Goal: Task Accomplishment & Management: Manage account settings

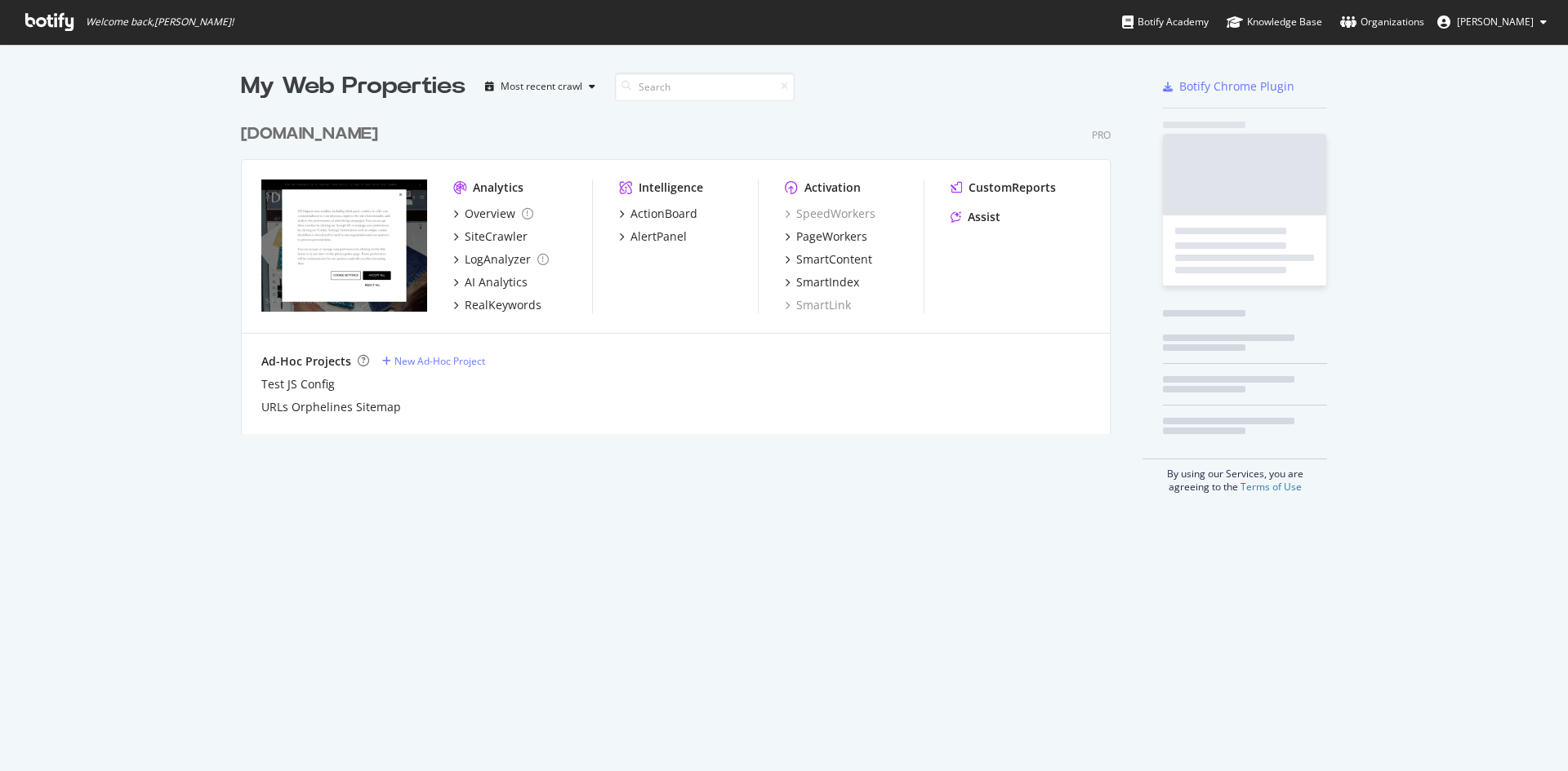
scroll to position [759, 1544]
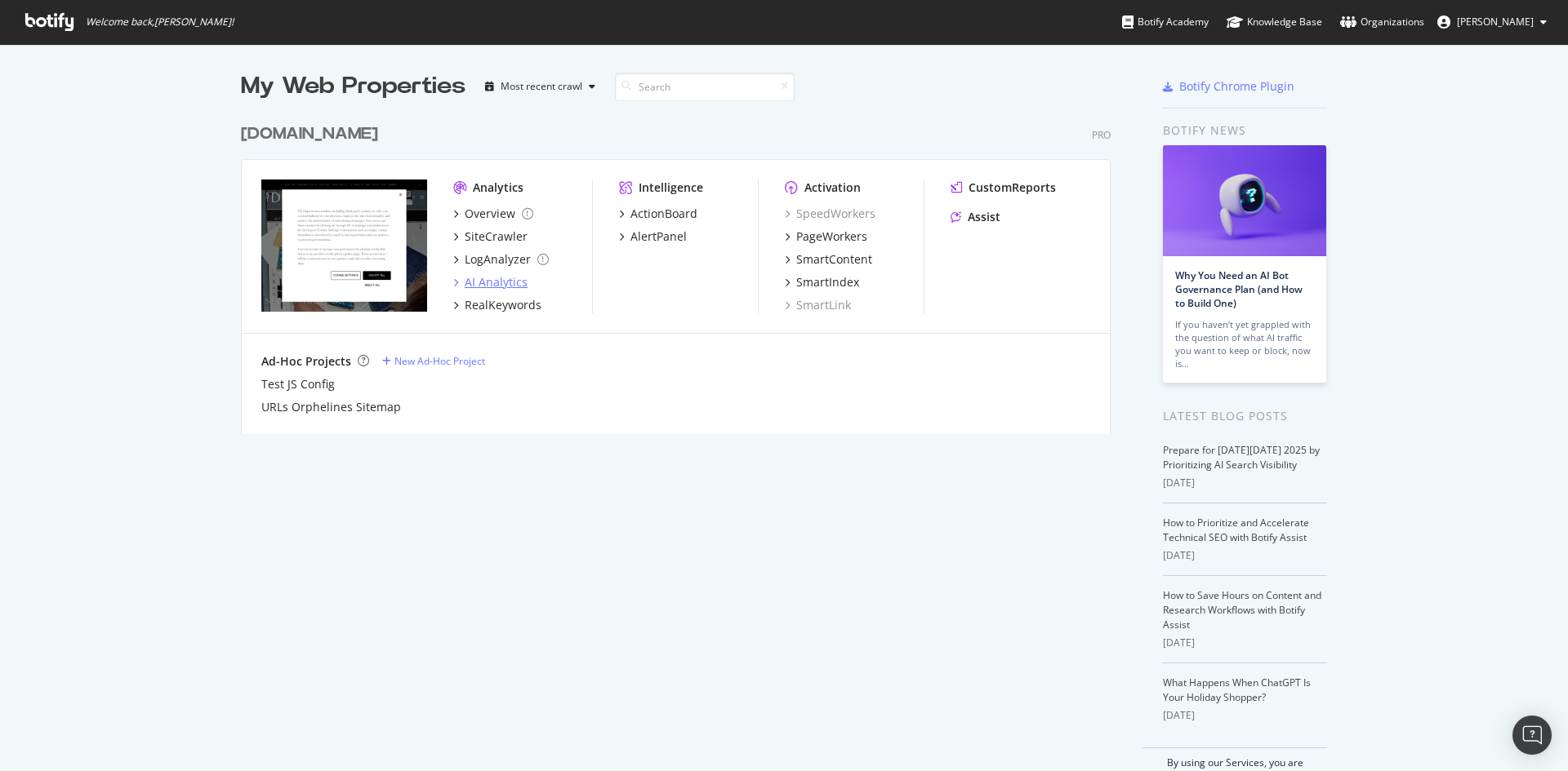
click at [483, 285] on div "AI Analytics" at bounding box center [496, 282] width 63 height 16
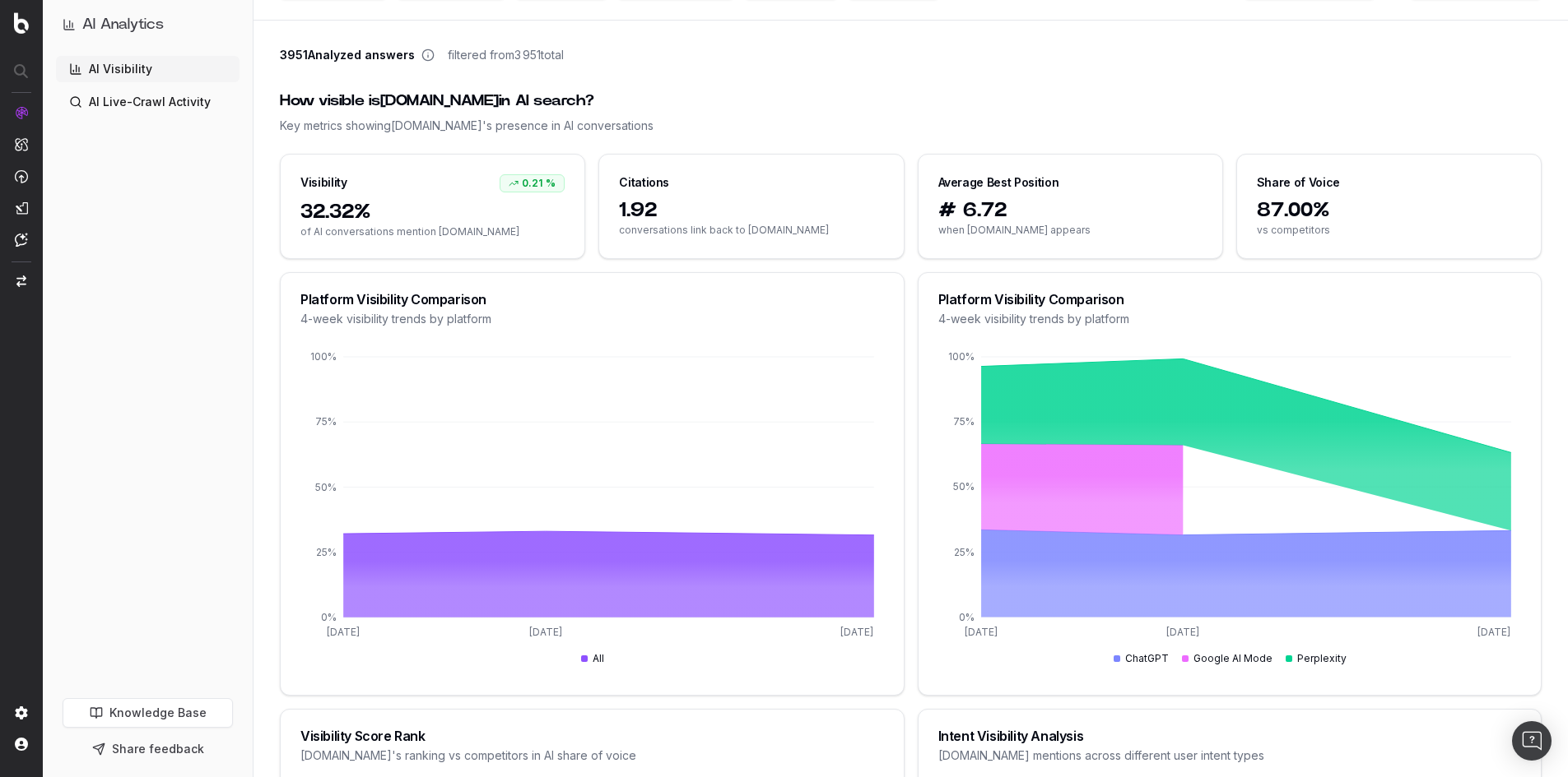
scroll to position [165, 0]
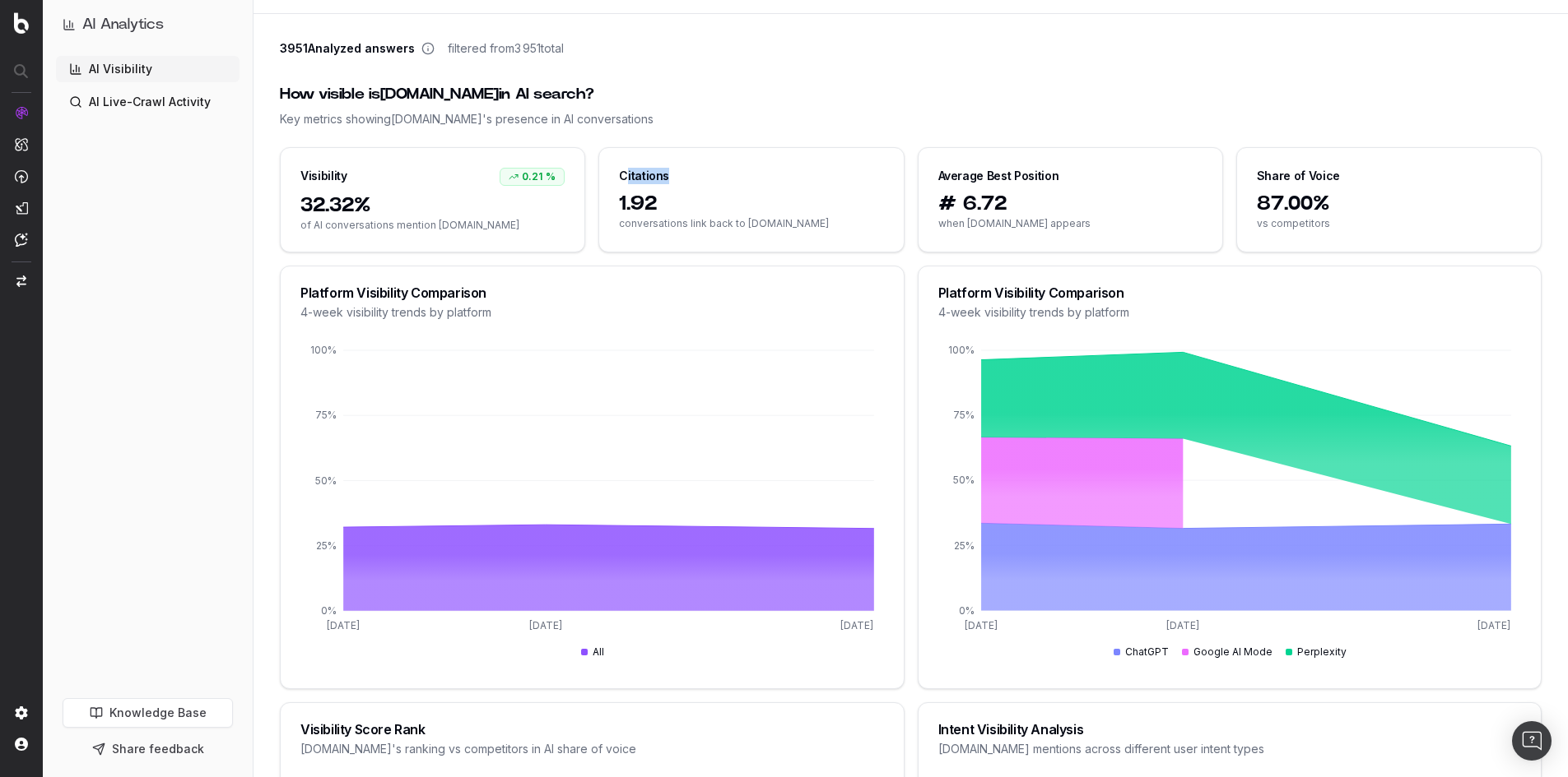
drag, startPoint x: 624, startPoint y: 172, endPoint x: 749, endPoint y: 177, distance: 125.1
click at [749, 177] on div "Citations" at bounding box center [750, 169] width 303 height 43
drag, startPoint x: 933, startPoint y: 171, endPoint x: 976, endPoint y: 172, distance: 43.0
click at [976, 172] on div "Average Best Position" at bounding box center [1070, 169] width 303 height 43
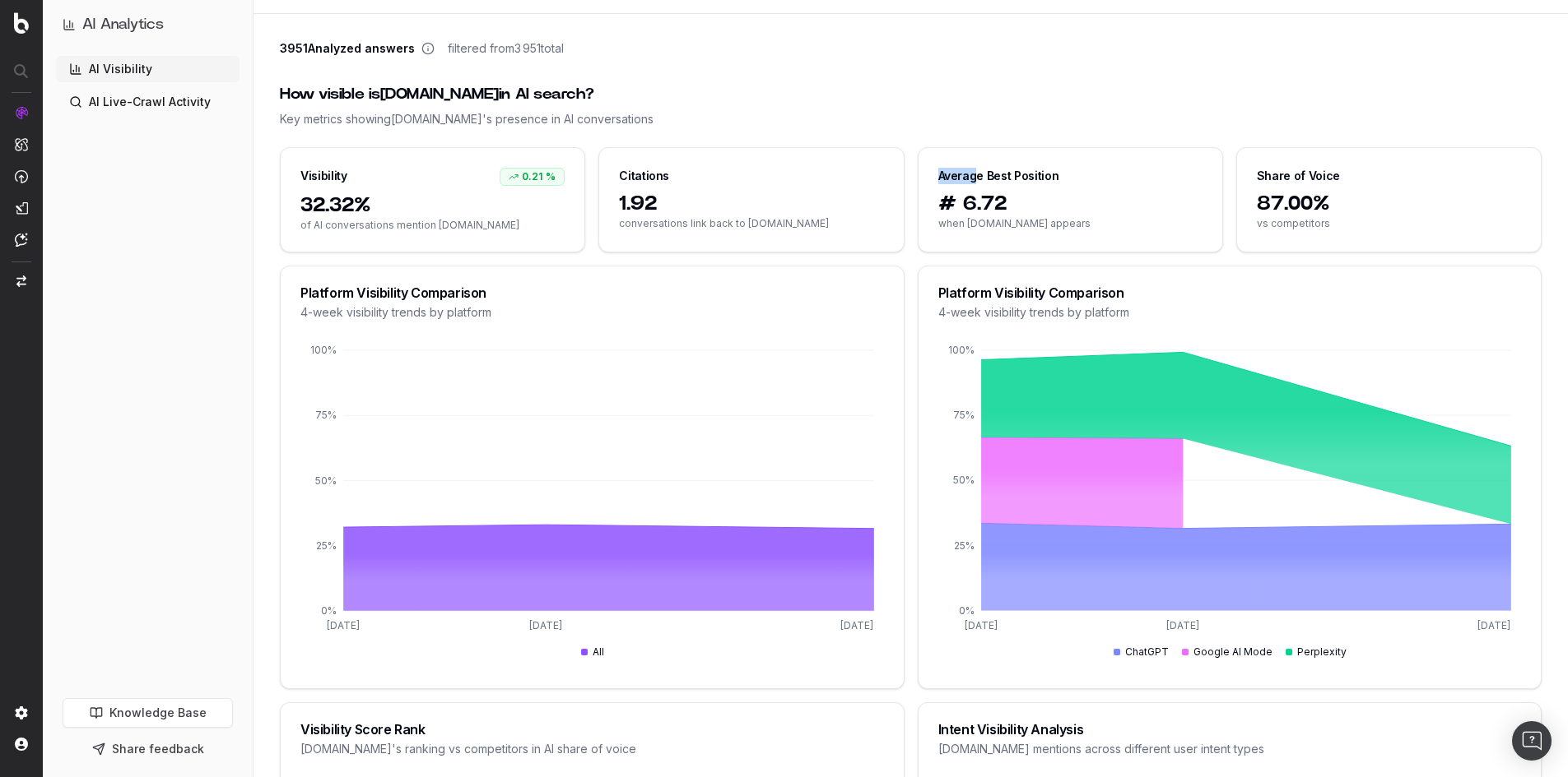
click at [976, 172] on div "Average Best Position" at bounding box center [999, 176] width 121 height 17
drag, startPoint x: 1259, startPoint y: 226, endPoint x: 1415, endPoint y: 223, distance: 156.0
click at [1415, 223] on span "vs competitors" at bounding box center [1388, 223] width 264 height 13
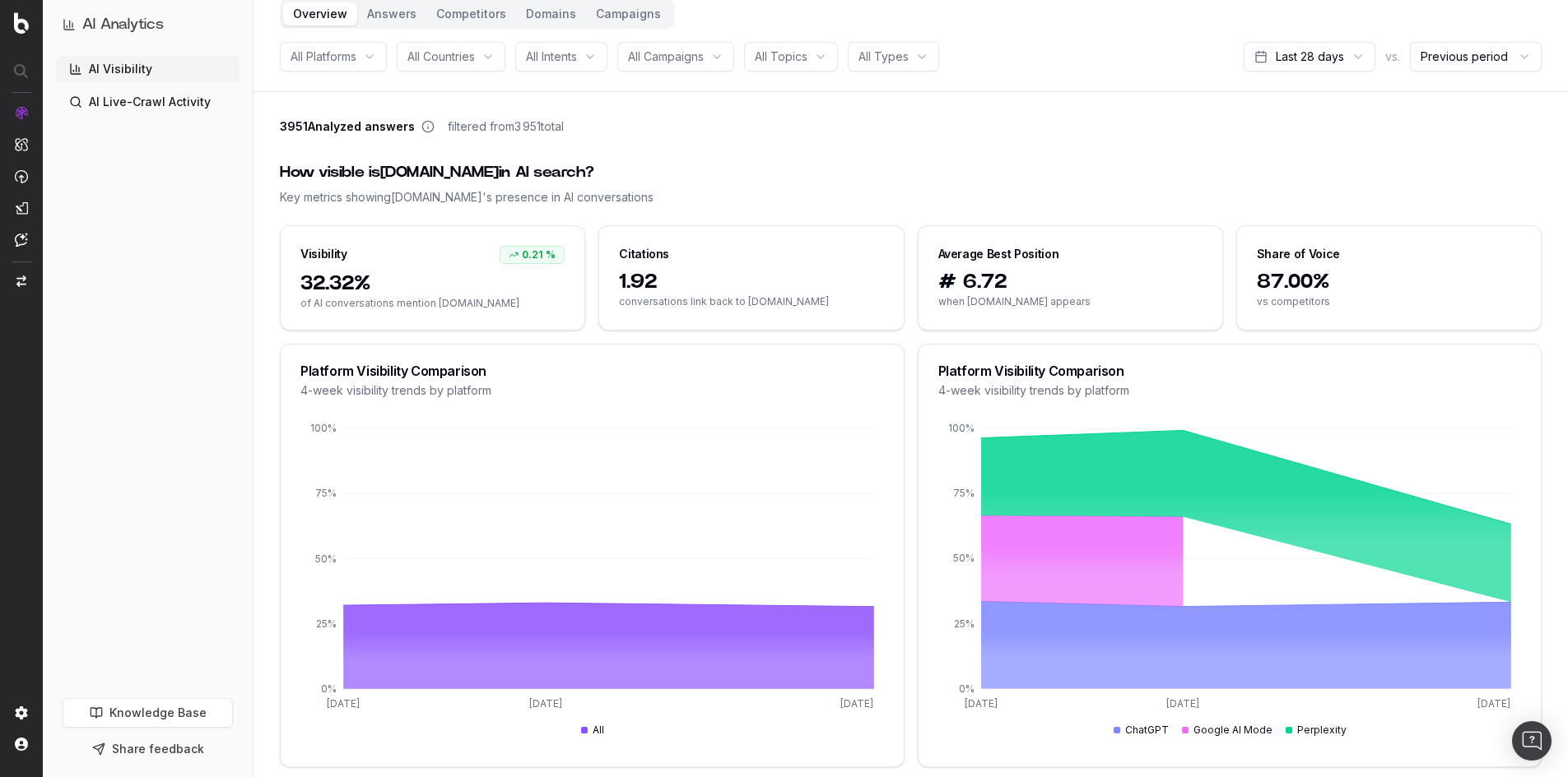
scroll to position [0, 0]
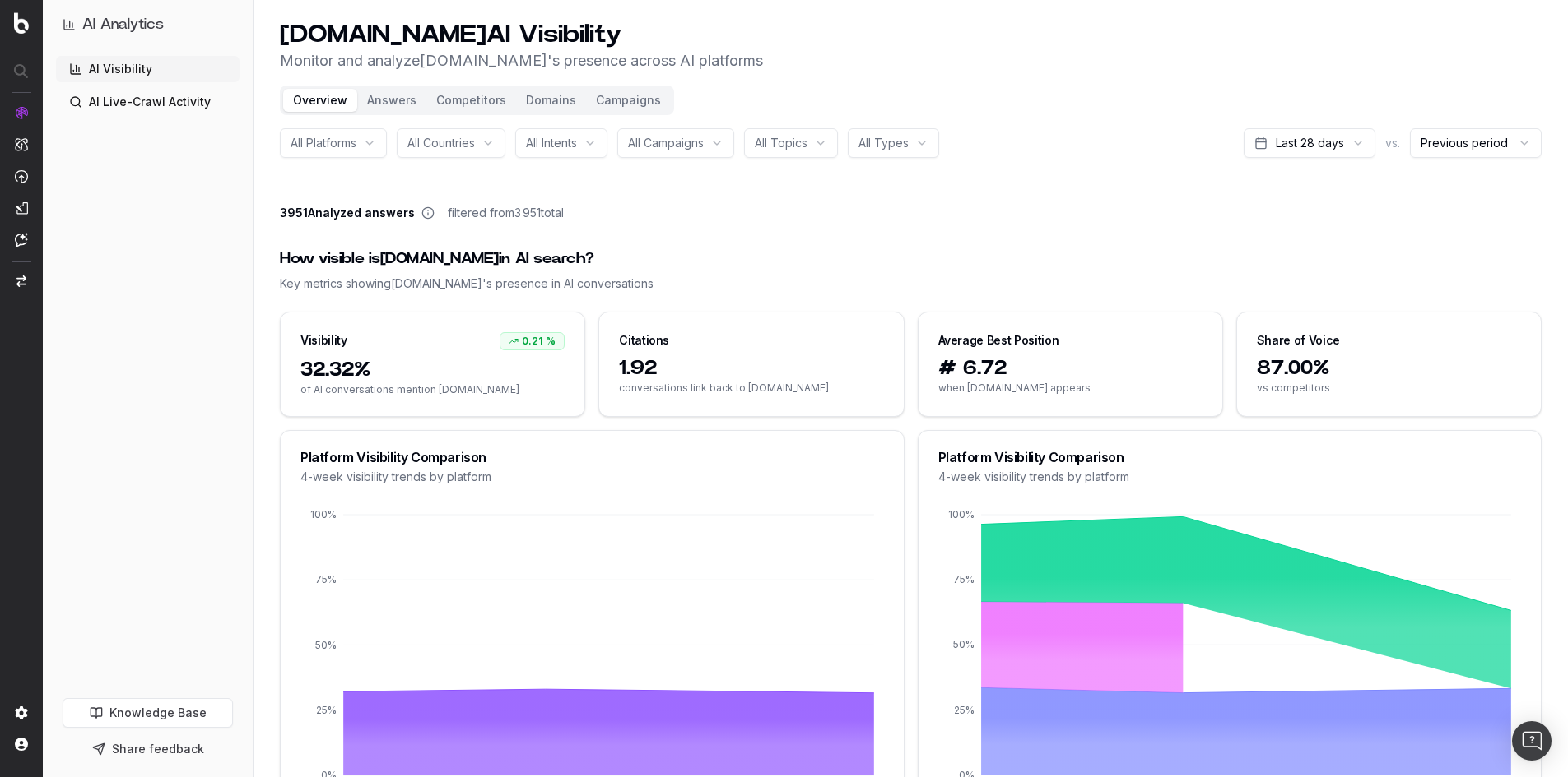
click at [368, 139] on div "All Platforms" at bounding box center [333, 143] width 107 height 30
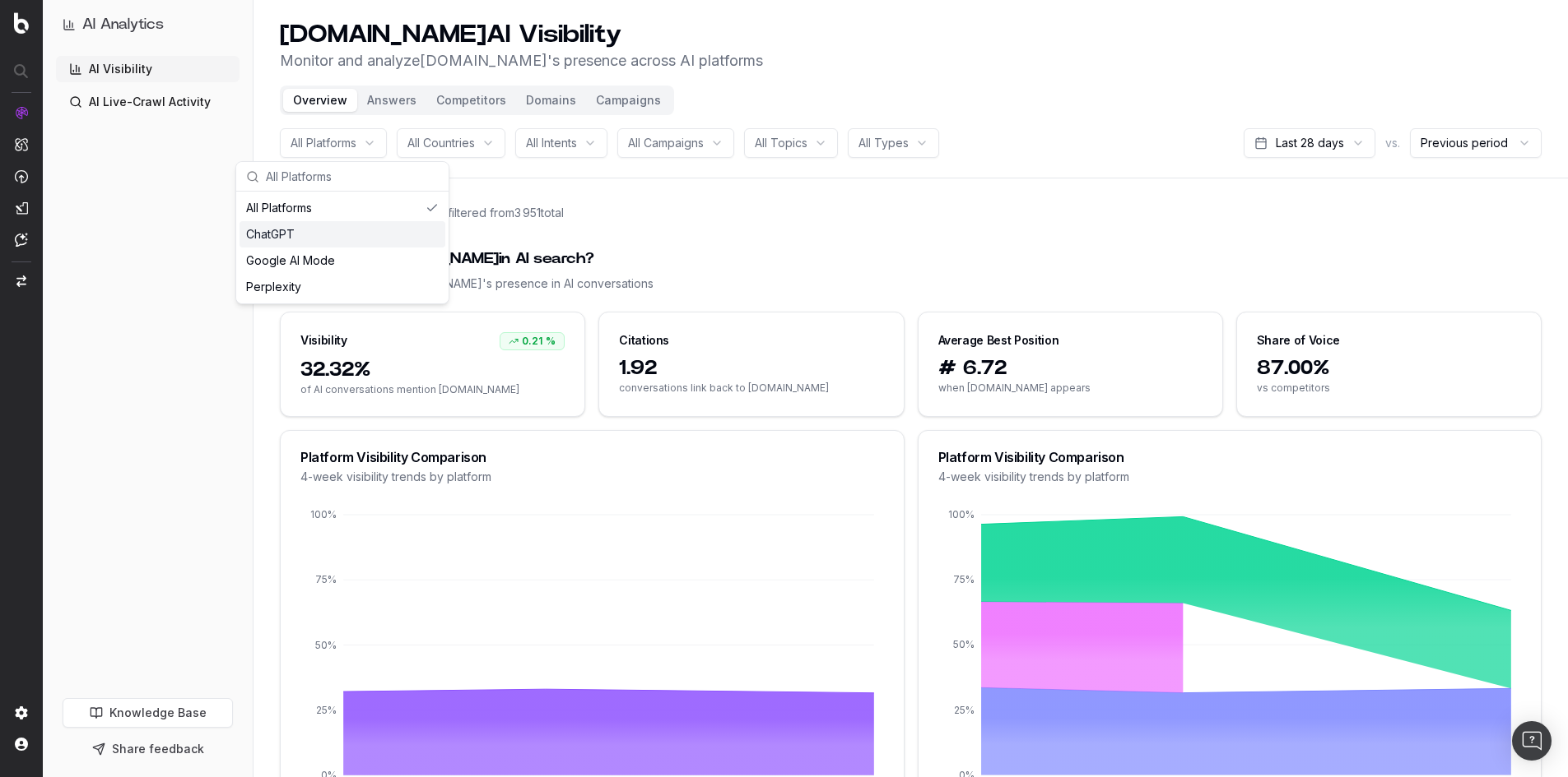
click at [364, 242] on div "ChatGPT" at bounding box center [343, 234] width 206 height 26
click at [293, 231] on div "ChatGPT" at bounding box center [343, 234] width 206 height 26
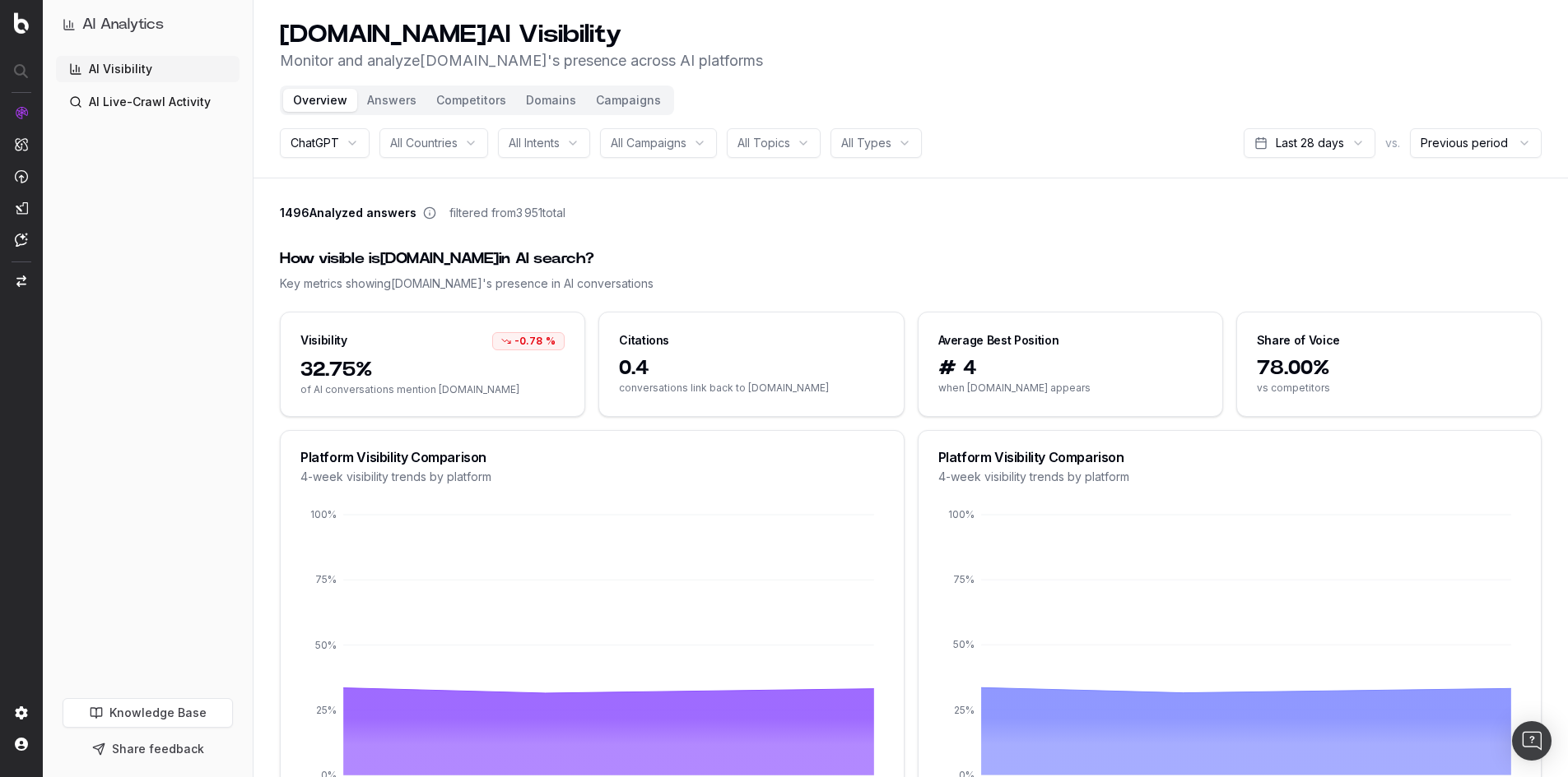
click at [410, 144] on span "All Countries" at bounding box center [424, 143] width 67 height 17
click at [560, 140] on span "All Intents" at bounding box center [534, 143] width 51 height 17
click at [643, 148] on span "All Campaigns" at bounding box center [648, 143] width 76 height 17
click at [804, 148] on div "All Topics" at bounding box center [774, 143] width 94 height 30
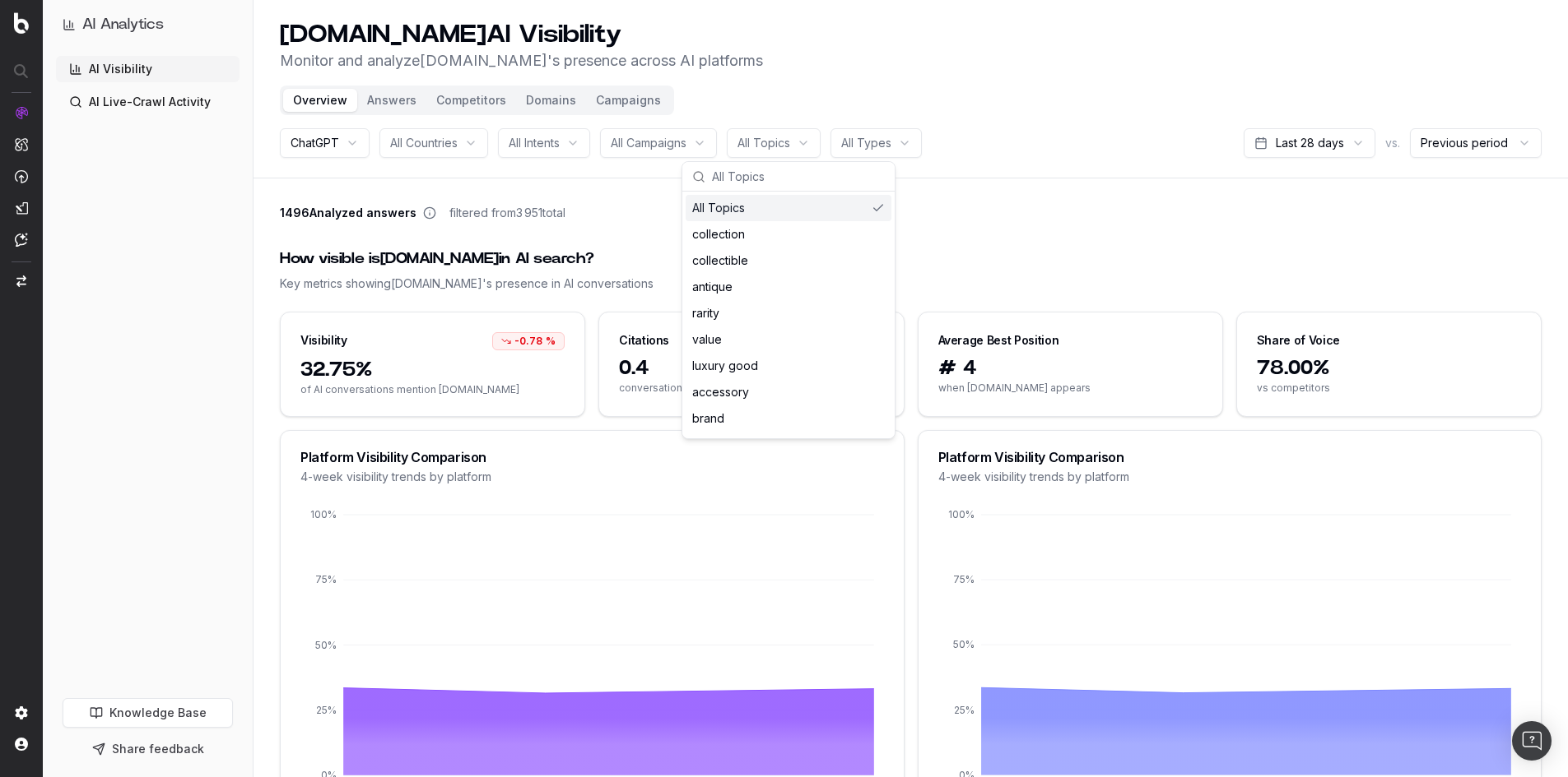
click at [884, 148] on html "AI Analytics AI Visibility AI Live-Crawl Activity Knowledge Base Share feedback…" at bounding box center [784, 388] width 1568 height 777
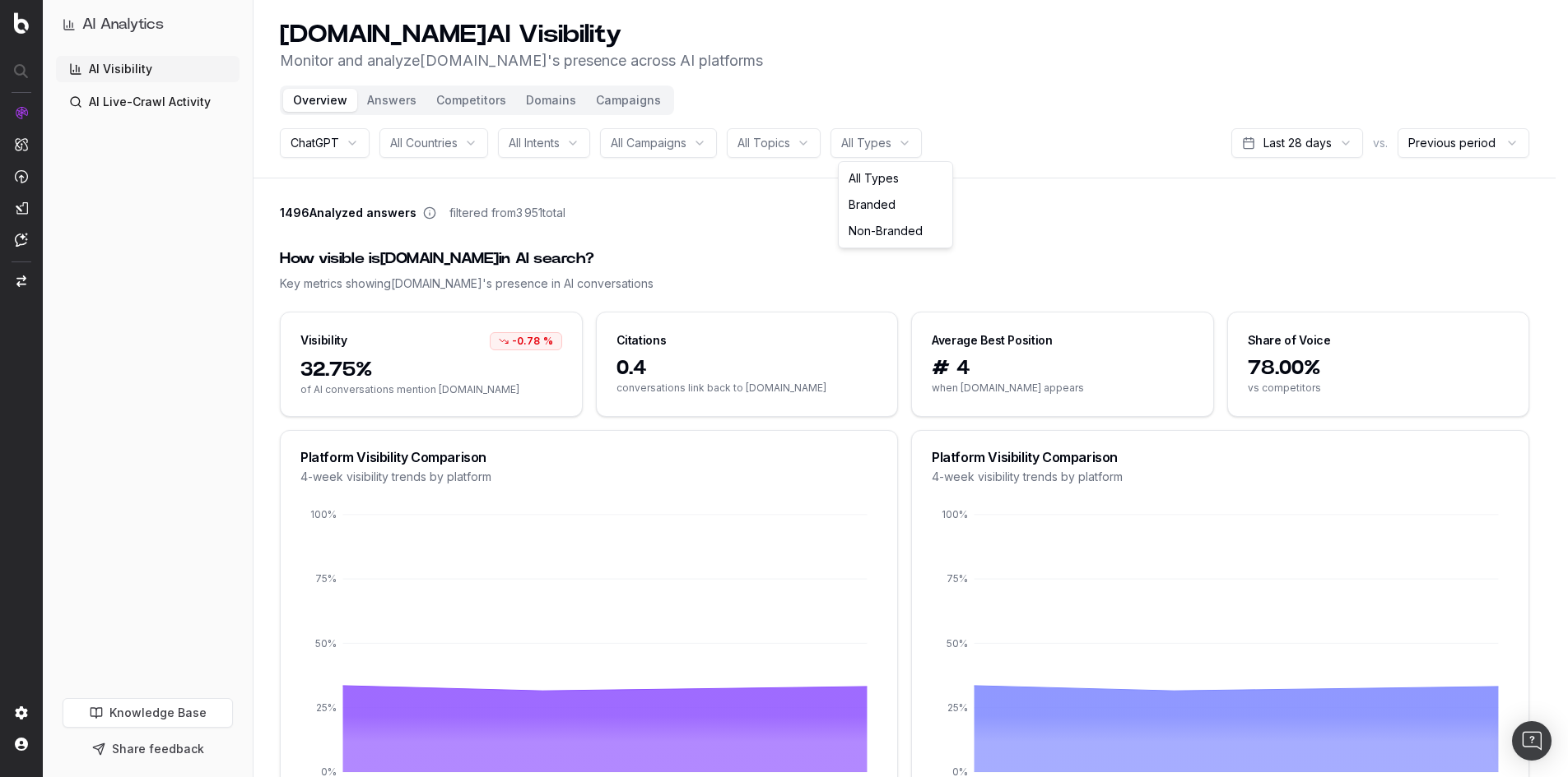
click at [1029, 186] on html "AI Analytics AI Visibility AI Live-Crawl Activity Knowledge Base Share feedback…" at bounding box center [784, 388] width 1568 height 777
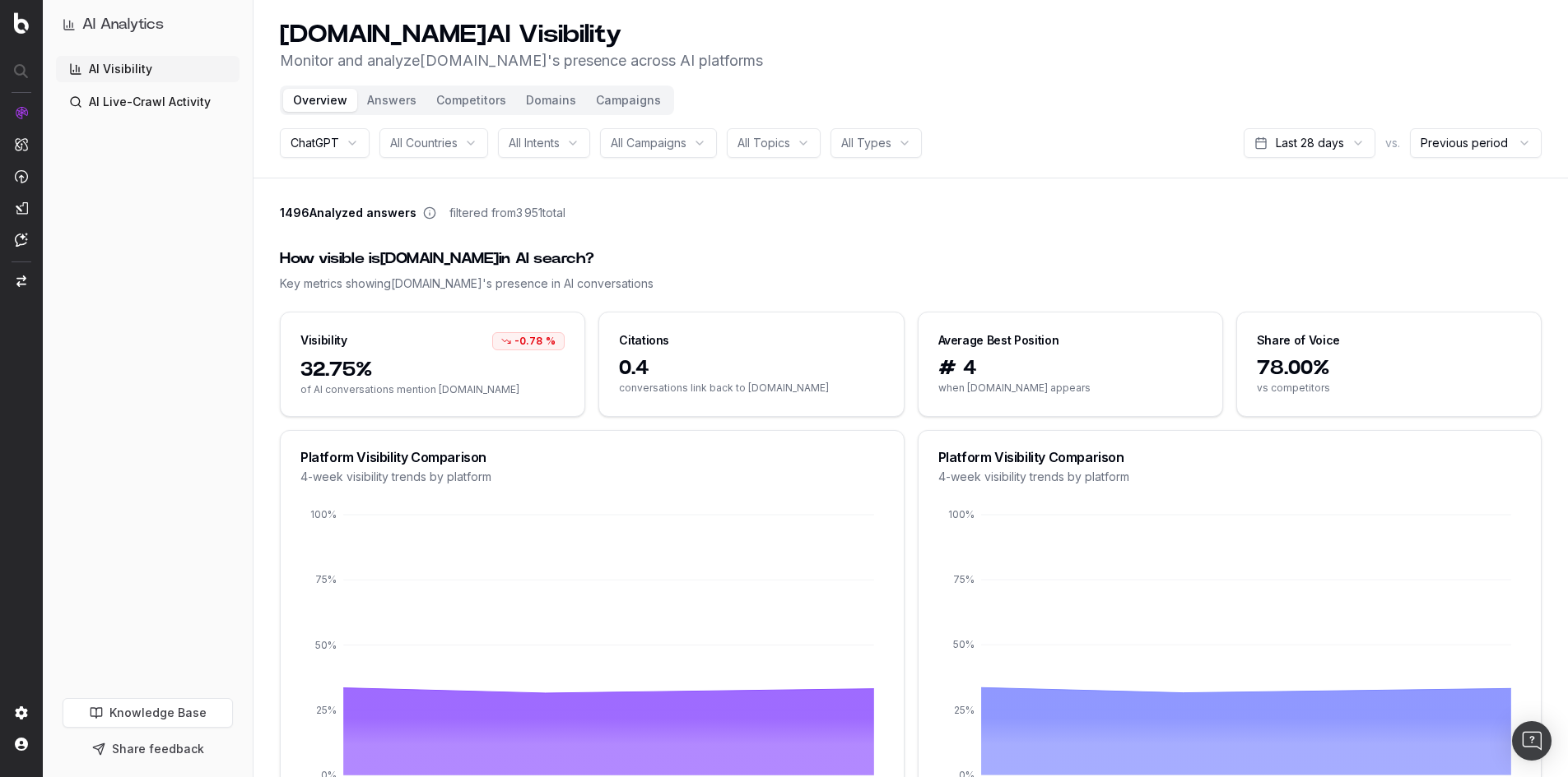
click at [384, 95] on button "Answers" at bounding box center [391, 100] width 69 height 23
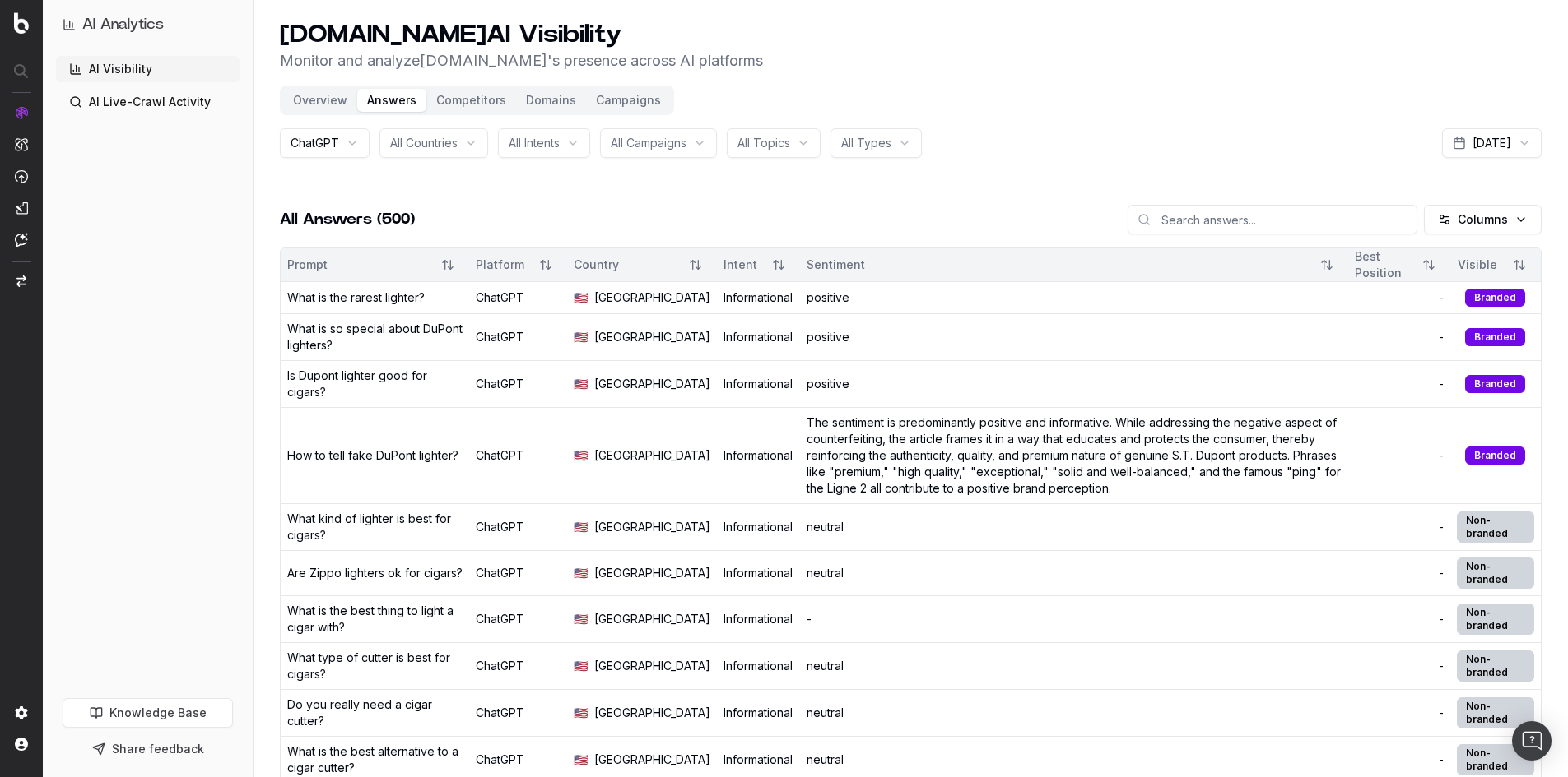
click at [554, 147] on span "All Intents" at bounding box center [534, 143] width 51 height 17
click at [320, 544] on div "What kind of lighter is best for cigars?" at bounding box center [375, 527] width 175 height 33
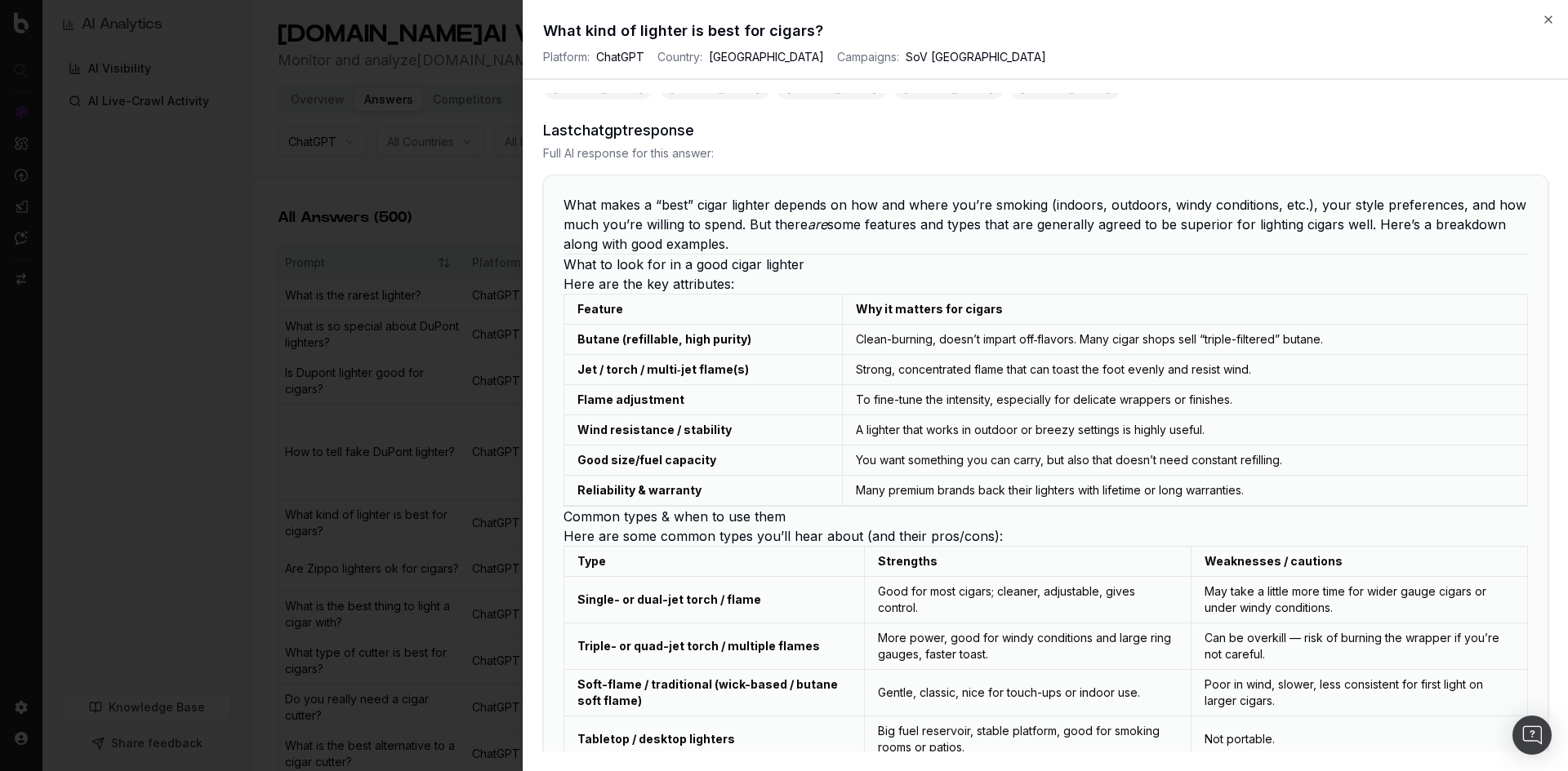
scroll to position [163, 0]
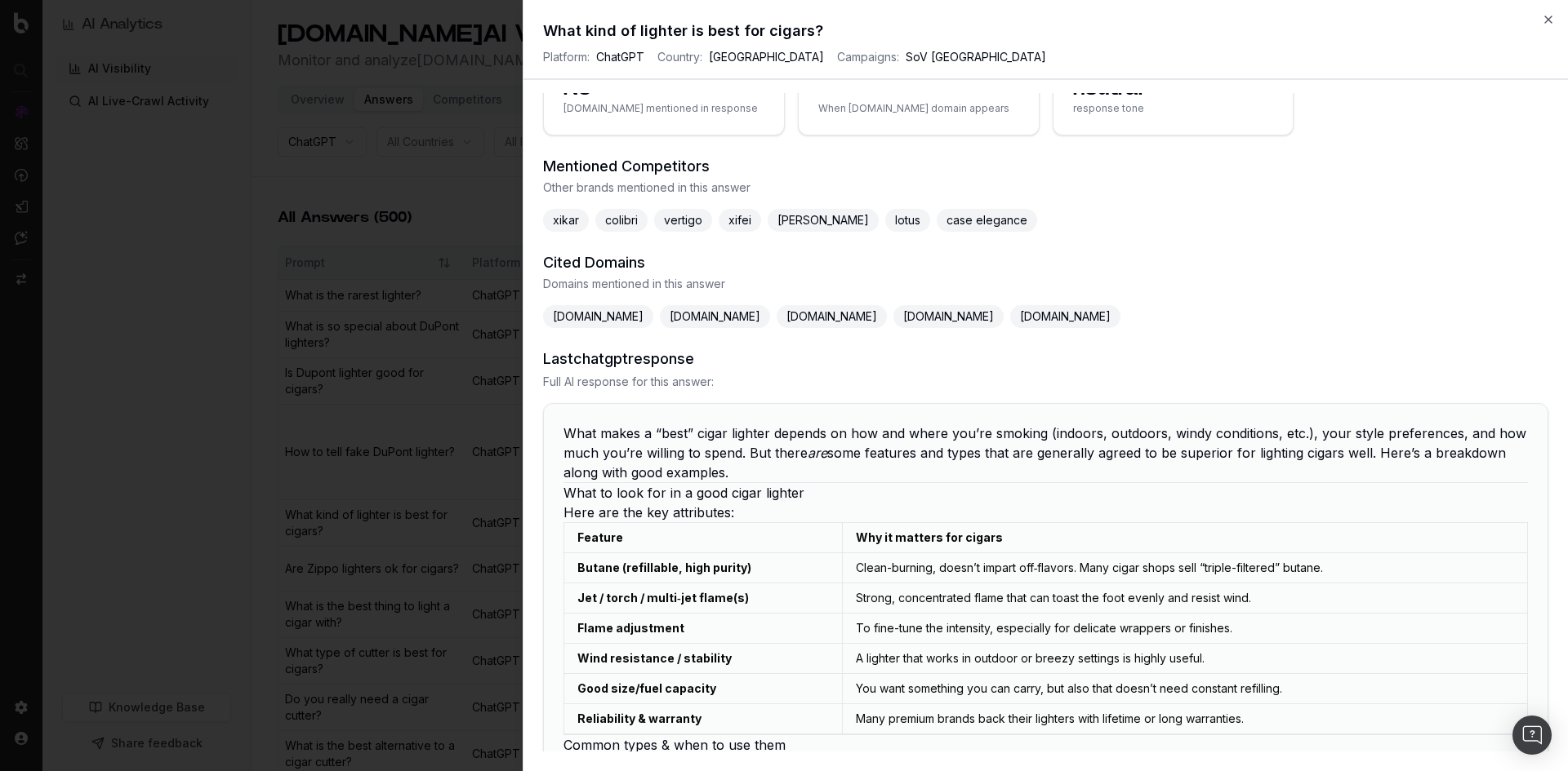
drag, startPoint x: 540, startPoint y: 359, endPoint x: 762, endPoint y: 365, distance: 222.1
click at [762, 365] on div "2025-10-02 Platform Performance Key metrics for this answer Visibility No st-du…" at bounding box center [1046, 423] width 1045 height 659
click at [762, 365] on h3 "Last chatgpt response" at bounding box center [1046, 359] width 1005 height 22
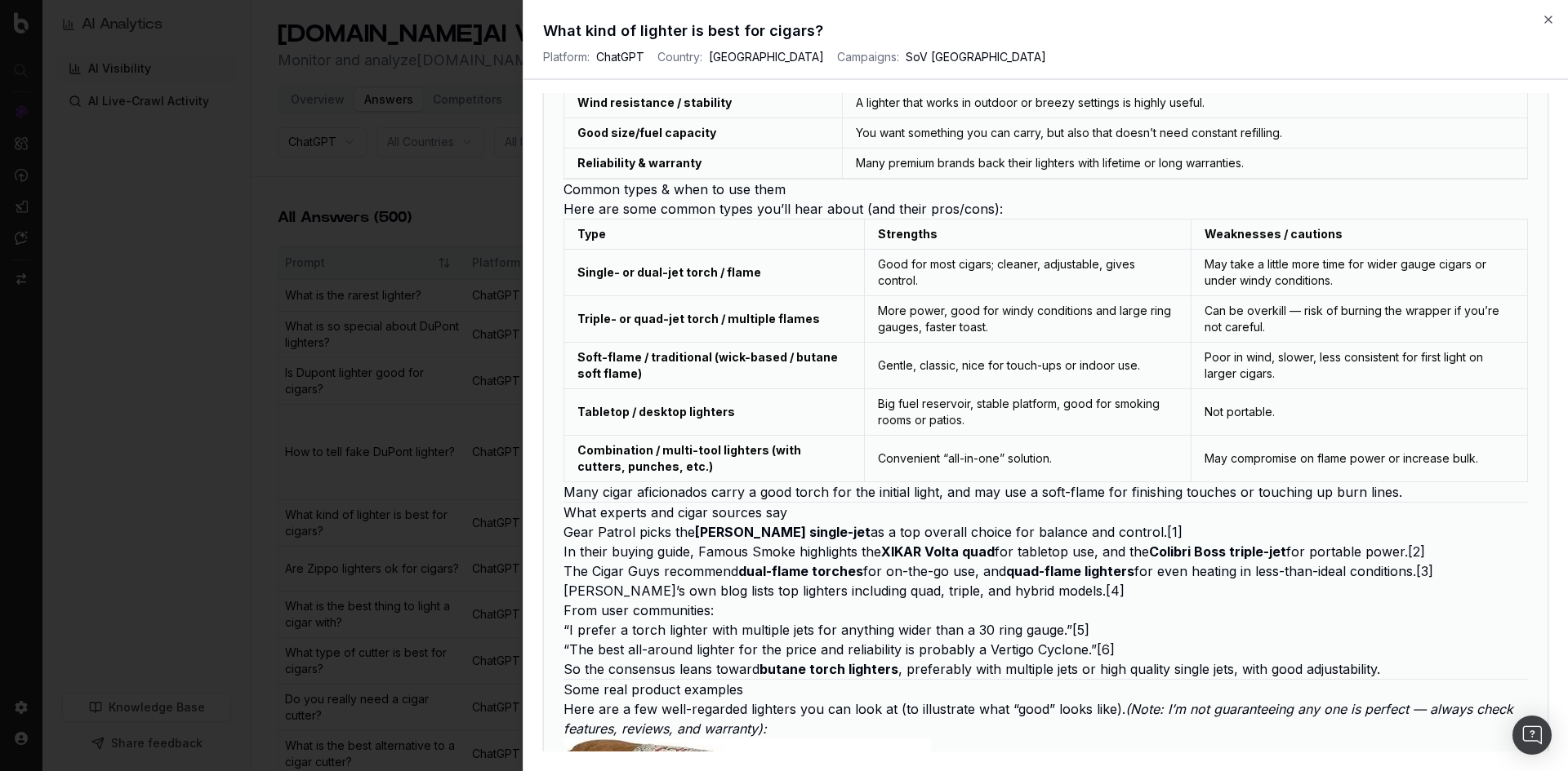
scroll to position [816, 0]
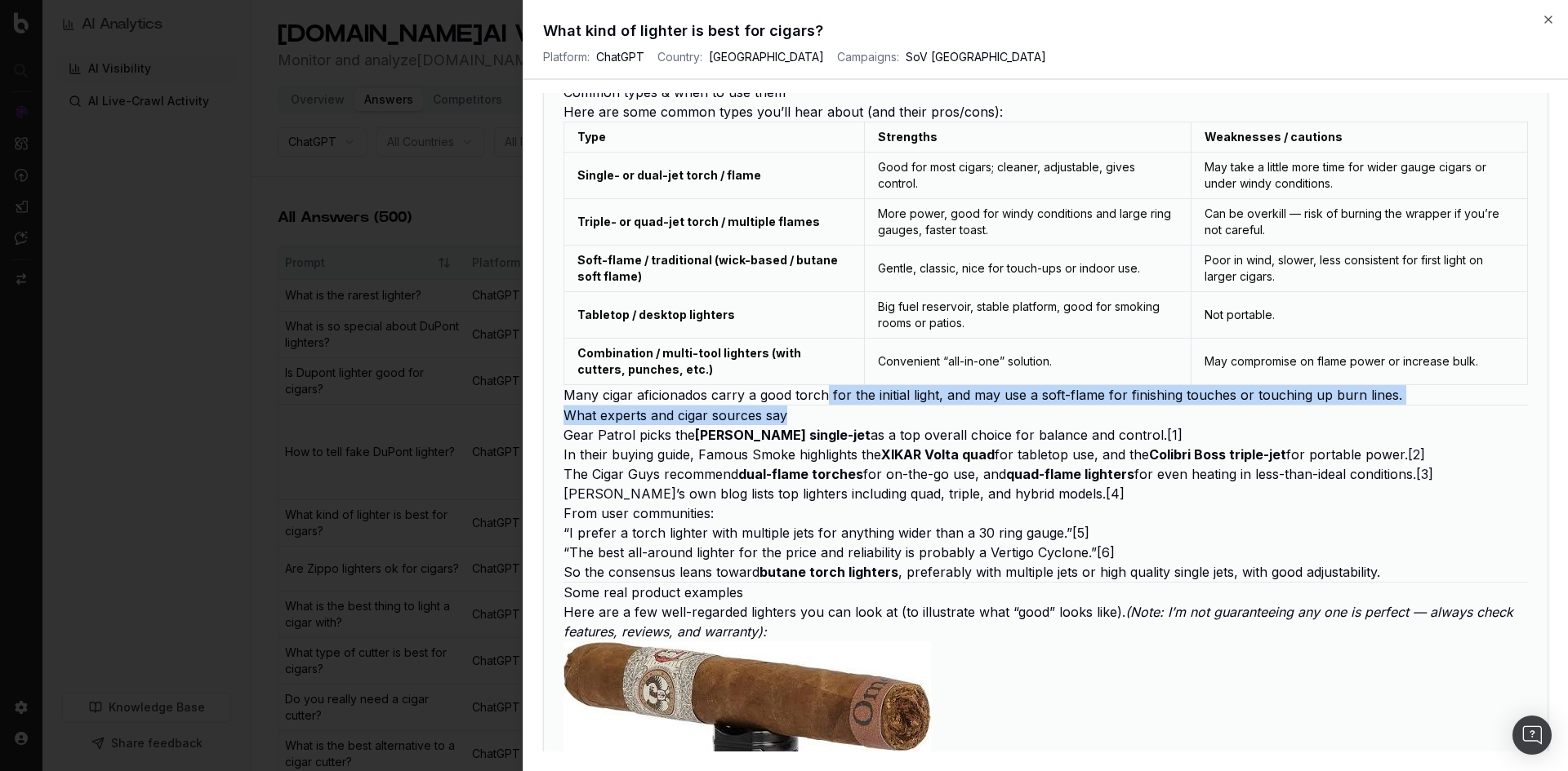
drag, startPoint x: 824, startPoint y: 397, endPoint x: 1352, endPoint y: 419, distance: 528.5
click at [1352, 419] on h2 "What experts and cigar sources say" at bounding box center [1046, 415] width 964 height 20
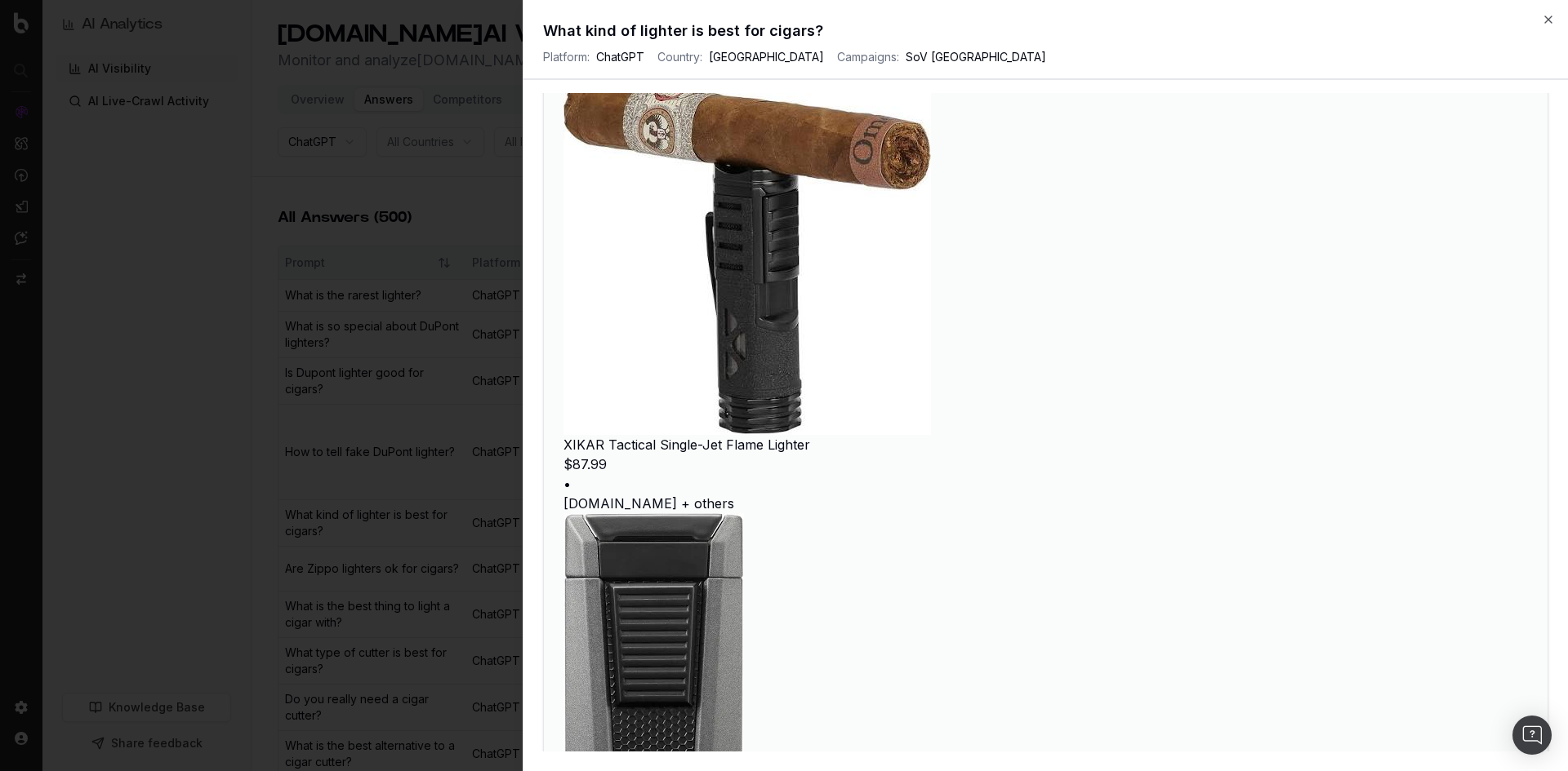
scroll to position [1387, 0]
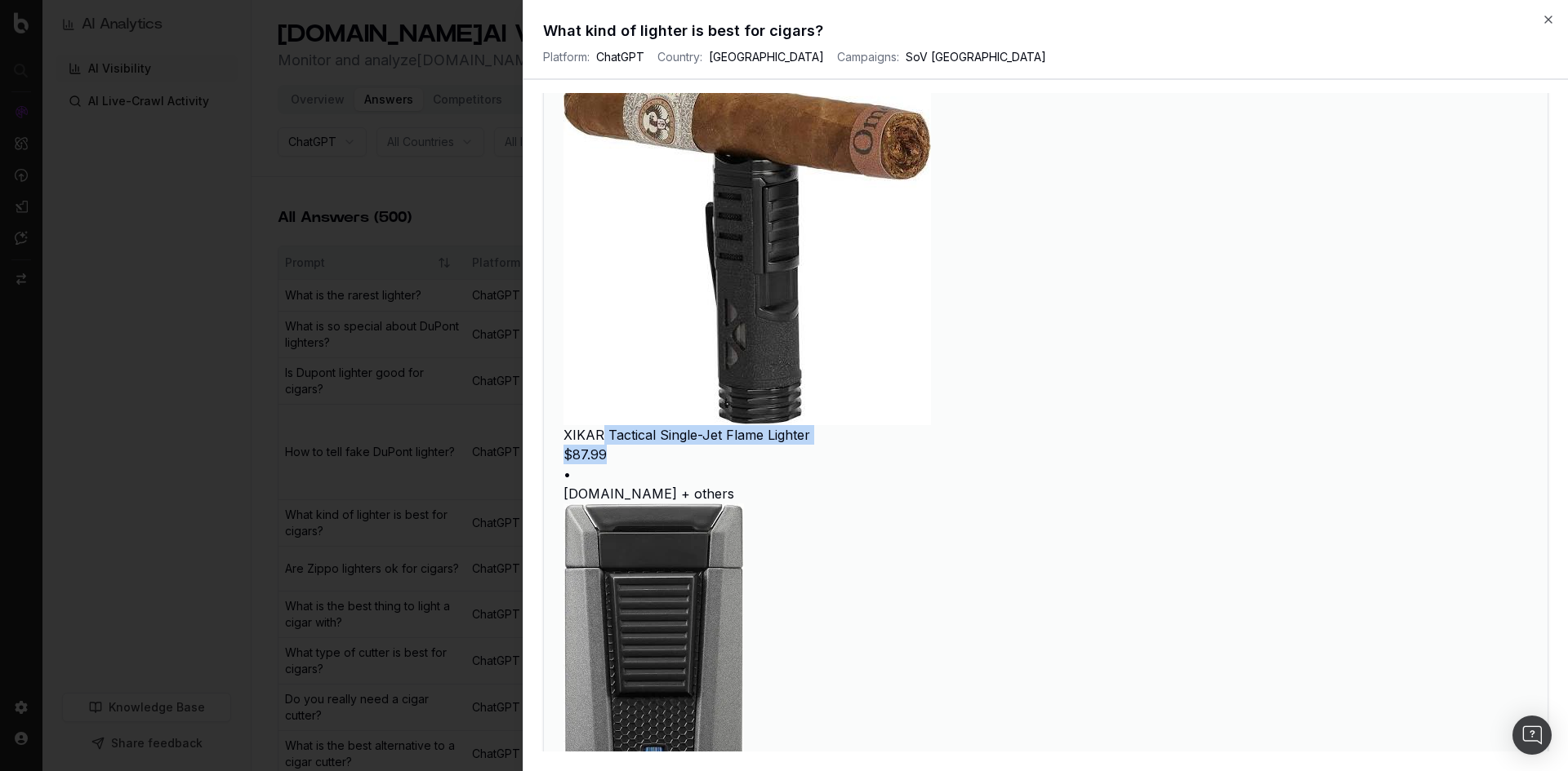
drag, startPoint x: 600, startPoint y: 435, endPoint x: 889, endPoint y: 451, distance: 289.4
click at [889, 451] on p "$87.99" at bounding box center [1046, 455] width 964 height 20
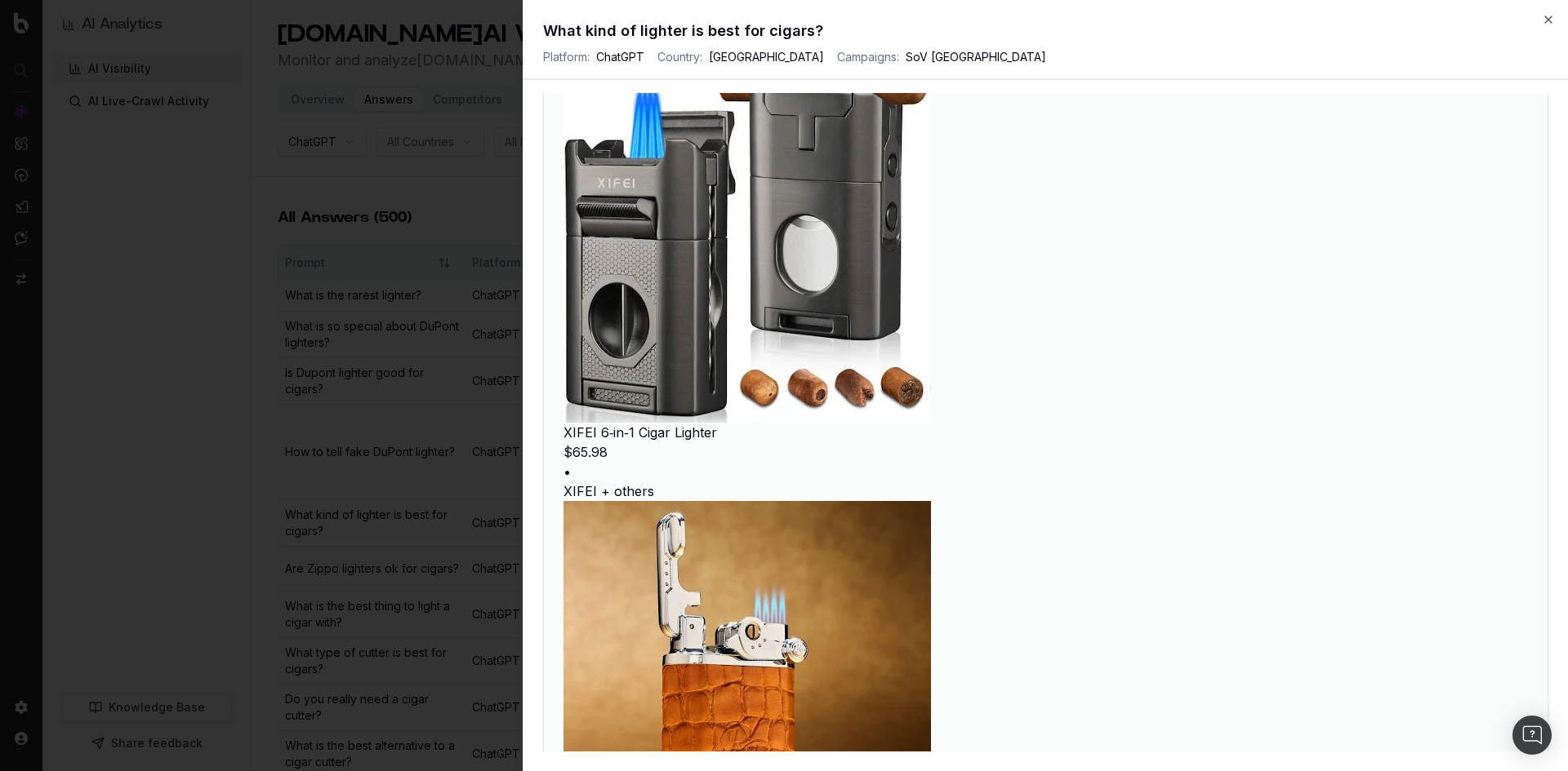
scroll to position [2285, 0]
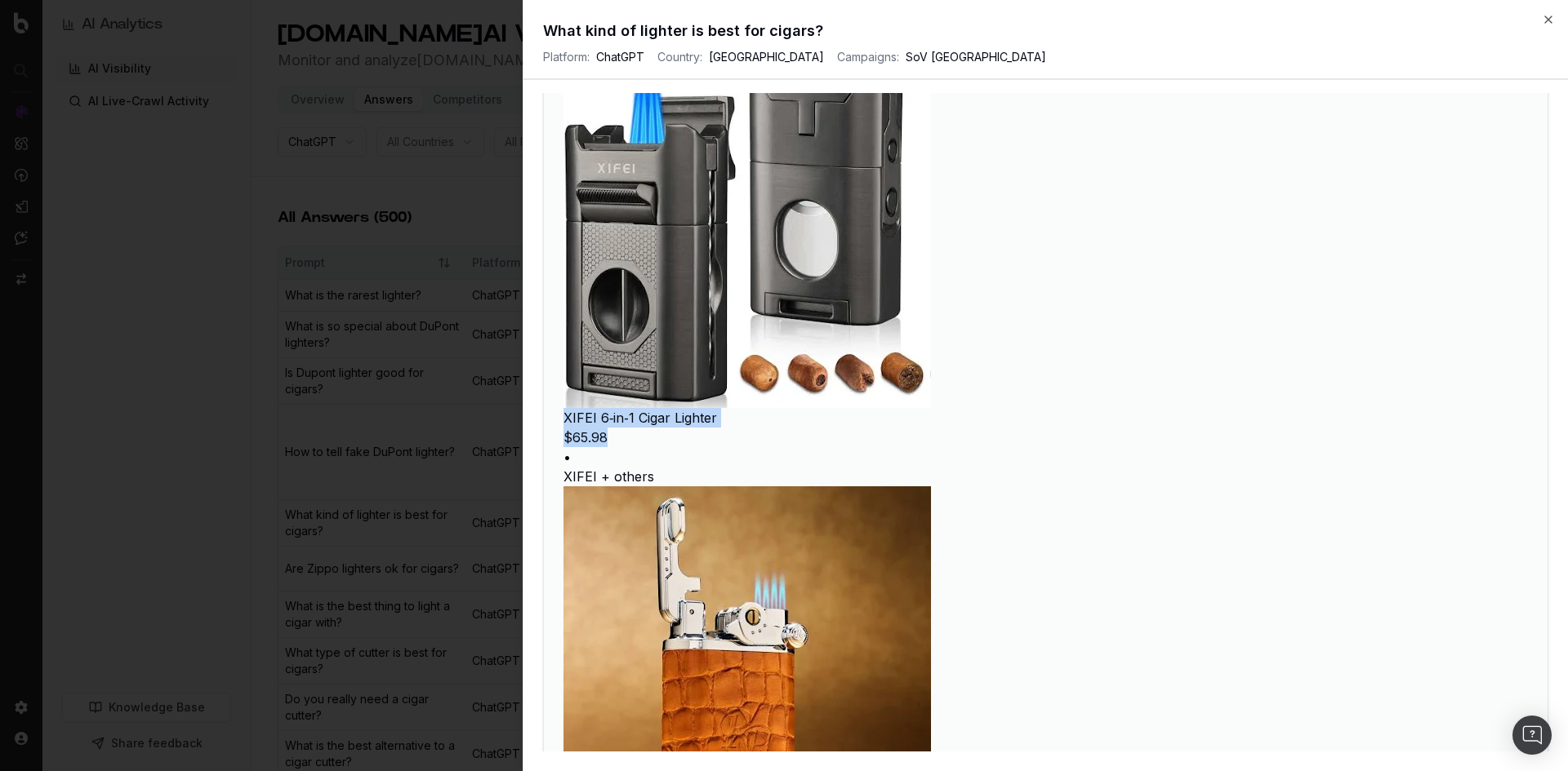
drag, startPoint x: 563, startPoint y: 416, endPoint x: 837, endPoint y: 432, distance: 274.5
click at [837, 432] on div "What makes a “best” cigar lighter depends on how and where you’re smoking (indo…" at bounding box center [1046, 653] width 1004 height 4744
click at [837, 432] on p "$65.98" at bounding box center [1046, 437] width 964 height 20
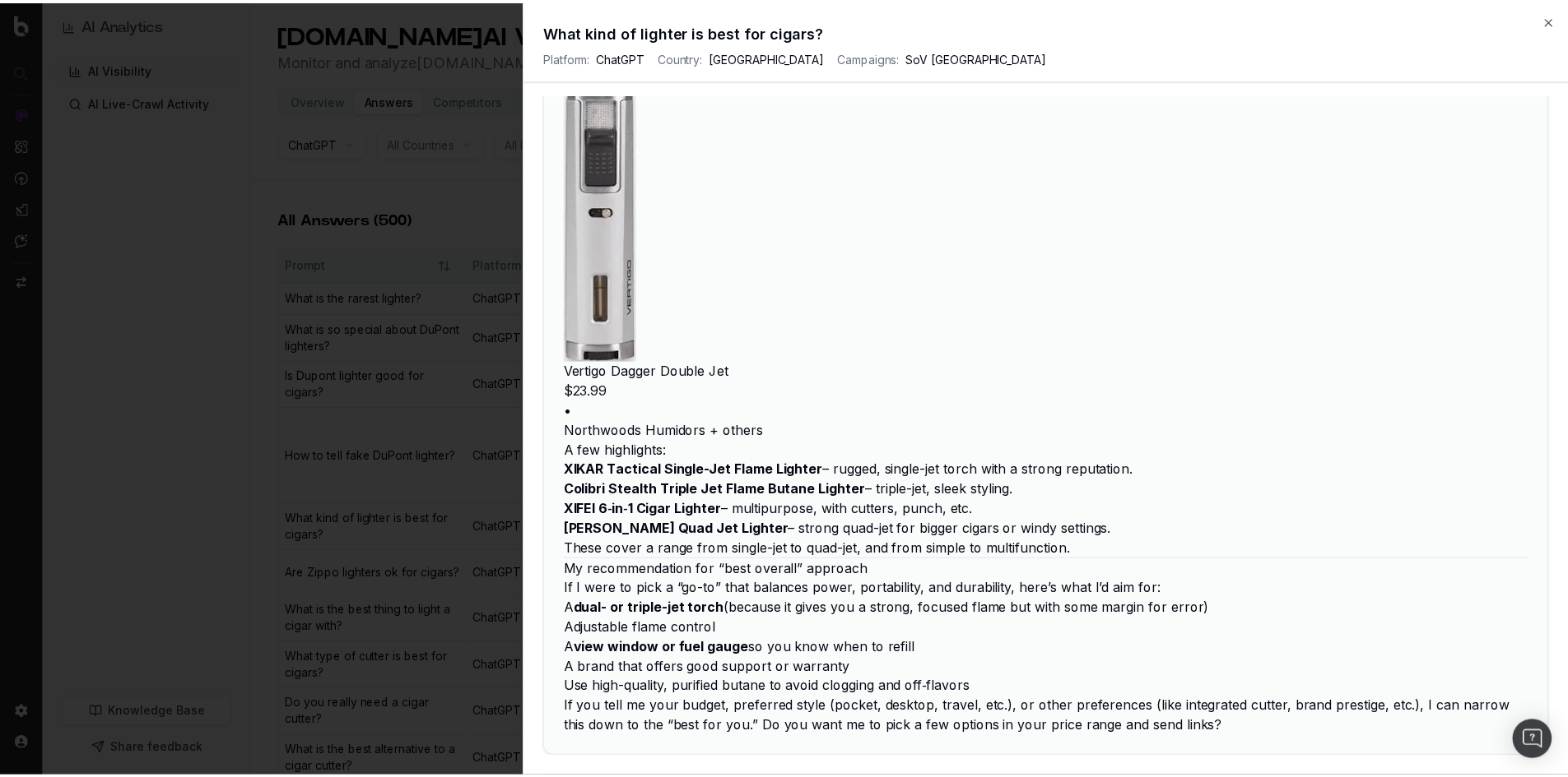
scroll to position [4629, 0]
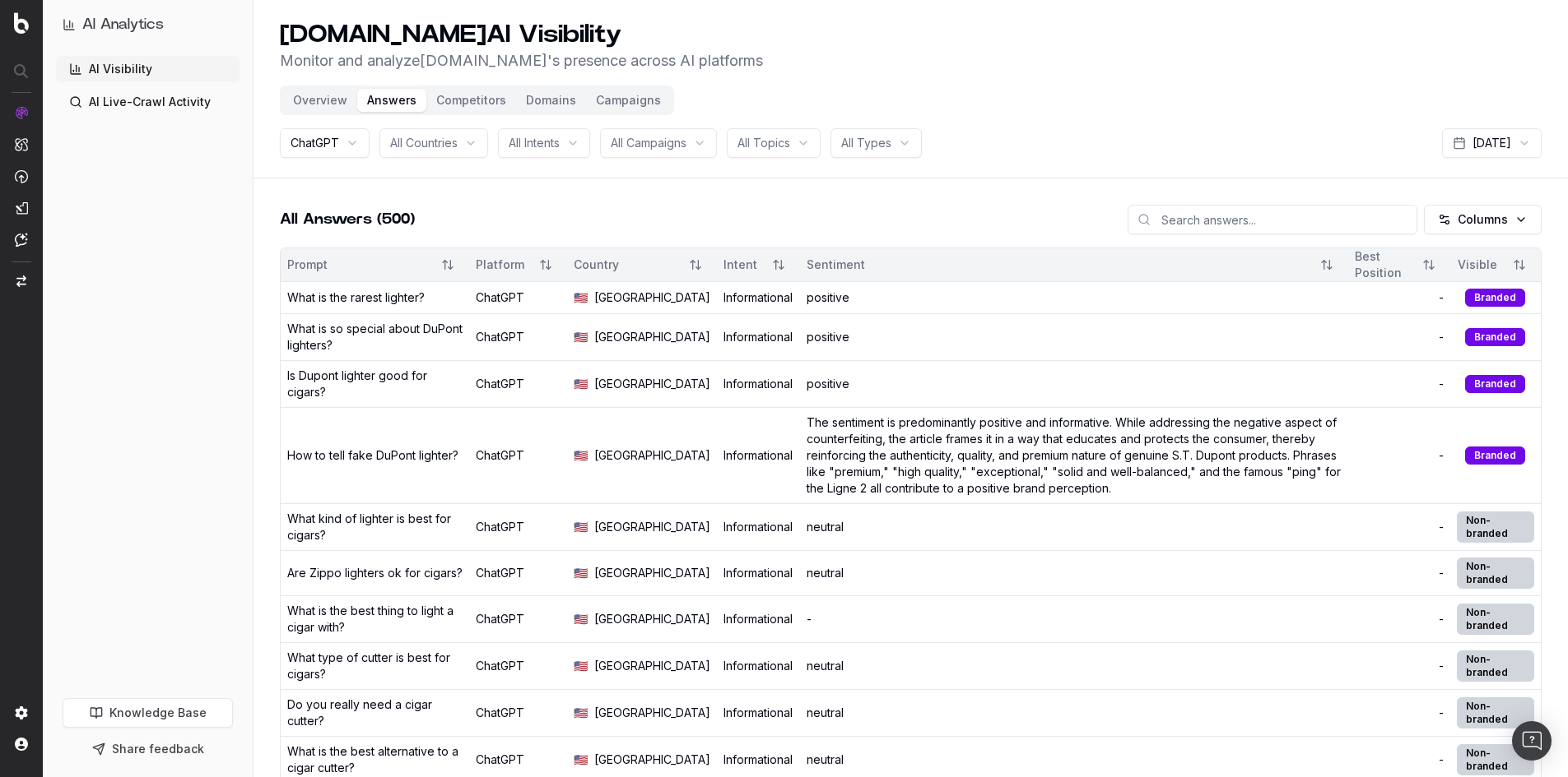
click at [457, 104] on button "Competitors" at bounding box center [471, 100] width 90 height 23
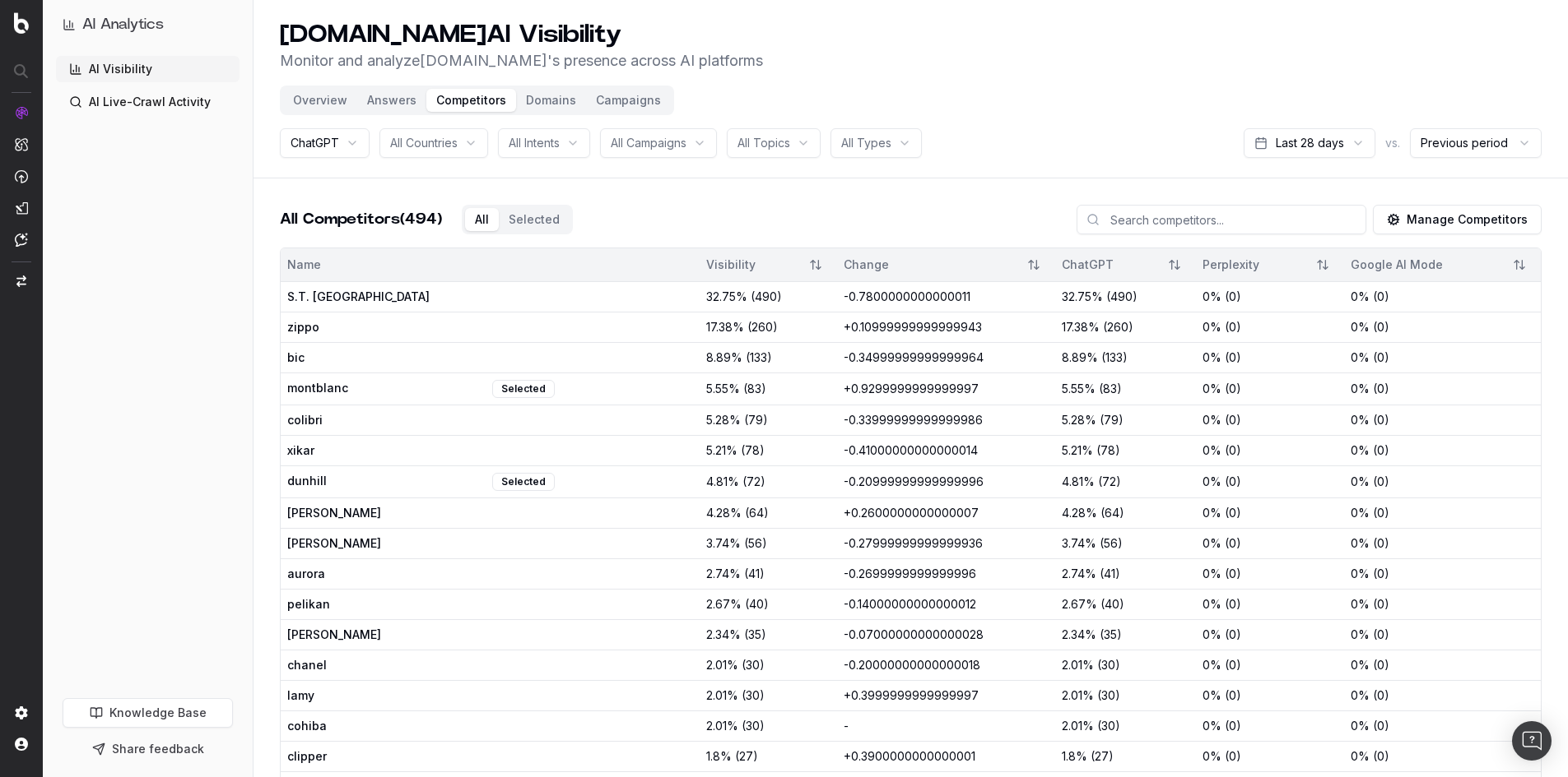
click at [387, 105] on button "Answers" at bounding box center [391, 100] width 69 height 23
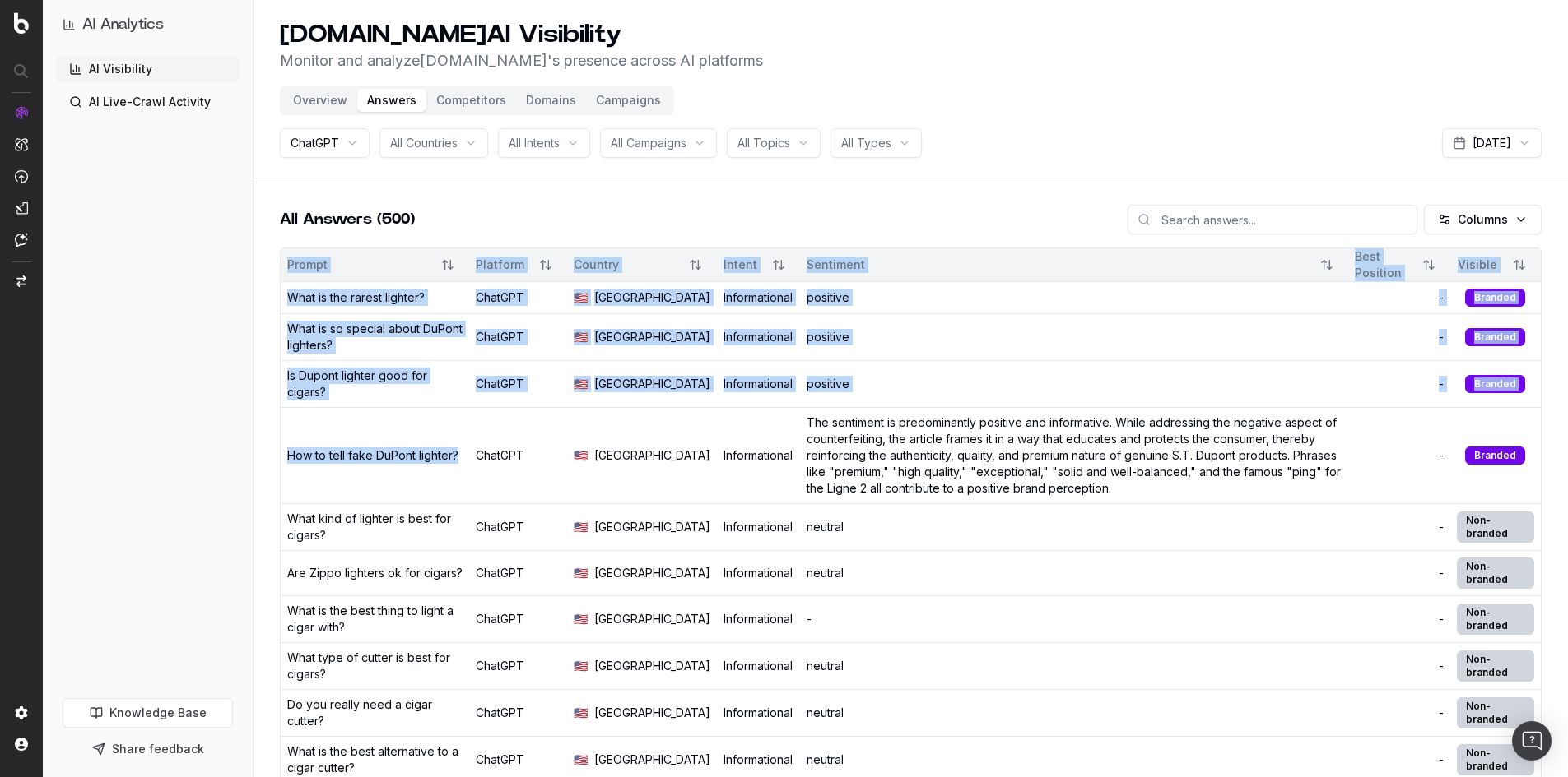
drag, startPoint x: 332, startPoint y: 483, endPoint x: 256, endPoint y: 470, distance: 77.1
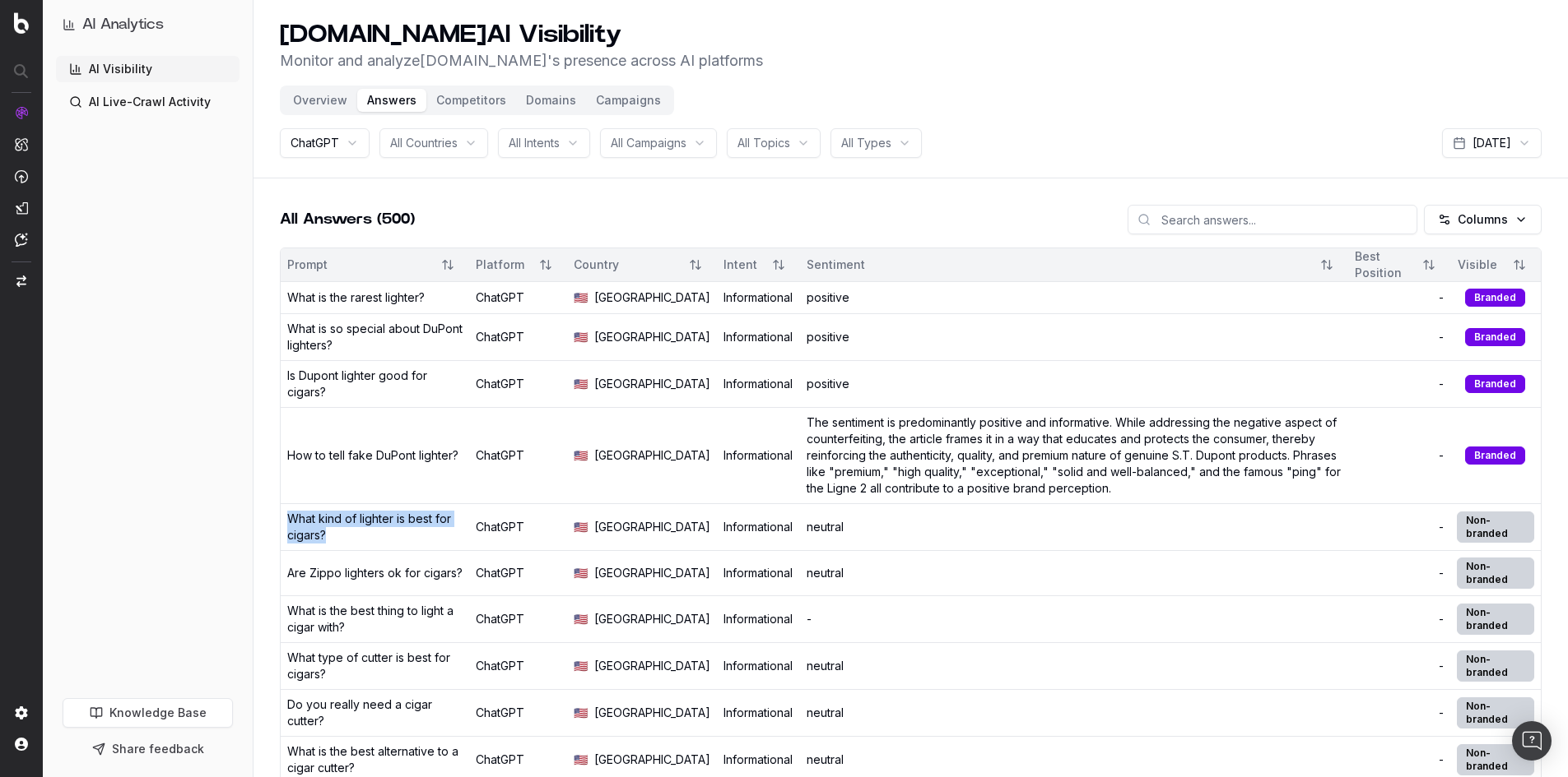
drag, startPoint x: 390, startPoint y: 544, endPoint x: 288, endPoint y: 539, distance: 102.1
click at [288, 539] on div "What kind of lighter is best for cigars?" at bounding box center [375, 527] width 175 height 33
click at [426, 93] on button "Competitors" at bounding box center [471, 100] width 90 height 23
click at [481, 107] on button "Competitors" at bounding box center [471, 100] width 90 height 23
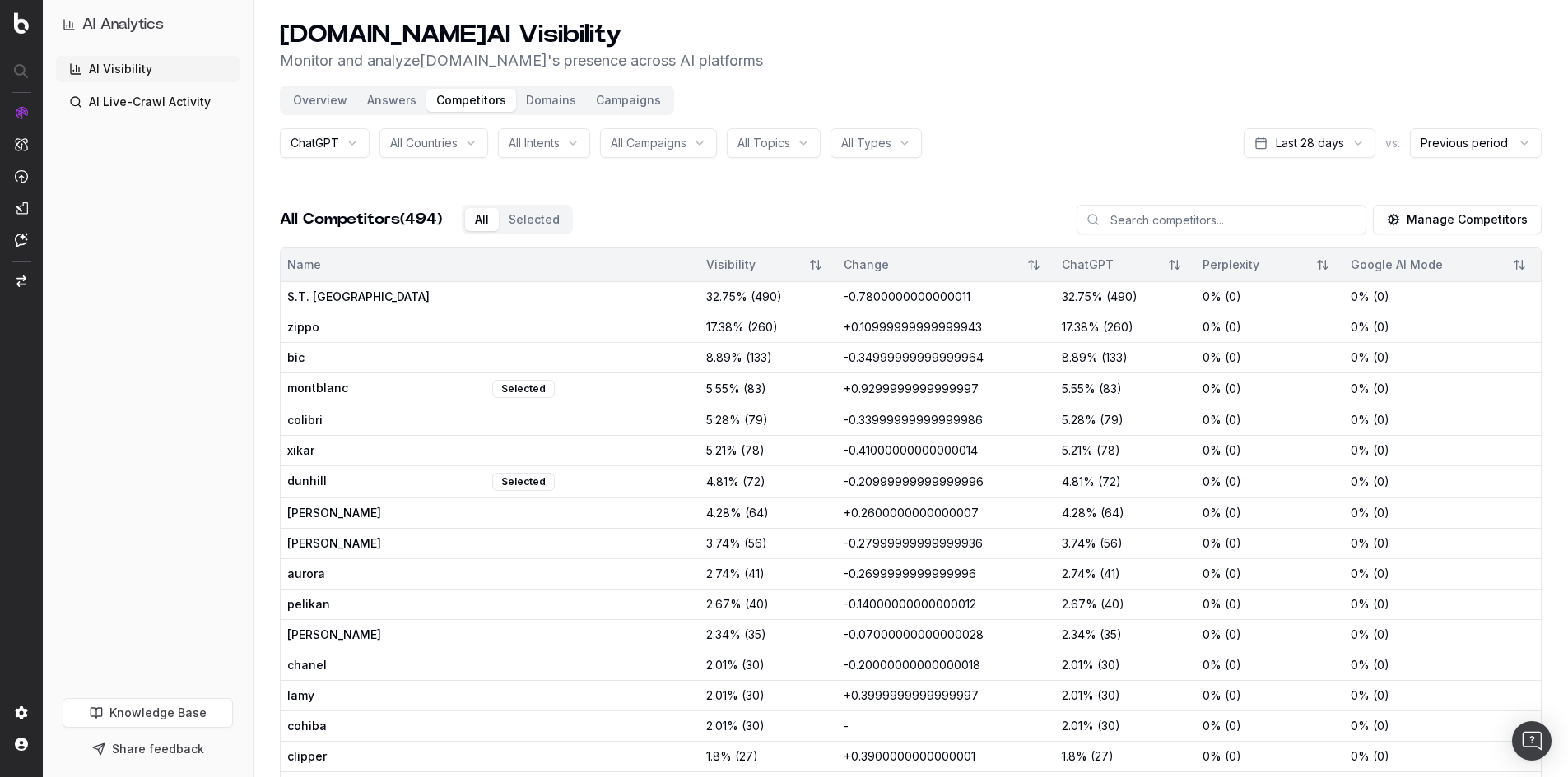
click at [1483, 220] on button "Manage Competitors" at bounding box center [1457, 220] width 169 height 30
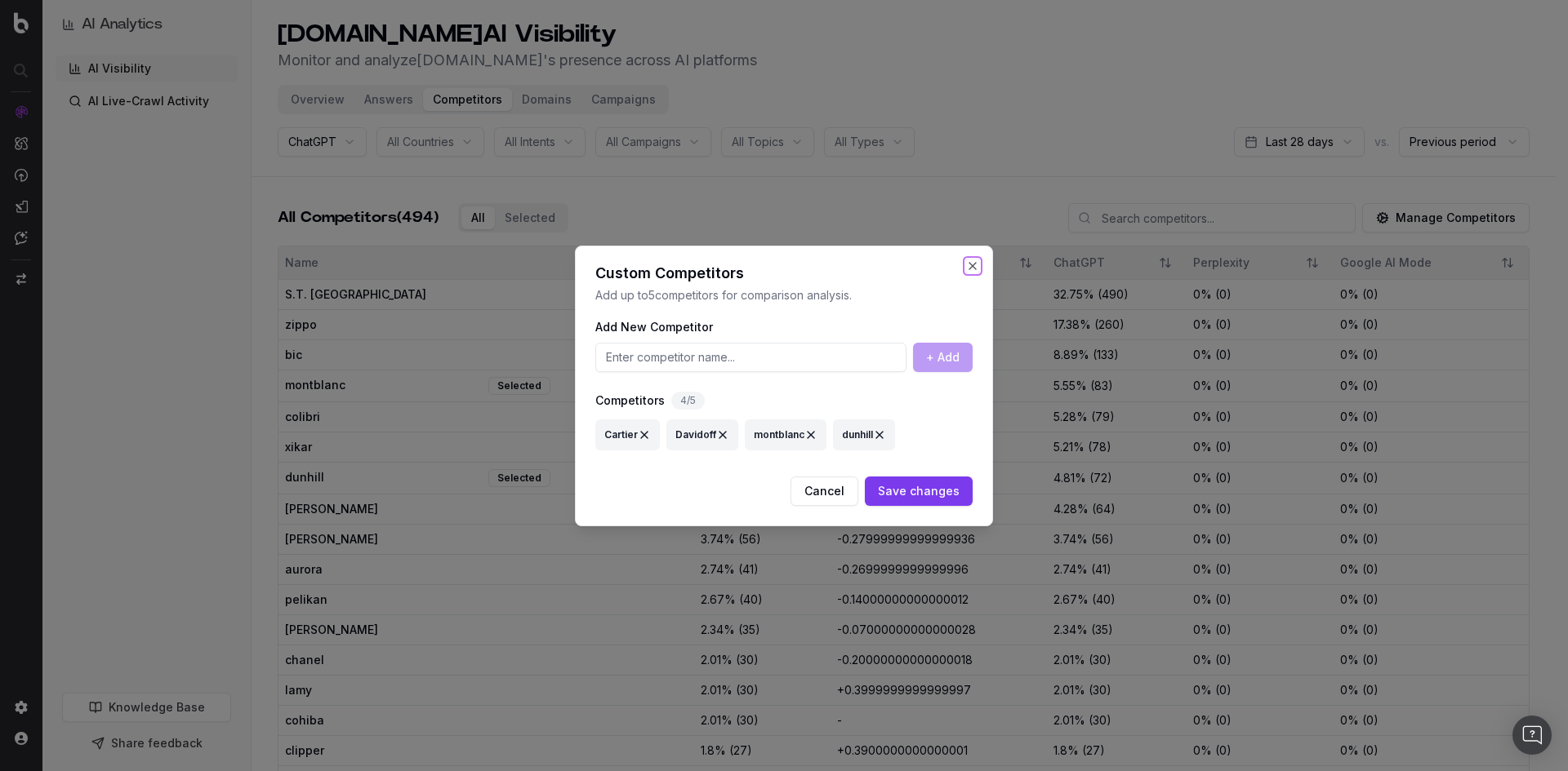
click at [970, 265] on button "Close" at bounding box center [972, 265] width 13 height 13
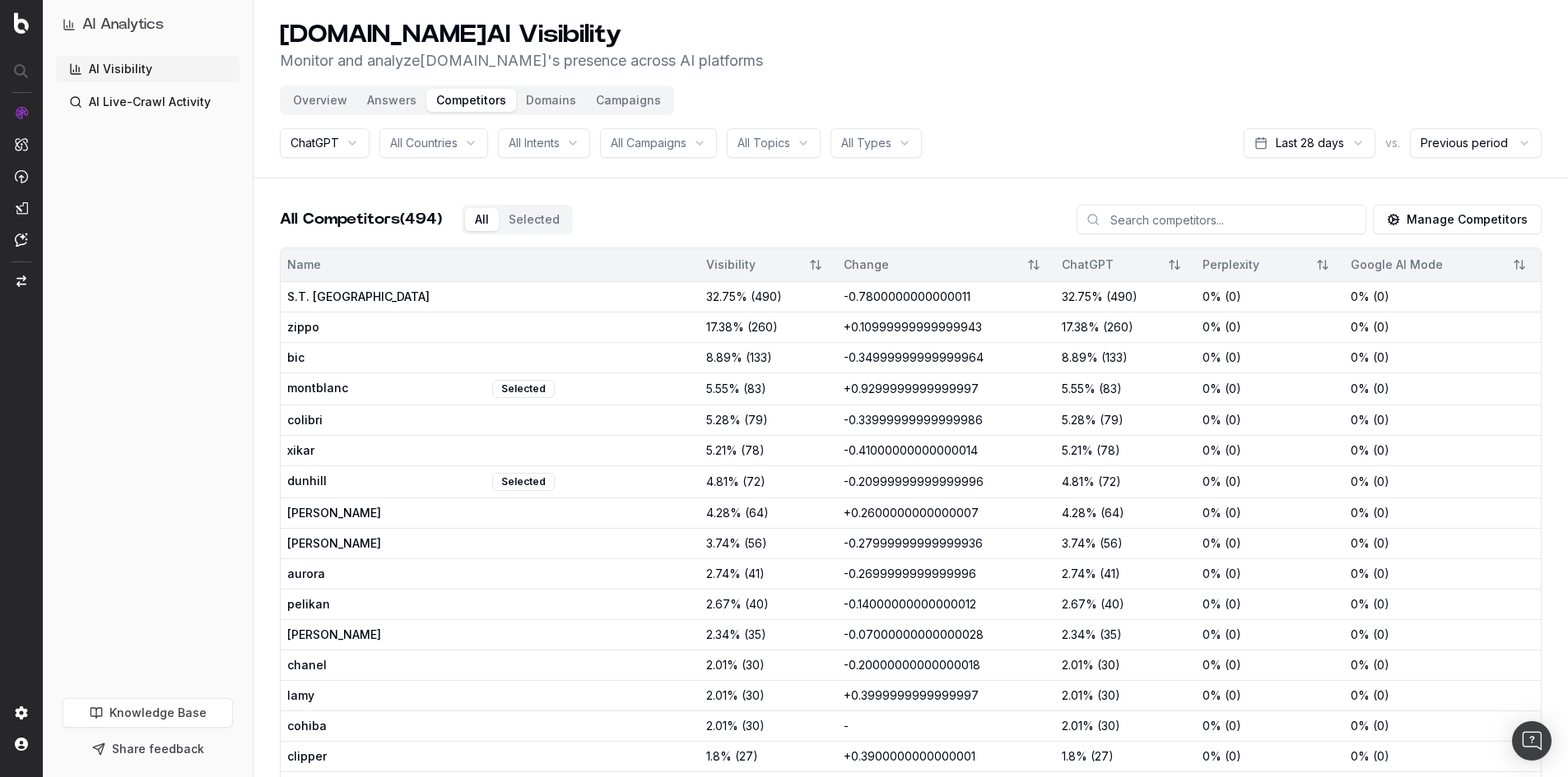
click at [1157, 224] on input at bounding box center [1221, 220] width 289 height 30
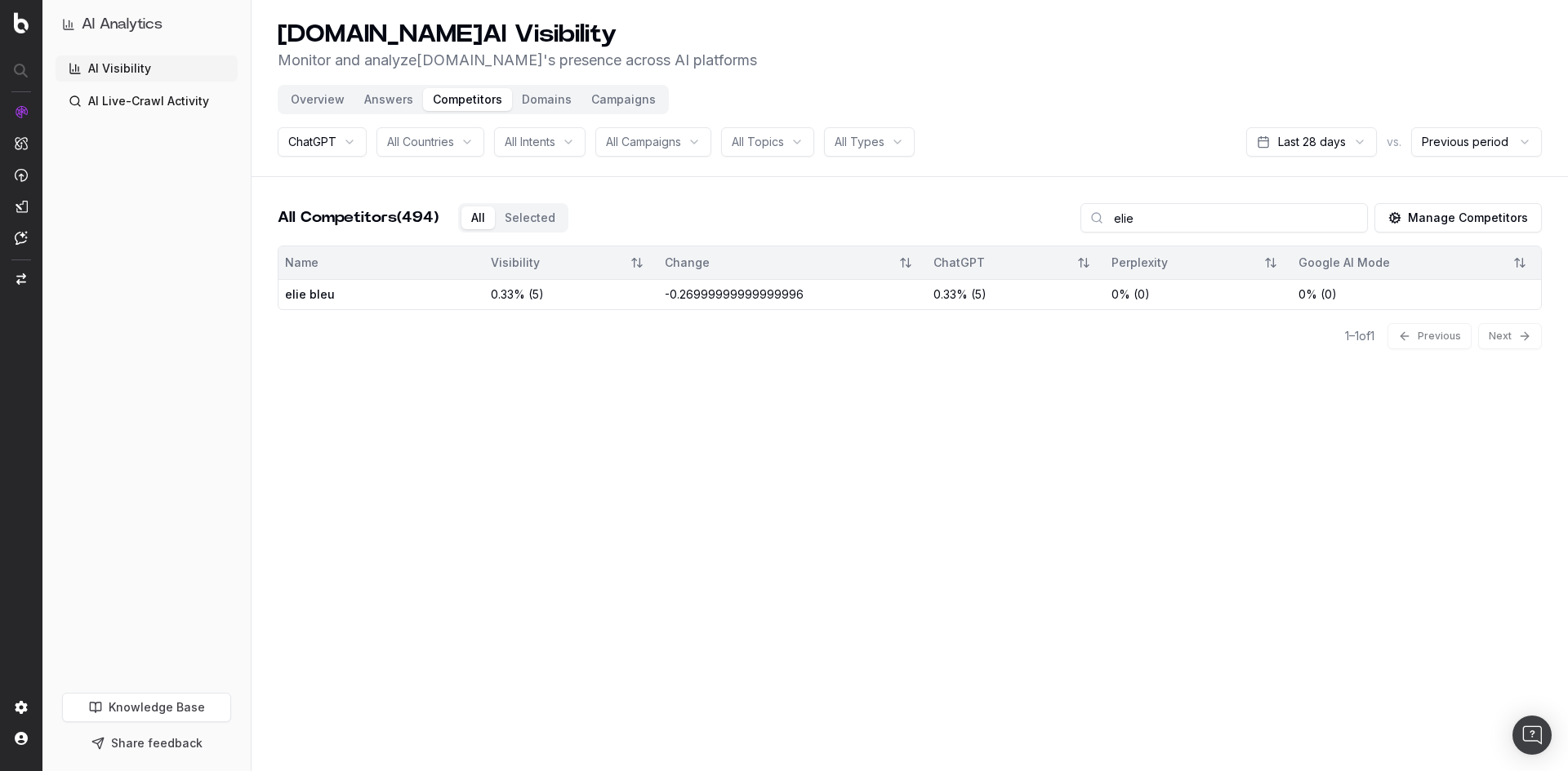
type input "elie"
copy table "Name Visibility Change ChatGPT Perplexity Google AI Mode elie bleu"
copy span "elie bleu"
drag, startPoint x: 334, startPoint y: 299, endPoint x: 286, endPoint y: 294, distance: 48.3
click at [286, 294] on span "elie bleu" at bounding box center [333, 294] width 95 height 16
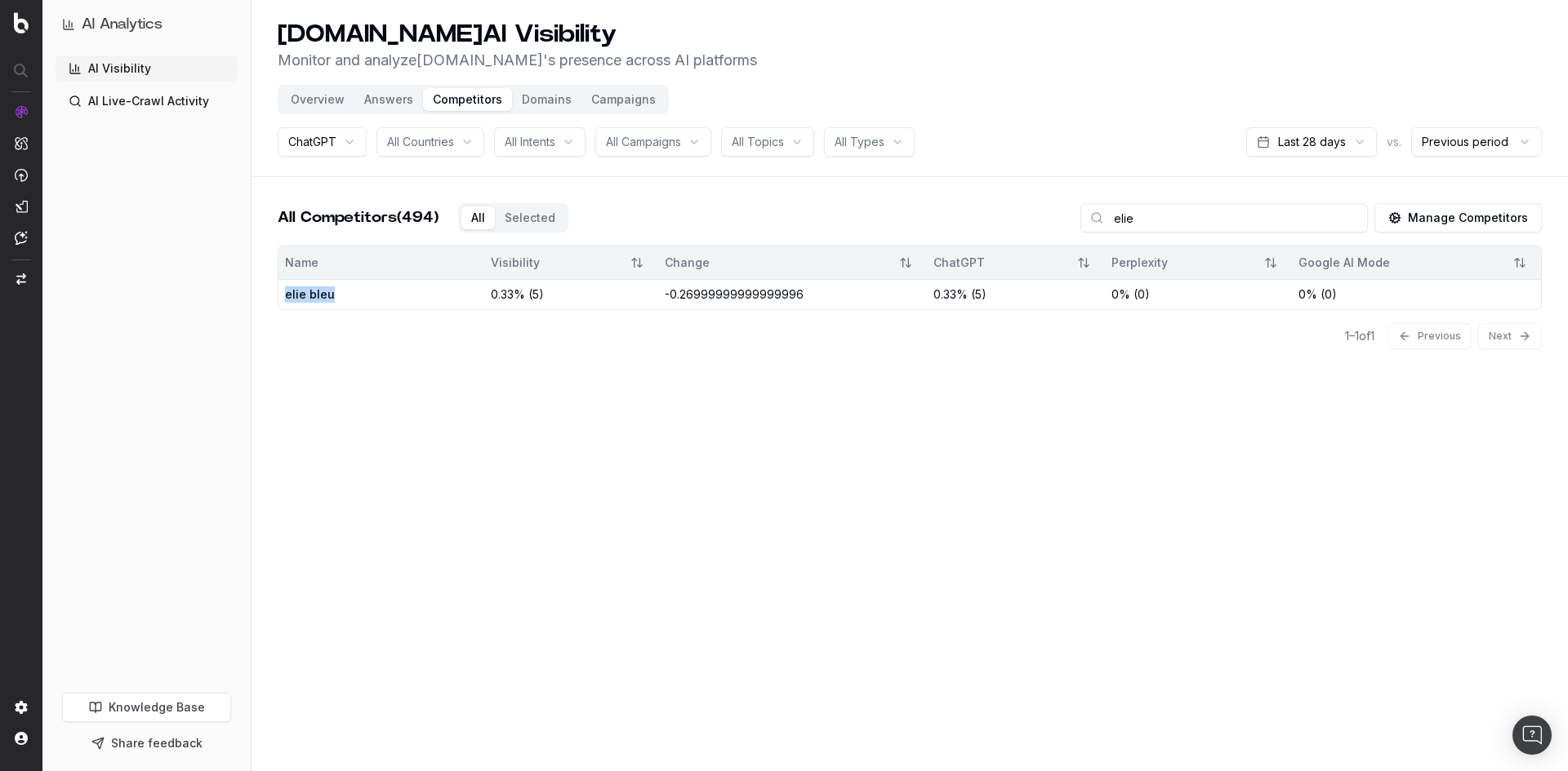
click at [1436, 209] on button "Manage Competitors" at bounding box center [1458, 218] width 168 height 29
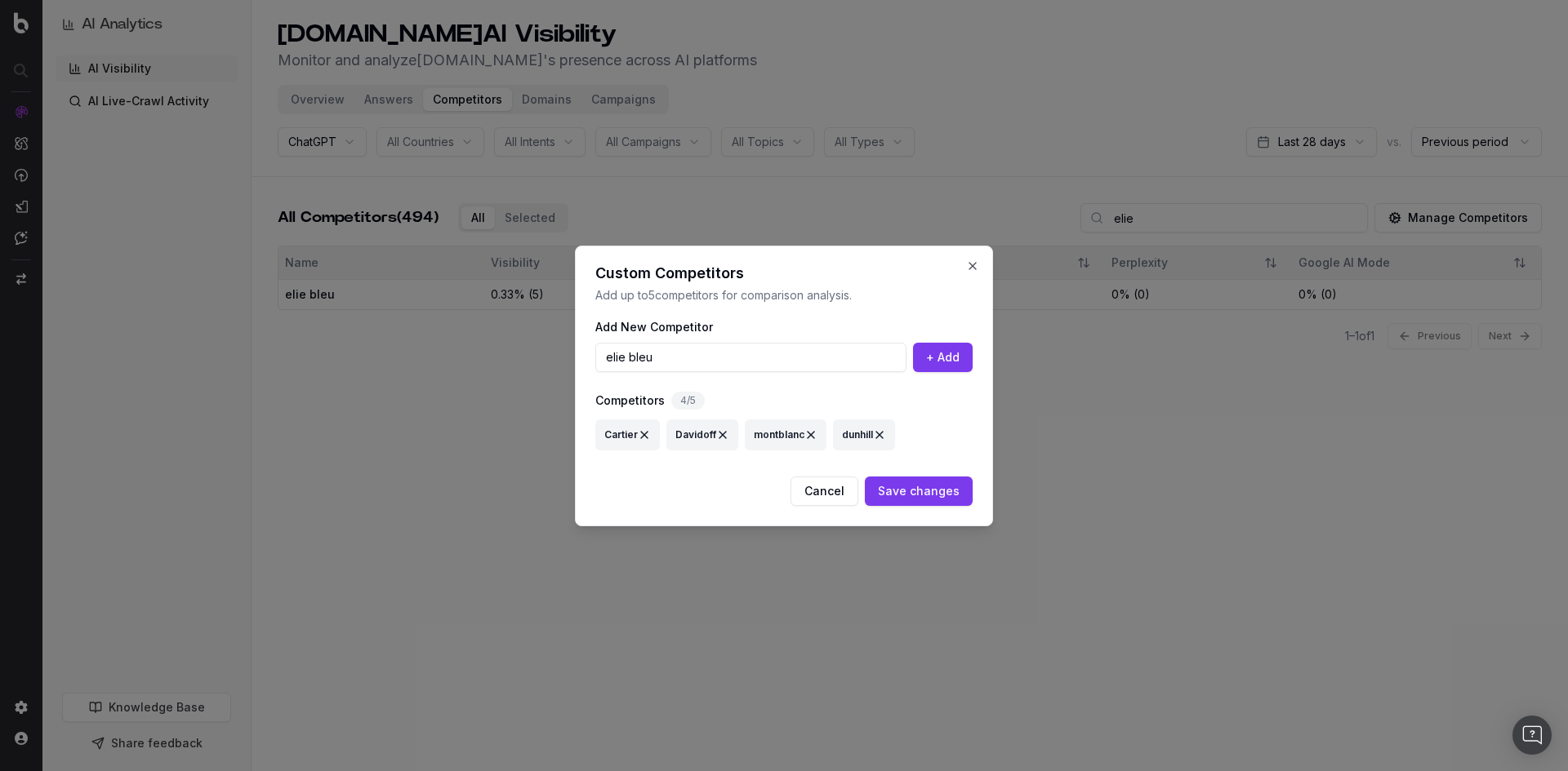
type input "elie bleu"
click at [931, 360] on button "+ Add" at bounding box center [943, 358] width 60 height 29
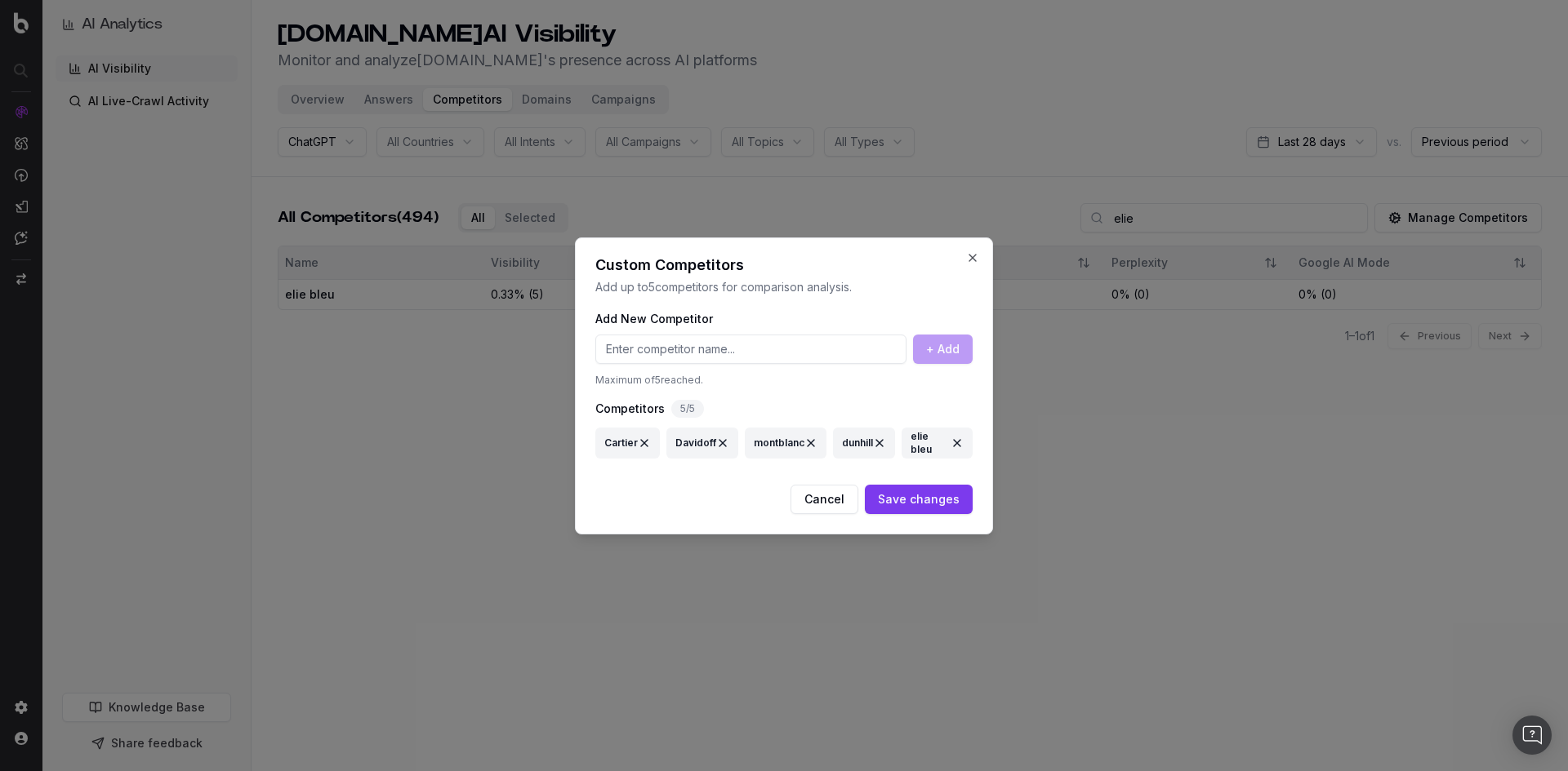
click at [929, 500] on button "Save changes" at bounding box center [918, 500] width 108 height 29
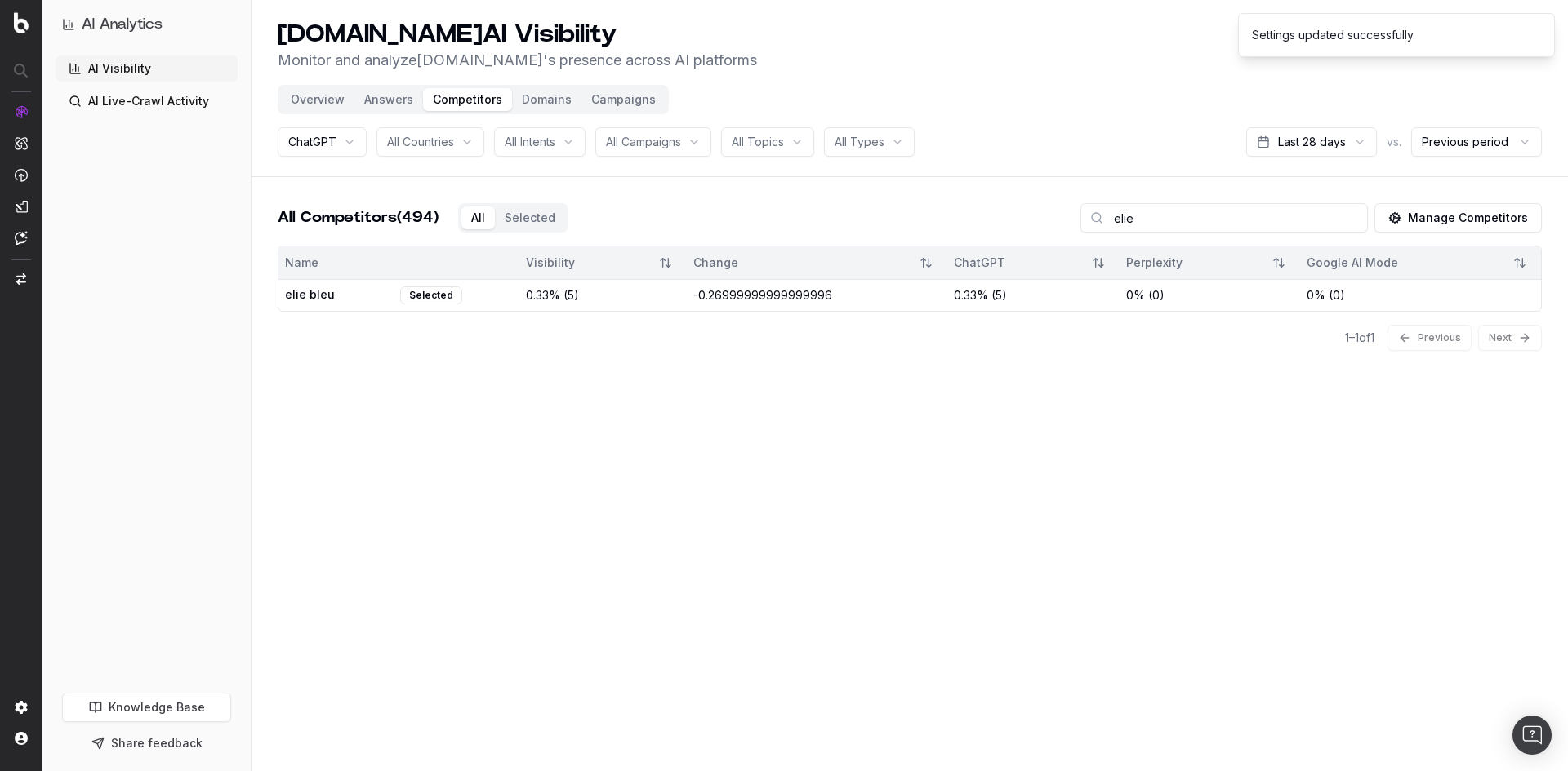
click at [1528, 217] on button "Manage Competitors" at bounding box center [1458, 218] width 168 height 29
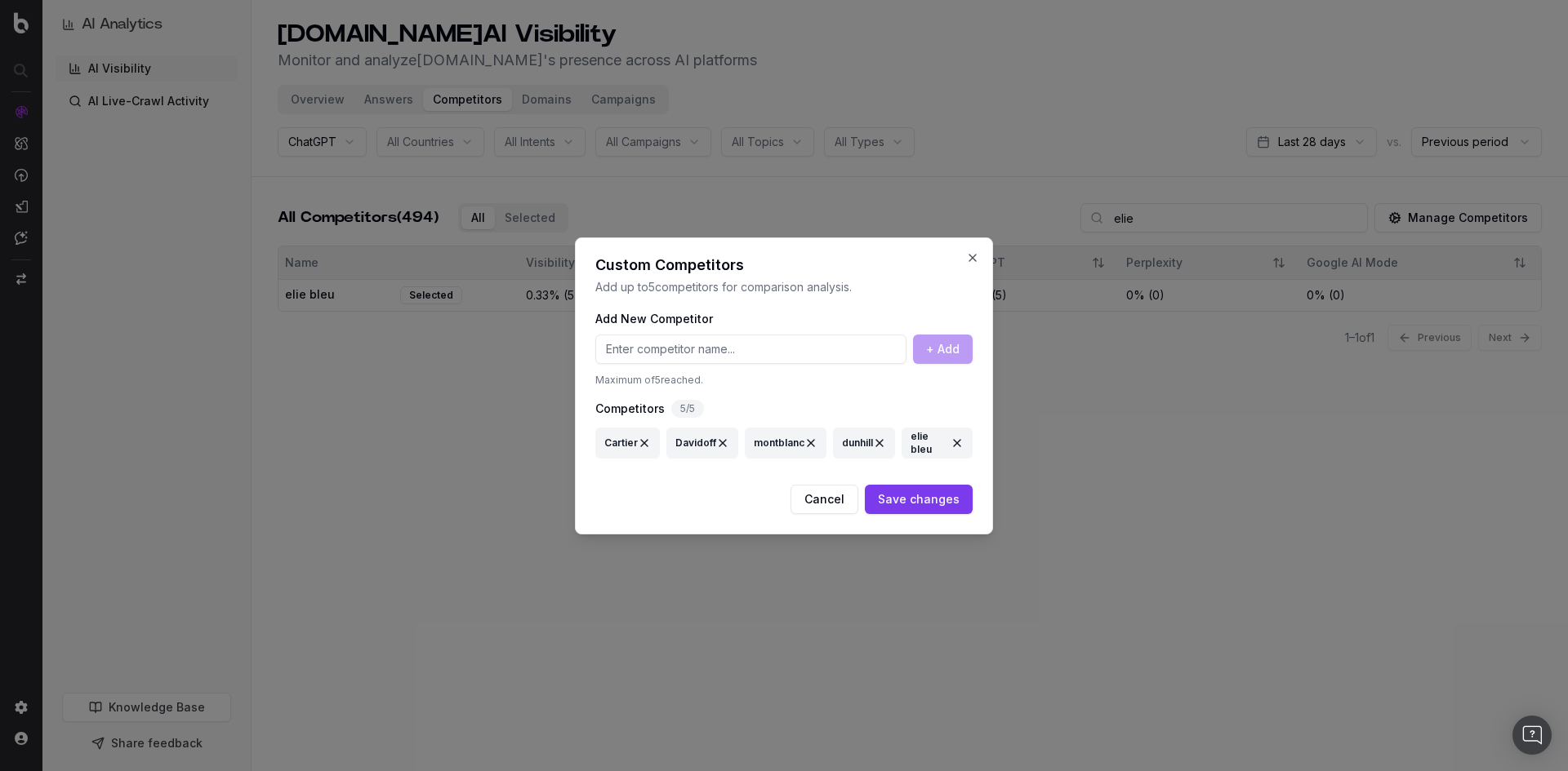
click at [928, 510] on button "Save changes" at bounding box center [918, 500] width 108 height 29
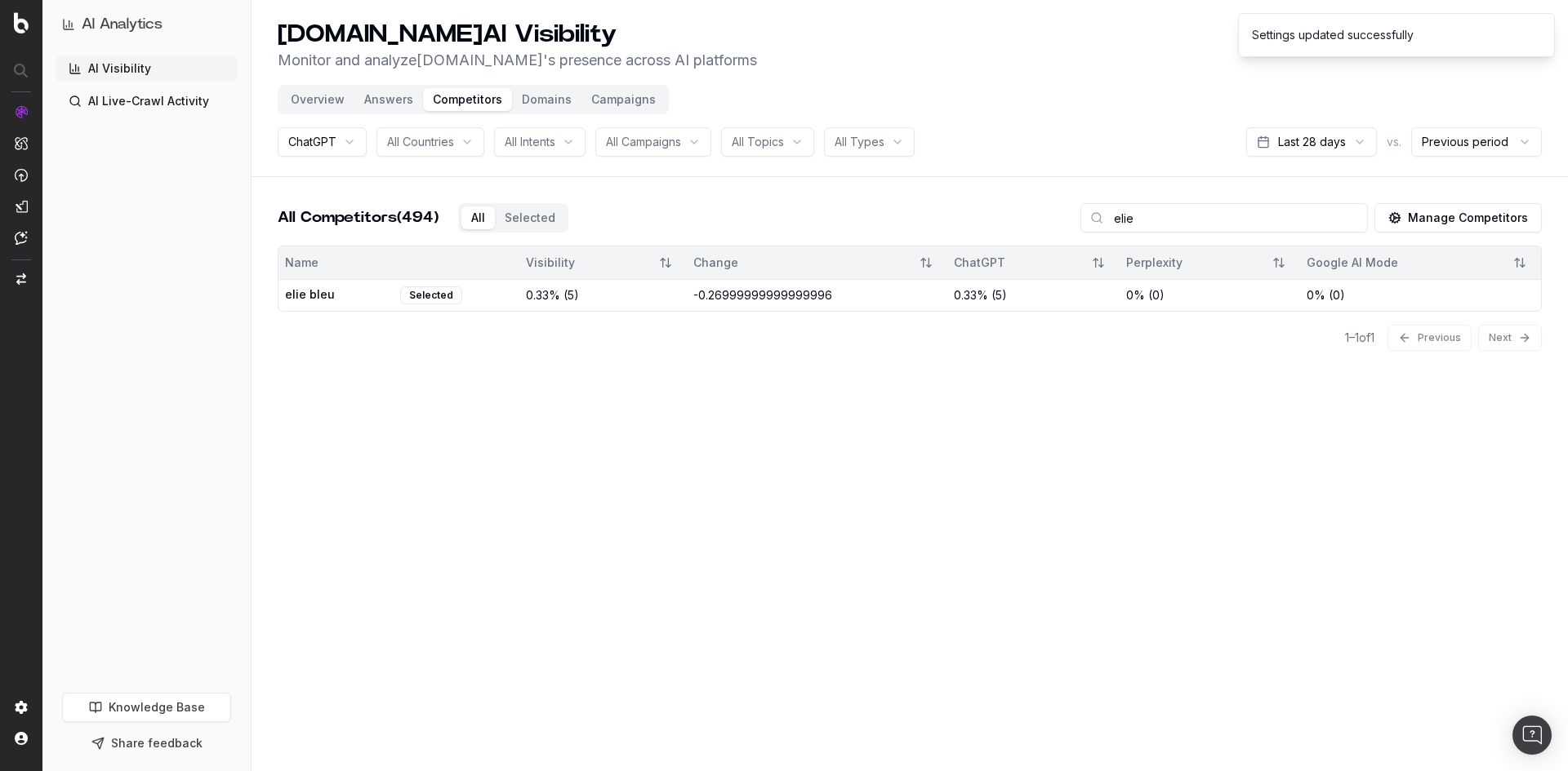
click at [1483, 220] on button "Manage Competitors" at bounding box center [1458, 218] width 168 height 29
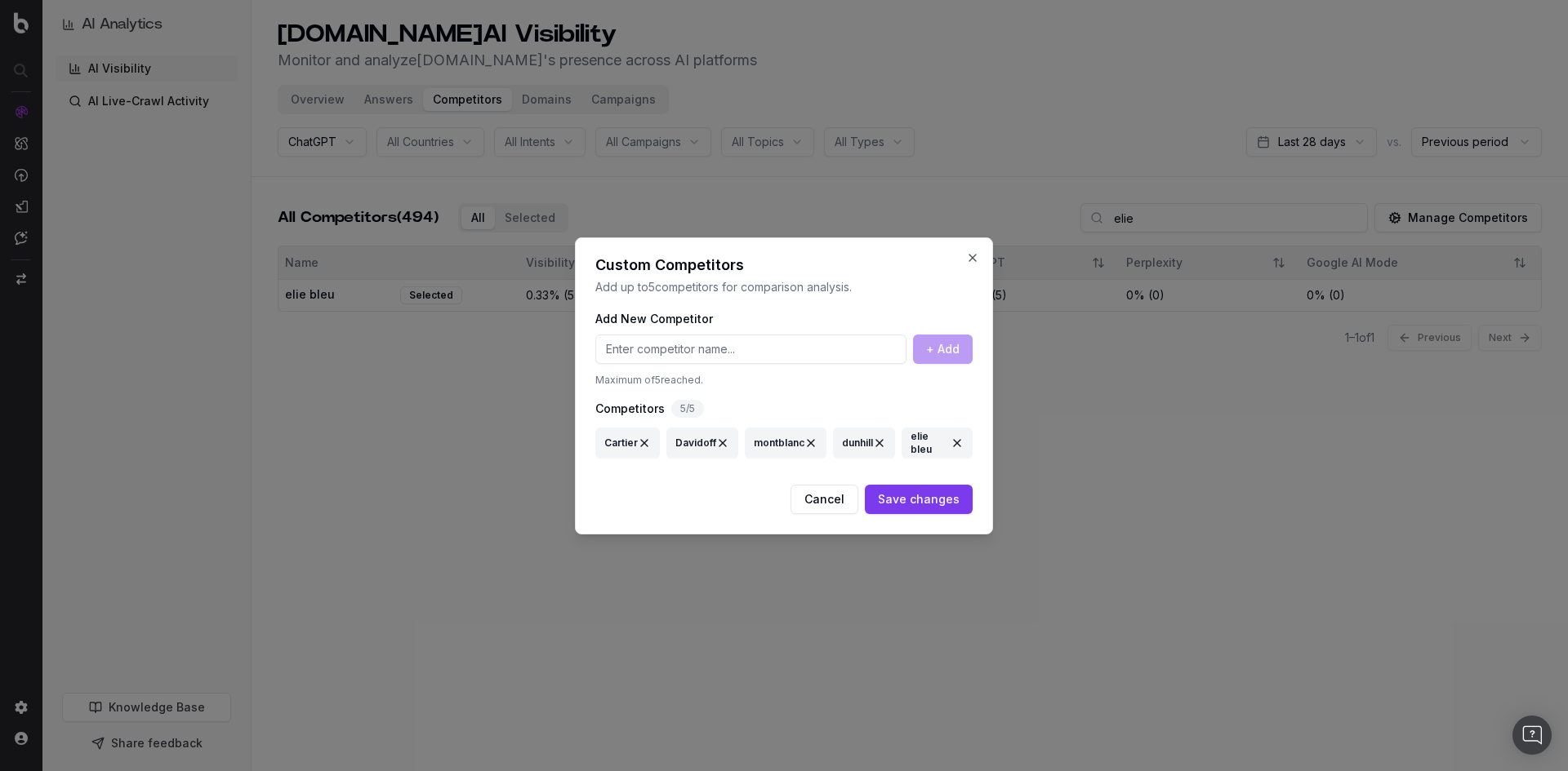
click at [1108, 421] on div at bounding box center [784, 386] width 1568 height 771
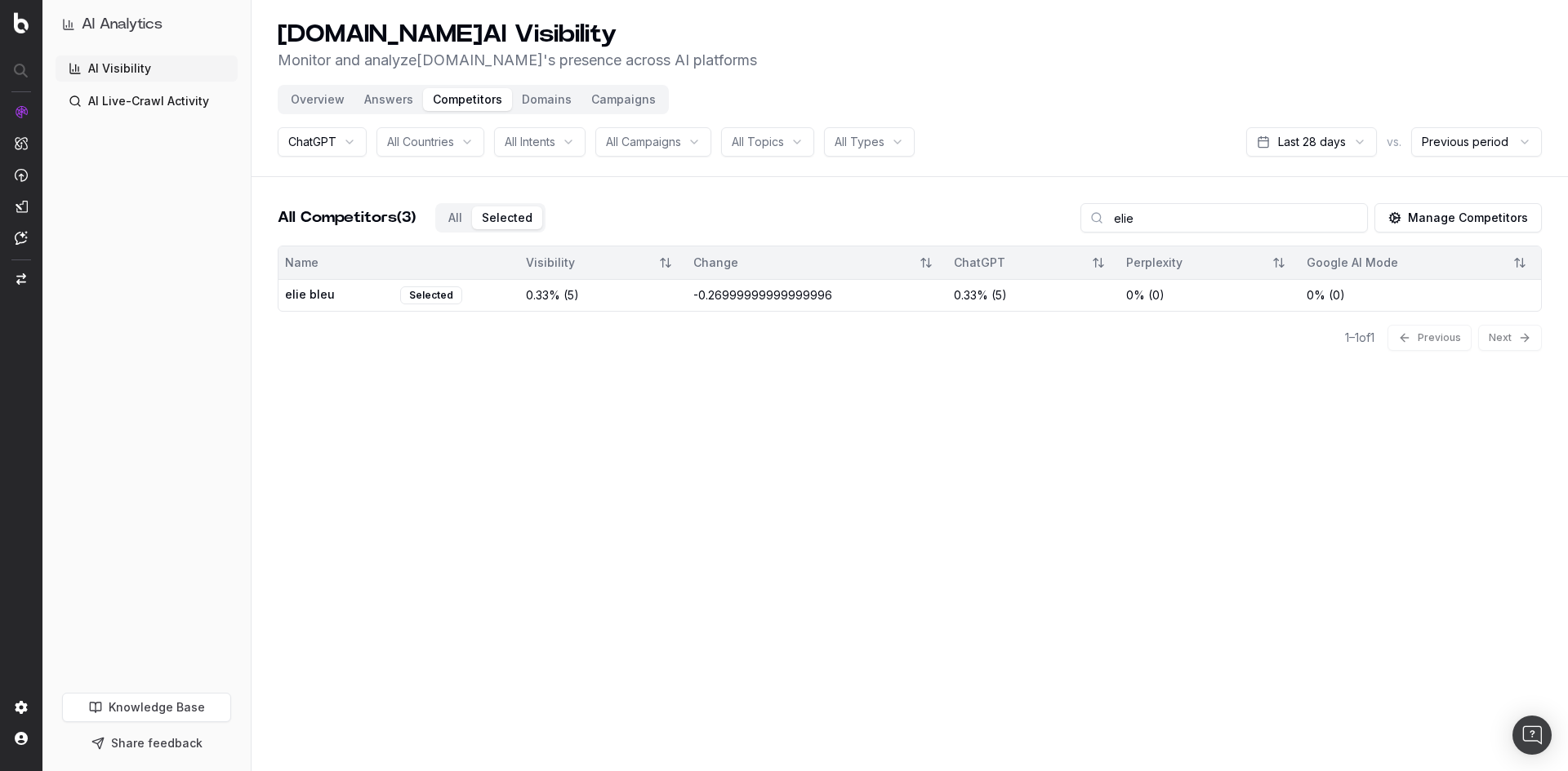
click at [542, 219] on button "Selected" at bounding box center [507, 218] width 70 height 22
click at [445, 220] on div "All Competitors (494) All Selected" at bounding box center [423, 218] width 291 height 29
click at [466, 220] on button "All" at bounding box center [478, 218] width 34 height 22
drag, startPoint x: 1202, startPoint y: 207, endPoint x: 938, endPoint y: 213, distance: 264.1
click at [938, 213] on div "All Competitors (494) All Selected elie Manage Competitors" at bounding box center [910, 224] width 1264 height 42
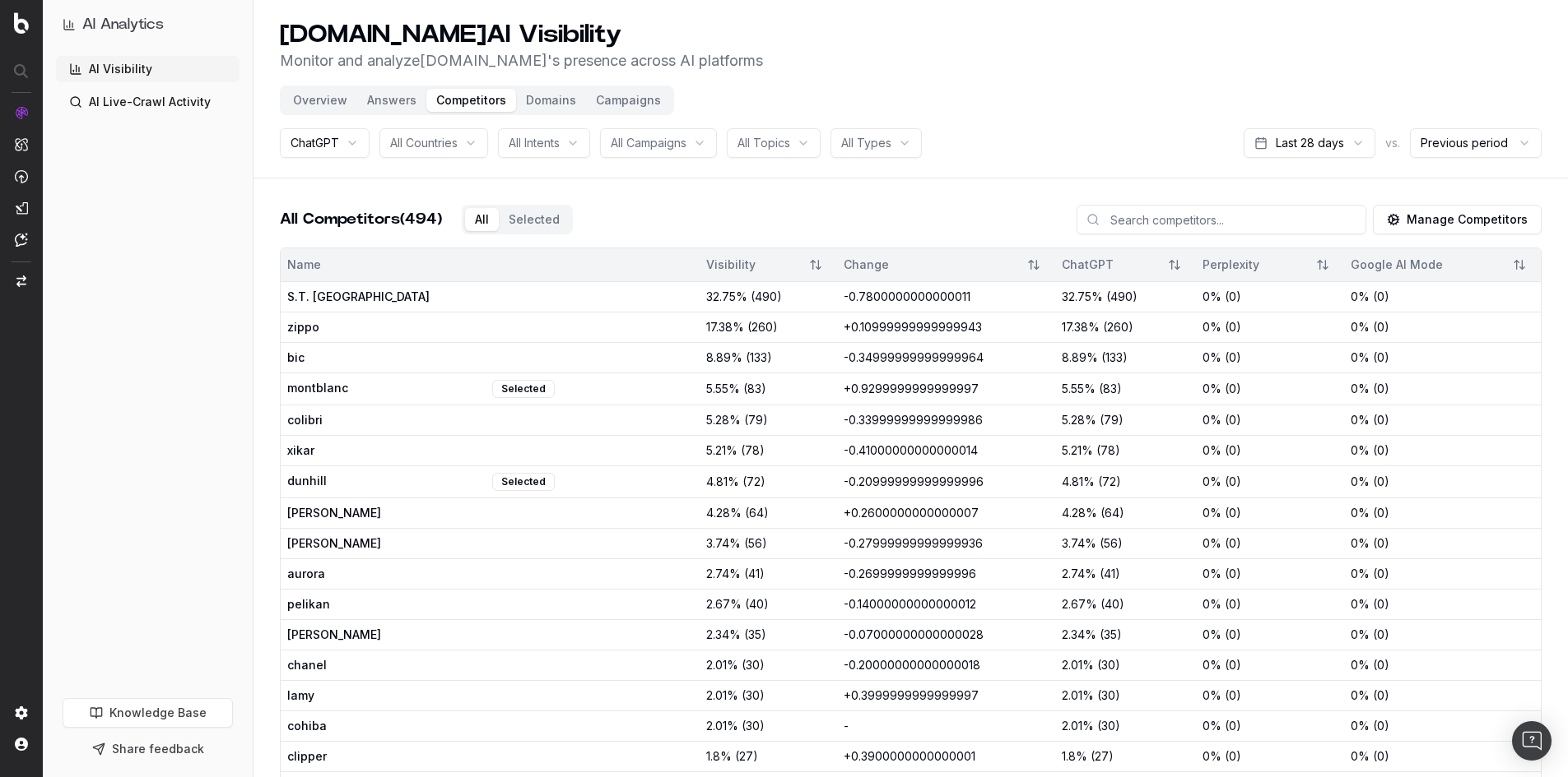
click at [430, 142] on span "All Countries" at bounding box center [424, 143] width 67 height 17
click at [543, 111] on div "Overview Answers Competitors Domains Campaigns" at bounding box center [477, 100] width 394 height 30
click at [543, 98] on button "Domains" at bounding box center [551, 100] width 70 height 23
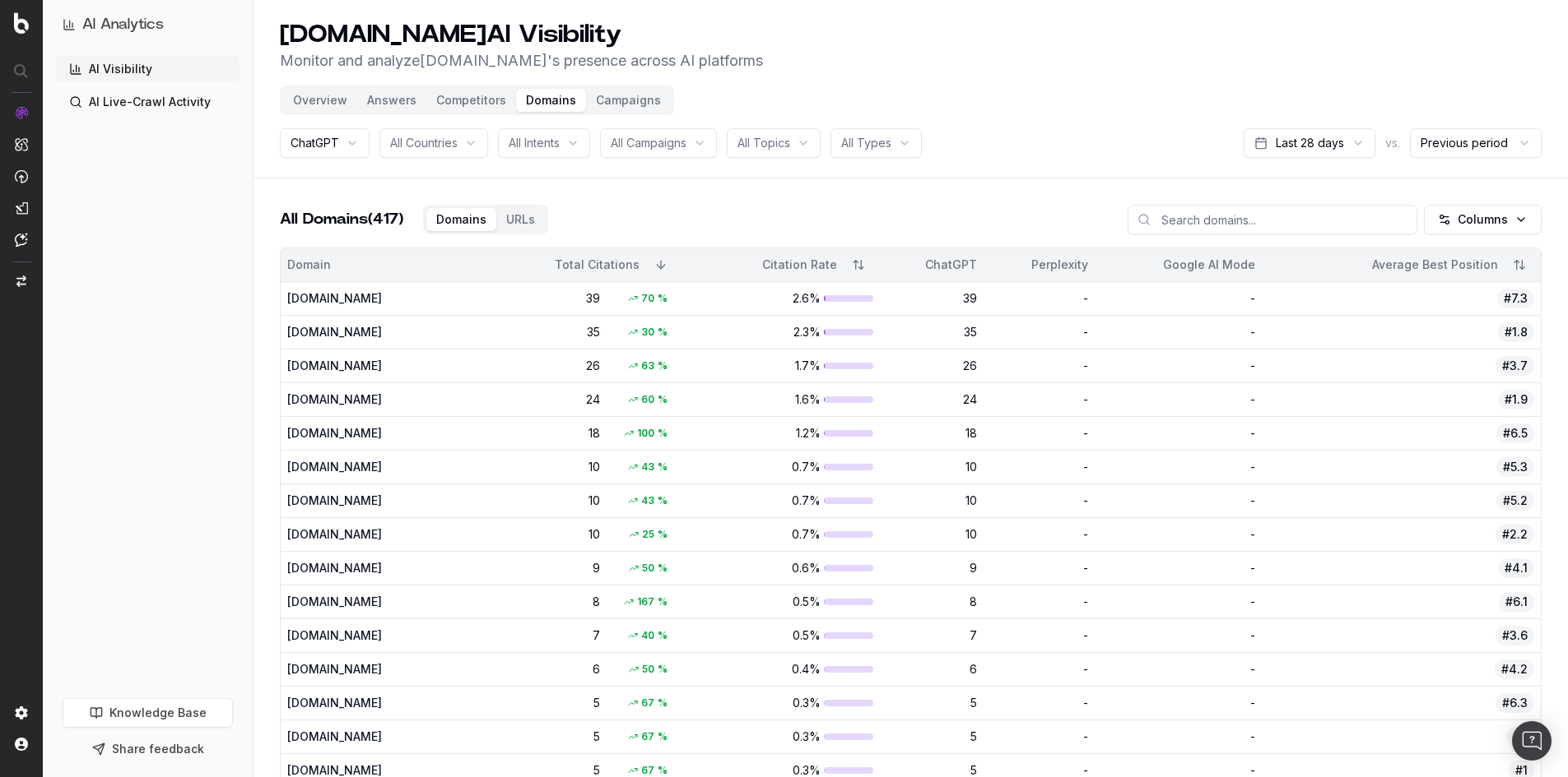
click at [614, 103] on button "Campaigns" at bounding box center [628, 100] width 85 height 23
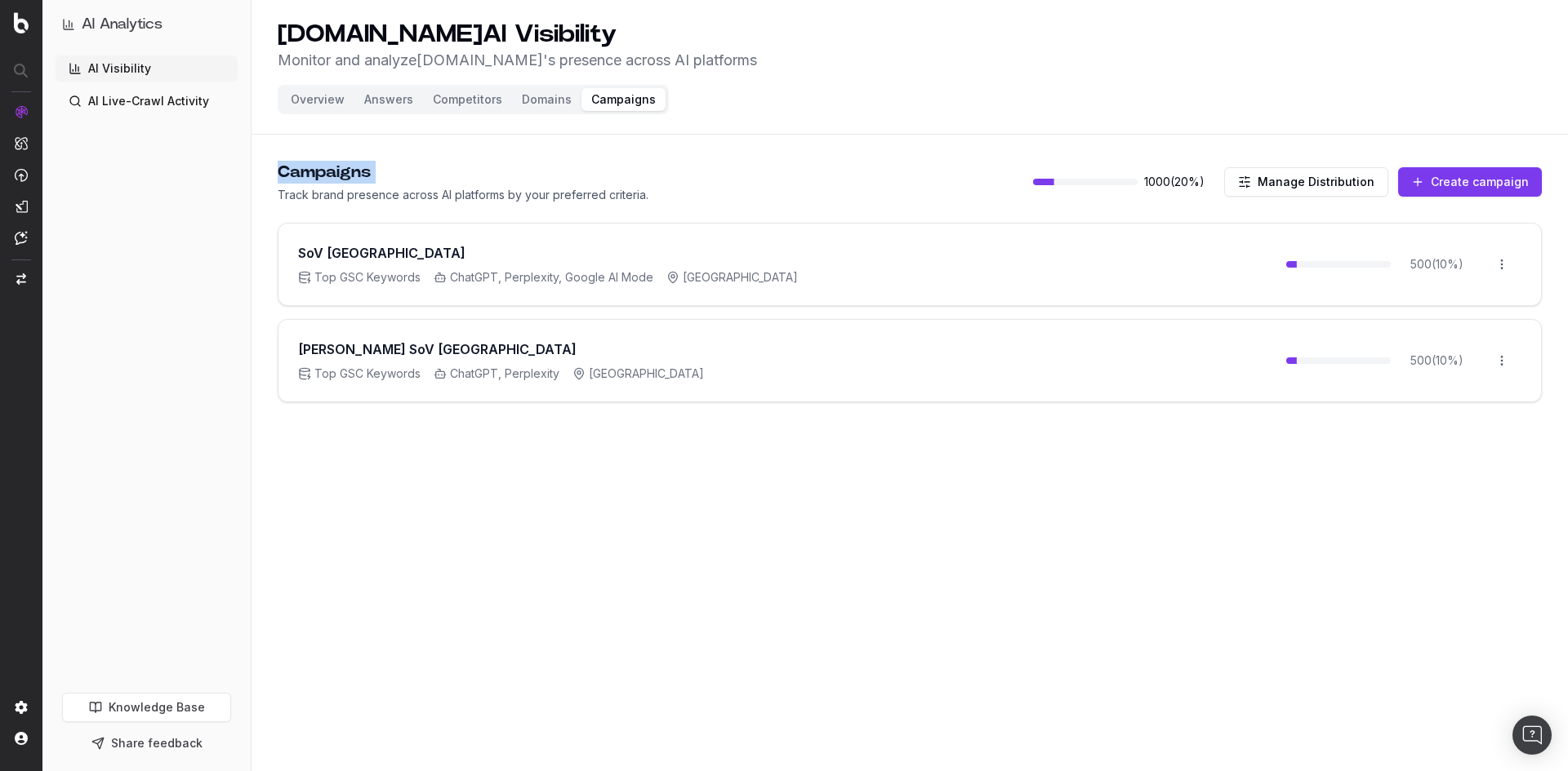
drag, startPoint x: 278, startPoint y: 170, endPoint x: 280, endPoint y: 212, distance: 42.0
click at [280, 212] on main "Campaigns Track brand presence across AI platforms by your preferred criteria. …" at bounding box center [910, 304] width 1316 height 327
click at [293, 197] on p "Track brand presence across AI platforms by your preferred criteria." at bounding box center [463, 194] width 371 height 16
click at [1501, 259] on html "AI Analytics AI Visibility AI Live-Crawl Activity Knowledge Base Share feedback…" at bounding box center [784, 386] width 1568 height 771
click at [1449, 307] on div "Edit campaign" at bounding box center [1456, 299] width 125 height 26
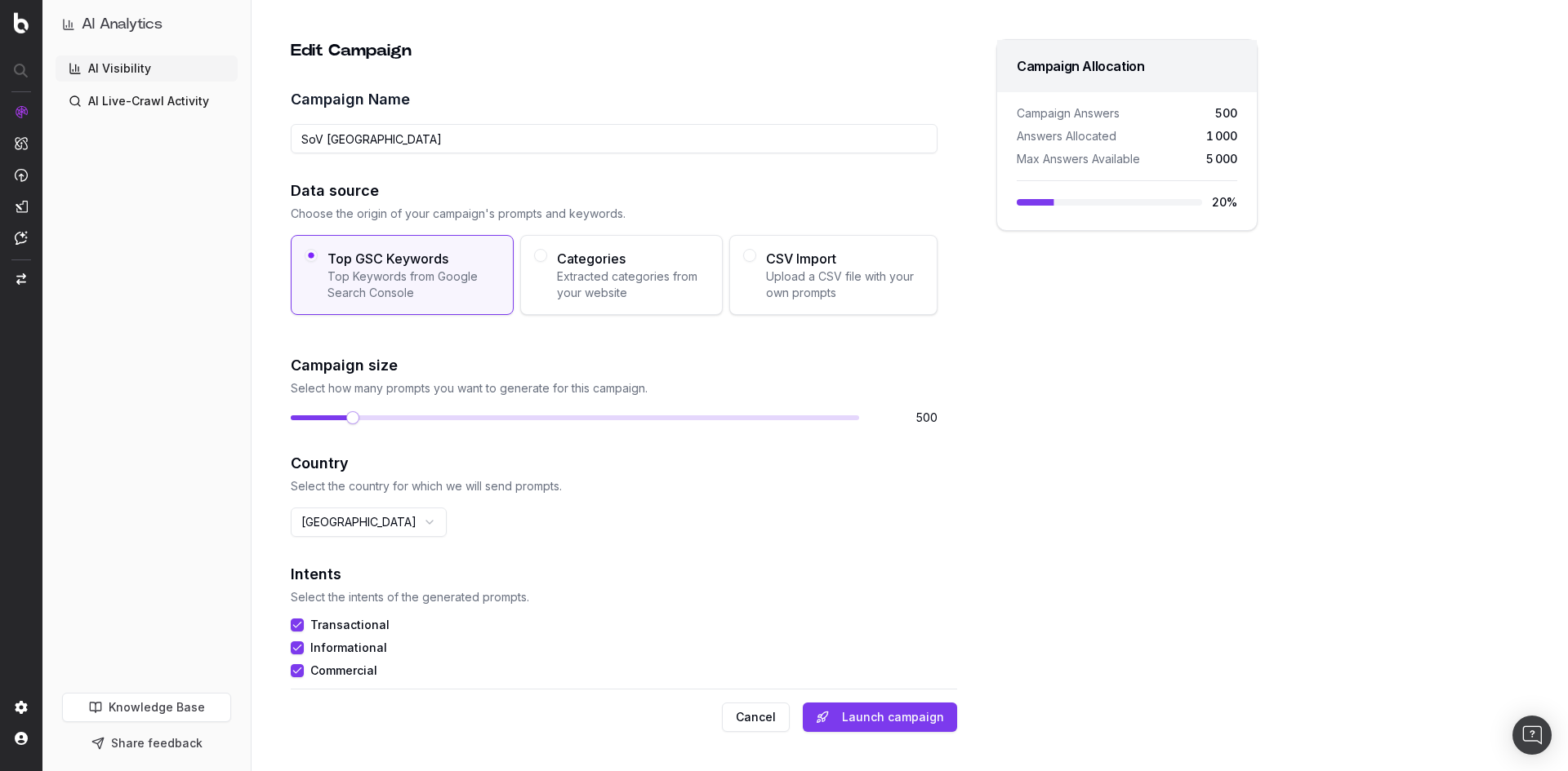
click at [392, 517] on html "AI Analytics AI Visibility AI Live-Crawl Activity Knowledge Base Share feedback…" at bounding box center [784, 386] width 1568 height 771
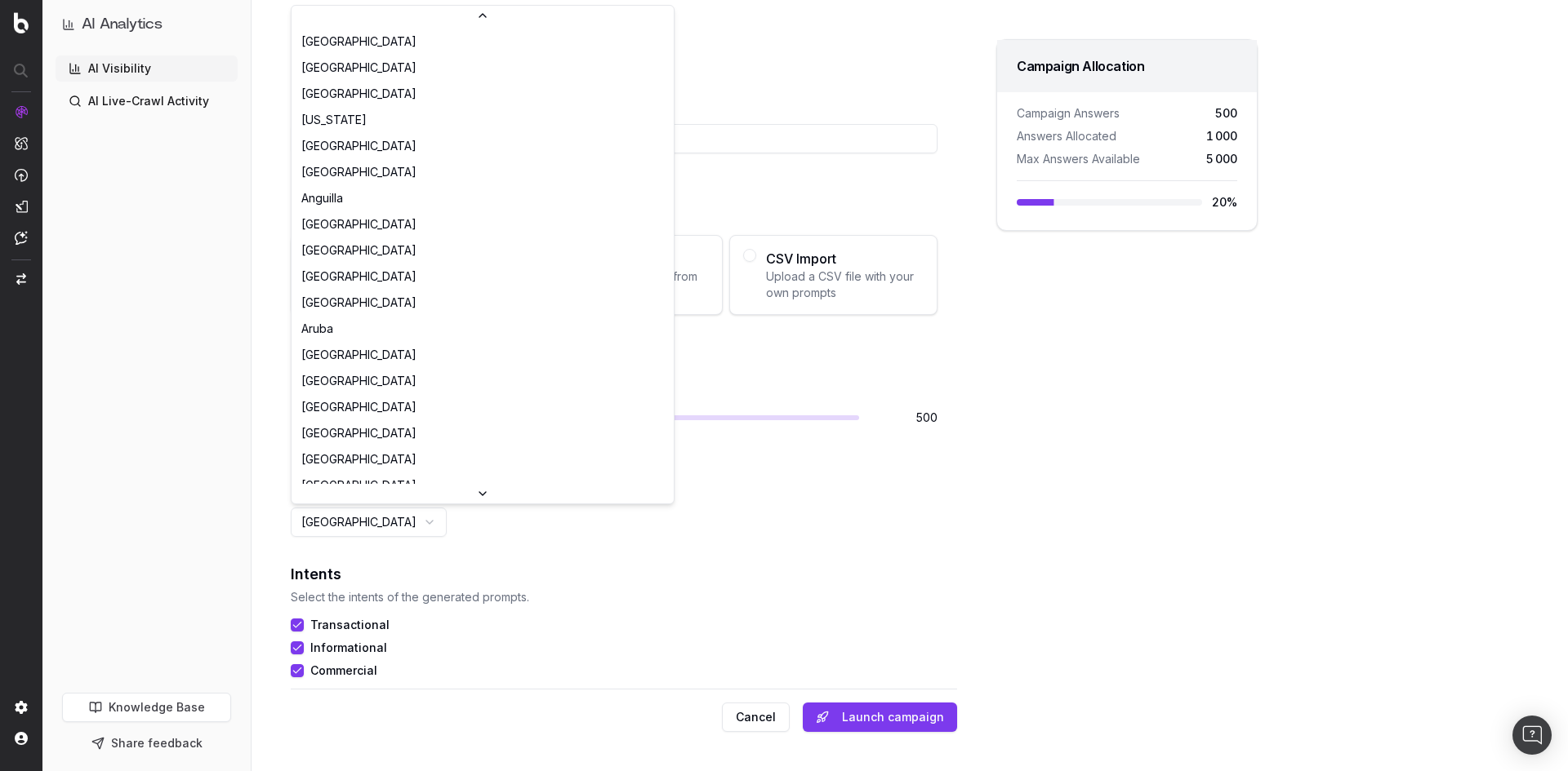
scroll to position [5395, 0]
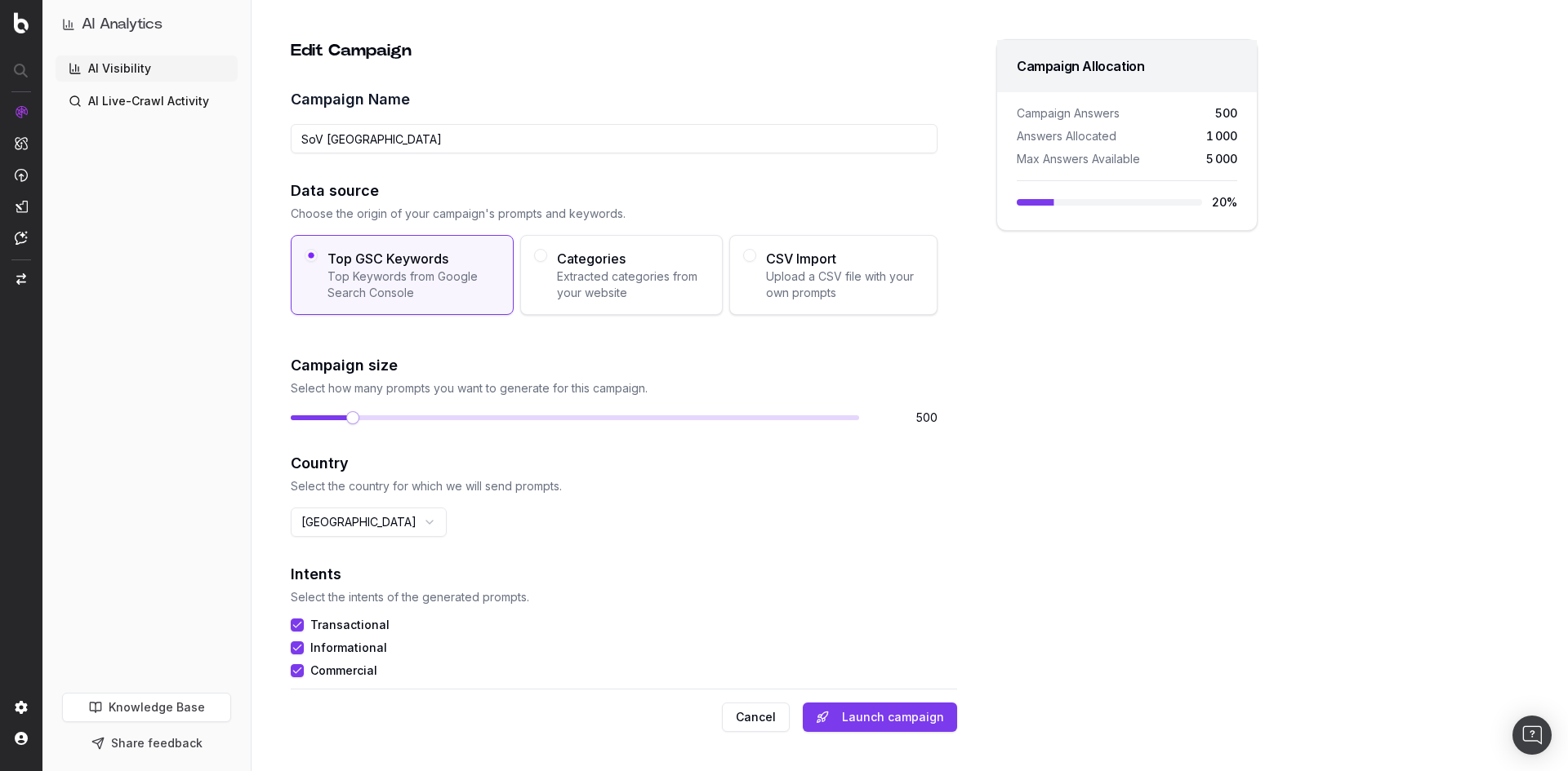
click at [664, 577] on html "AI Analytics AI Visibility AI Live-Crawl Activity Knowledge Base Share feedback…" at bounding box center [784, 386] width 1568 height 771
click at [419, 289] on span "Top Keywords from Google Search Console" at bounding box center [413, 285] width 172 height 33
click at [317, 262] on button "Top GSC Keywords Top Keywords from Google Search Console" at bounding box center [310, 255] width 13 height 13
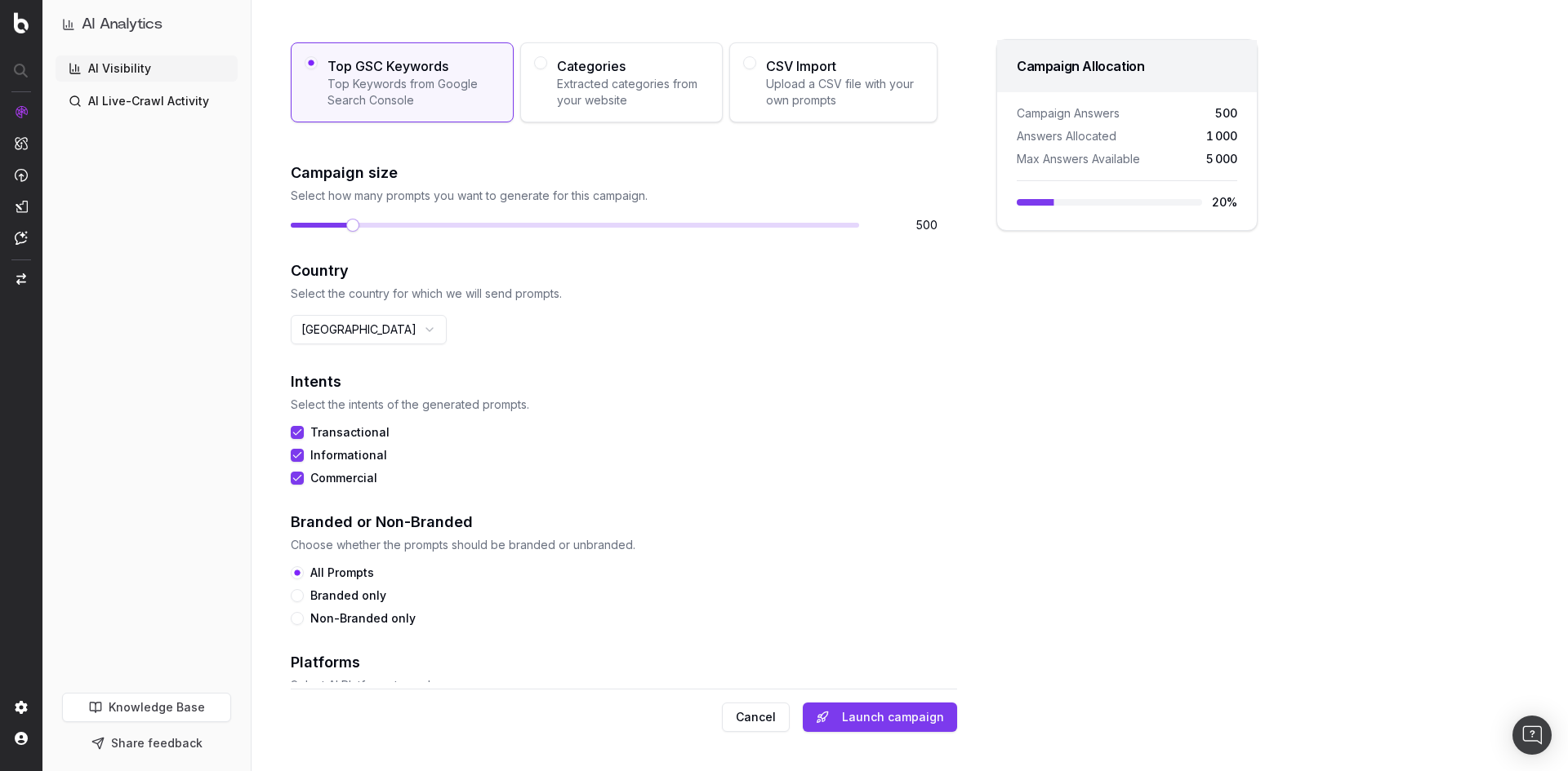
scroll to position [51, 0]
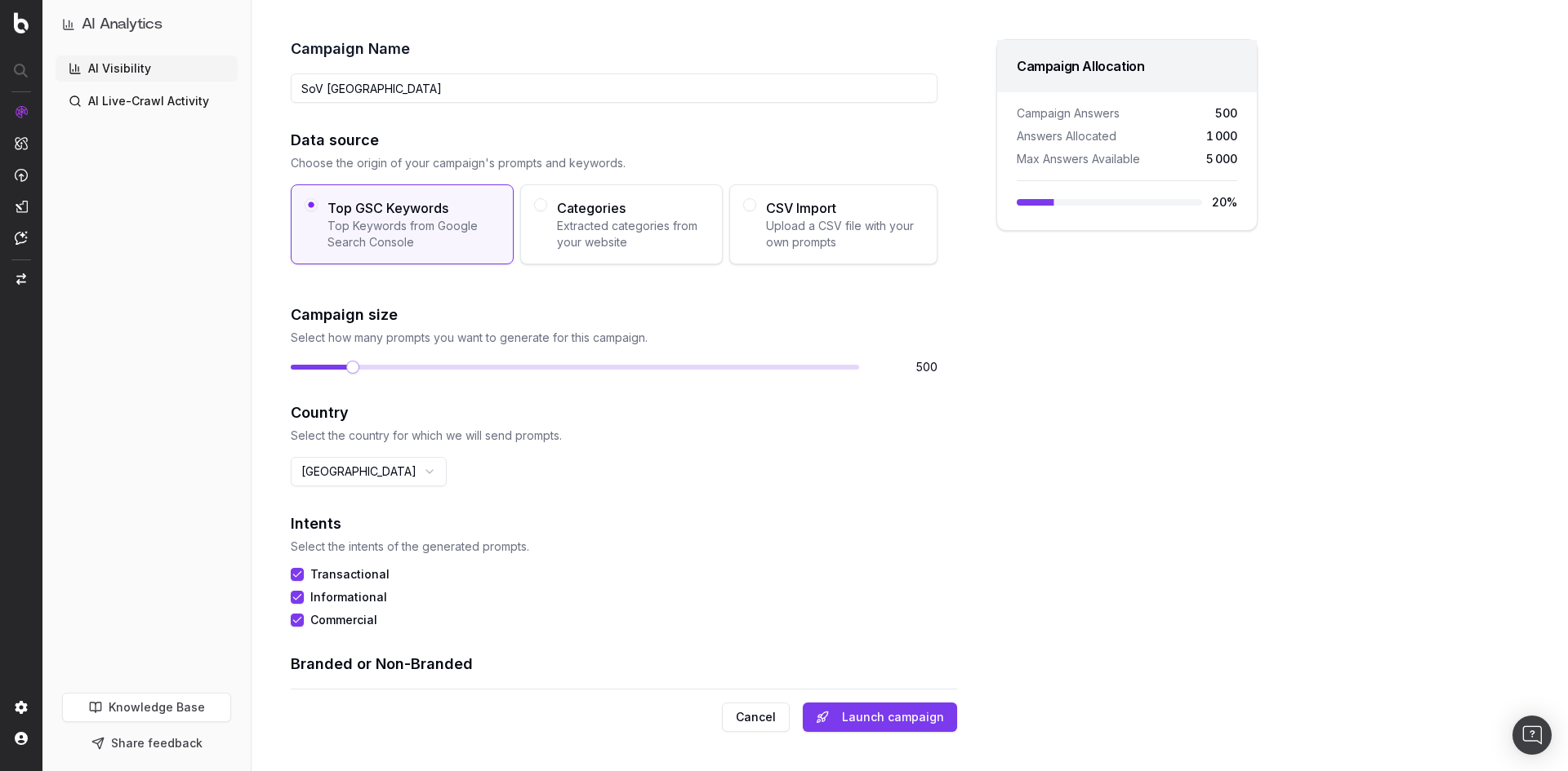
click at [383, 481] on html "AI Analytics AI Visibility AI Live-Crawl Activity Knowledge Base Share feedback…" at bounding box center [784, 386] width 1568 height 771
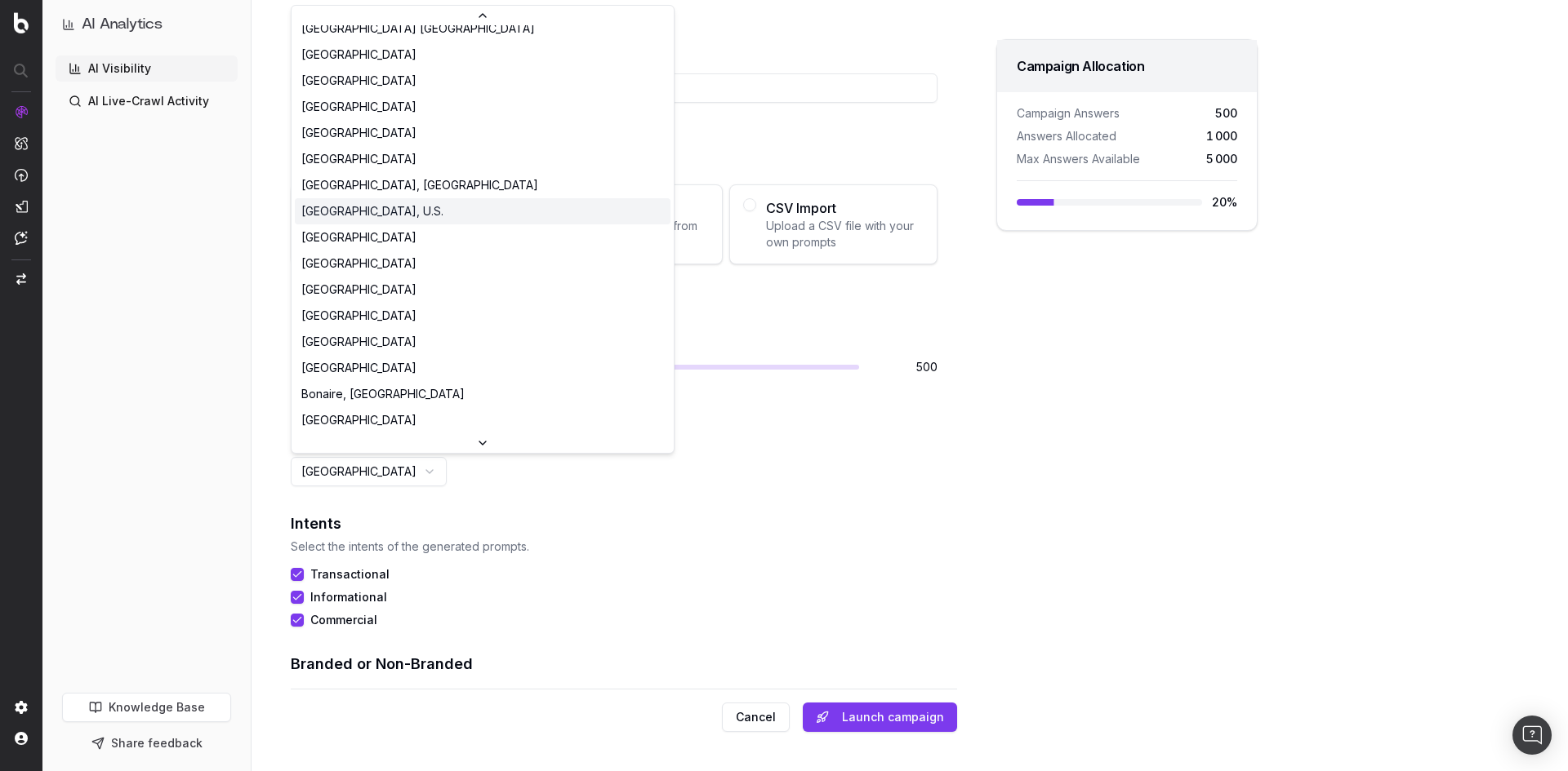
scroll to position [5700, 0]
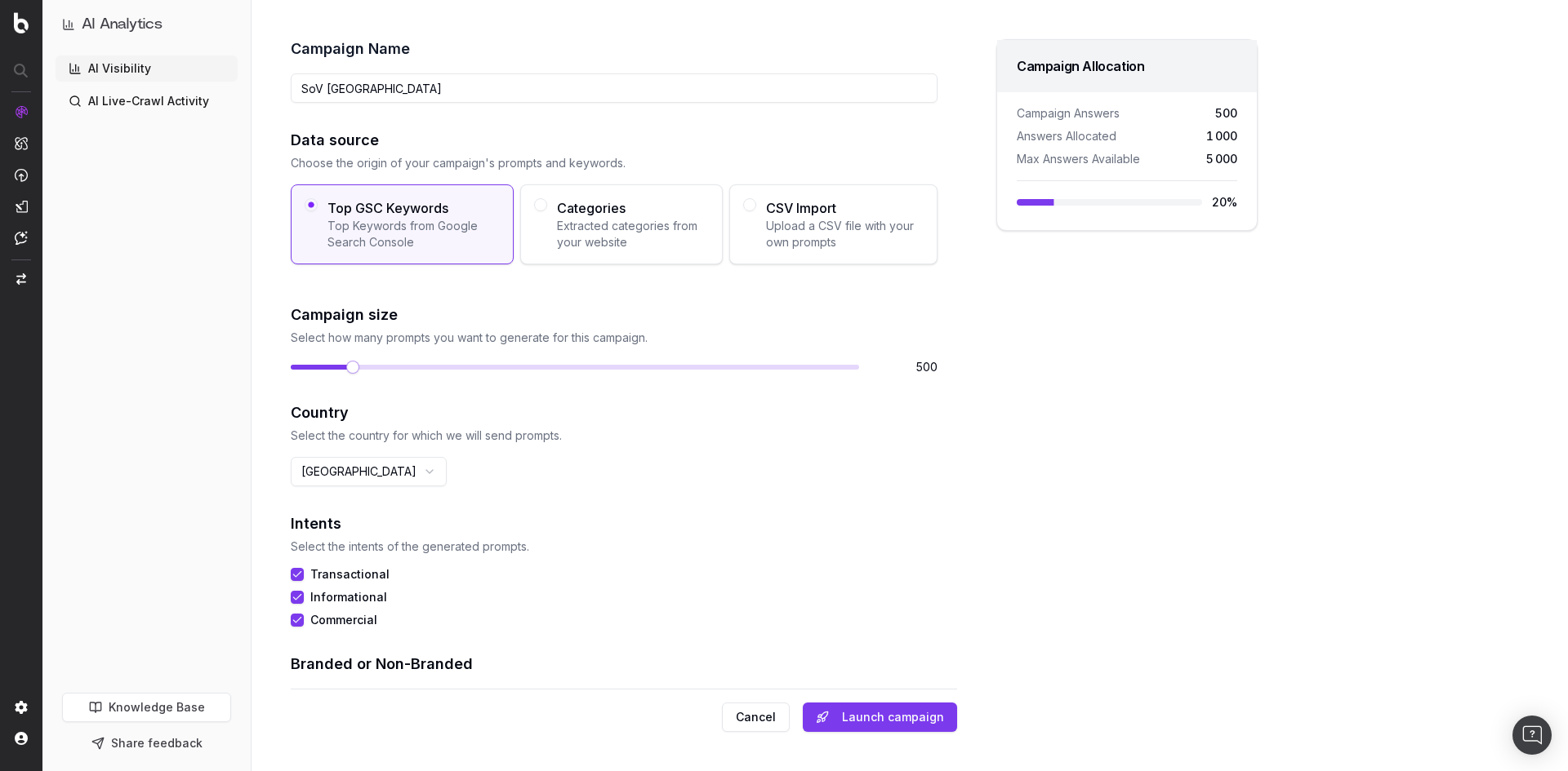
click at [654, 513] on h2 "Intents" at bounding box center [614, 524] width 647 height 22
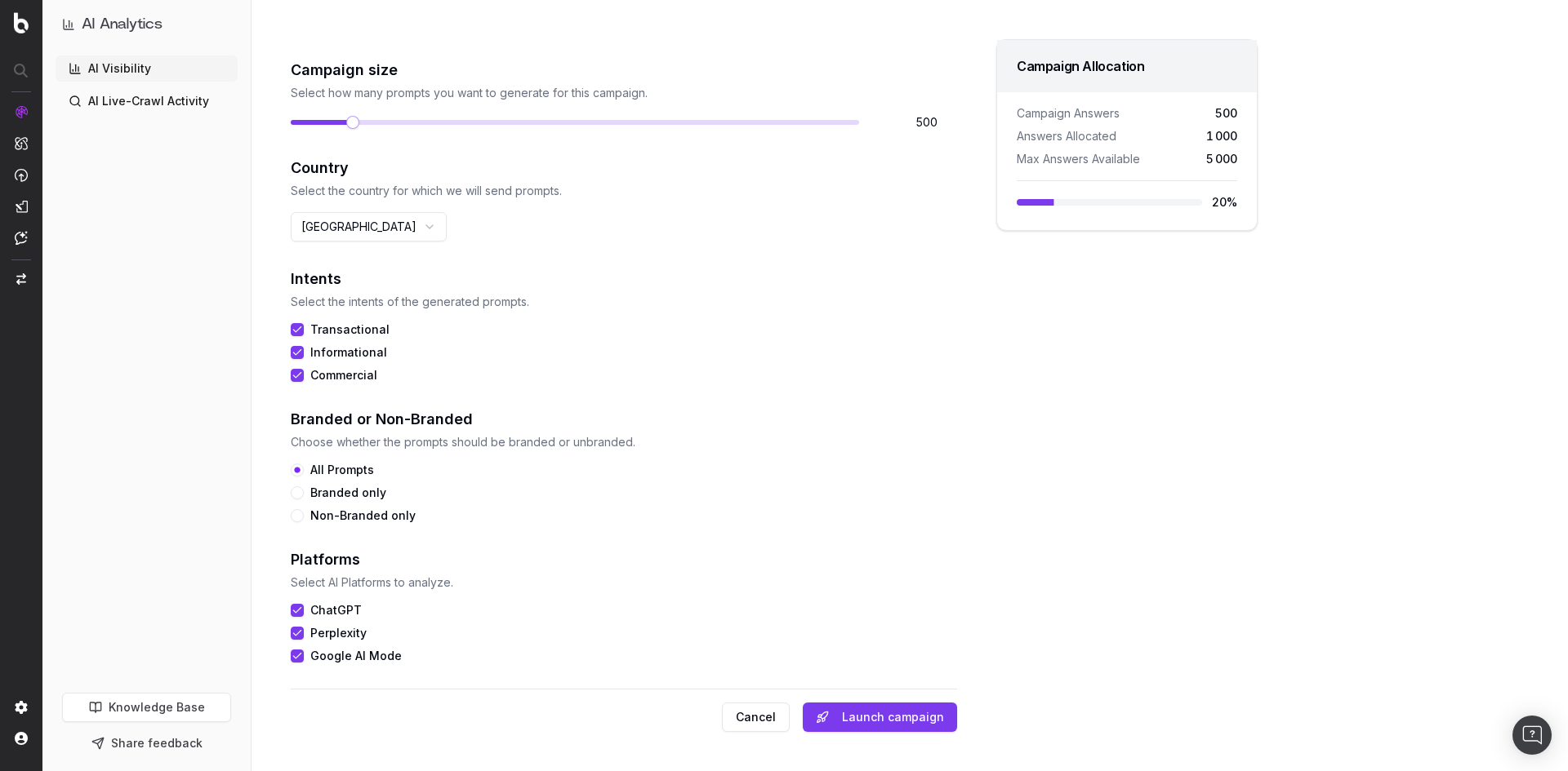
scroll to position [0, 0]
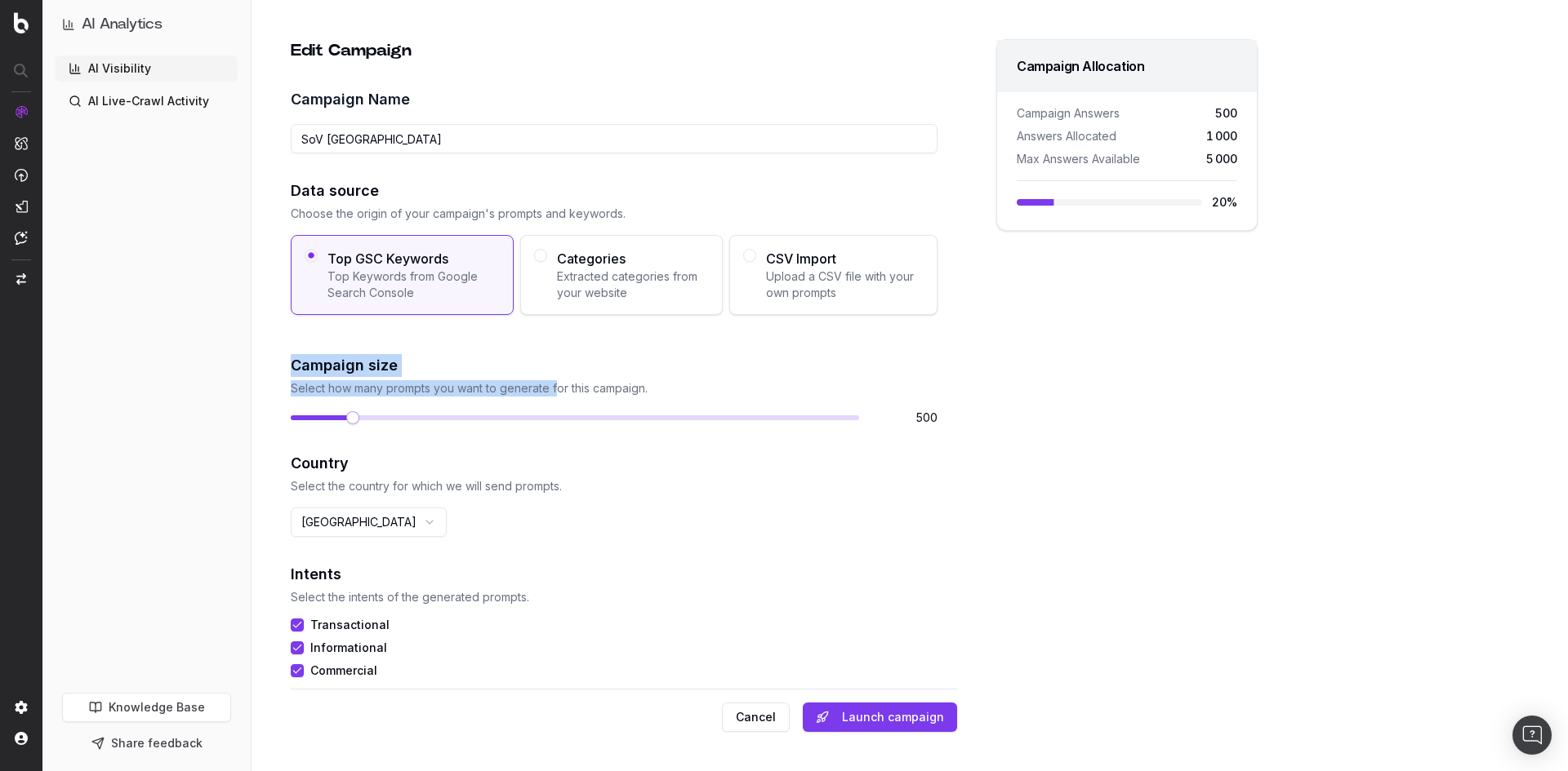
drag, startPoint x: 292, startPoint y: 366, endPoint x: 574, endPoint y: 403, distance: 284.4
click at [564, 400] on div "Campaign size Select how many prompts you want to generate for this campaign. 5…" at bounding box center [614, 390] width 647 height 72
click at [629, 405] on div "Campaign size Select how many prompts you want to generate for this campaign. 5…" at bounding box center [614, 390] width 647 height 72
click at [683, 395] on p "Select how many prompts you want to generate for this campaign." at bounding box center [614, 388] width 647 height 16
drag, startPoint x: 652, startPoint y: 392, endPoint x: 279, endPoint y: 403, distance: 373.2
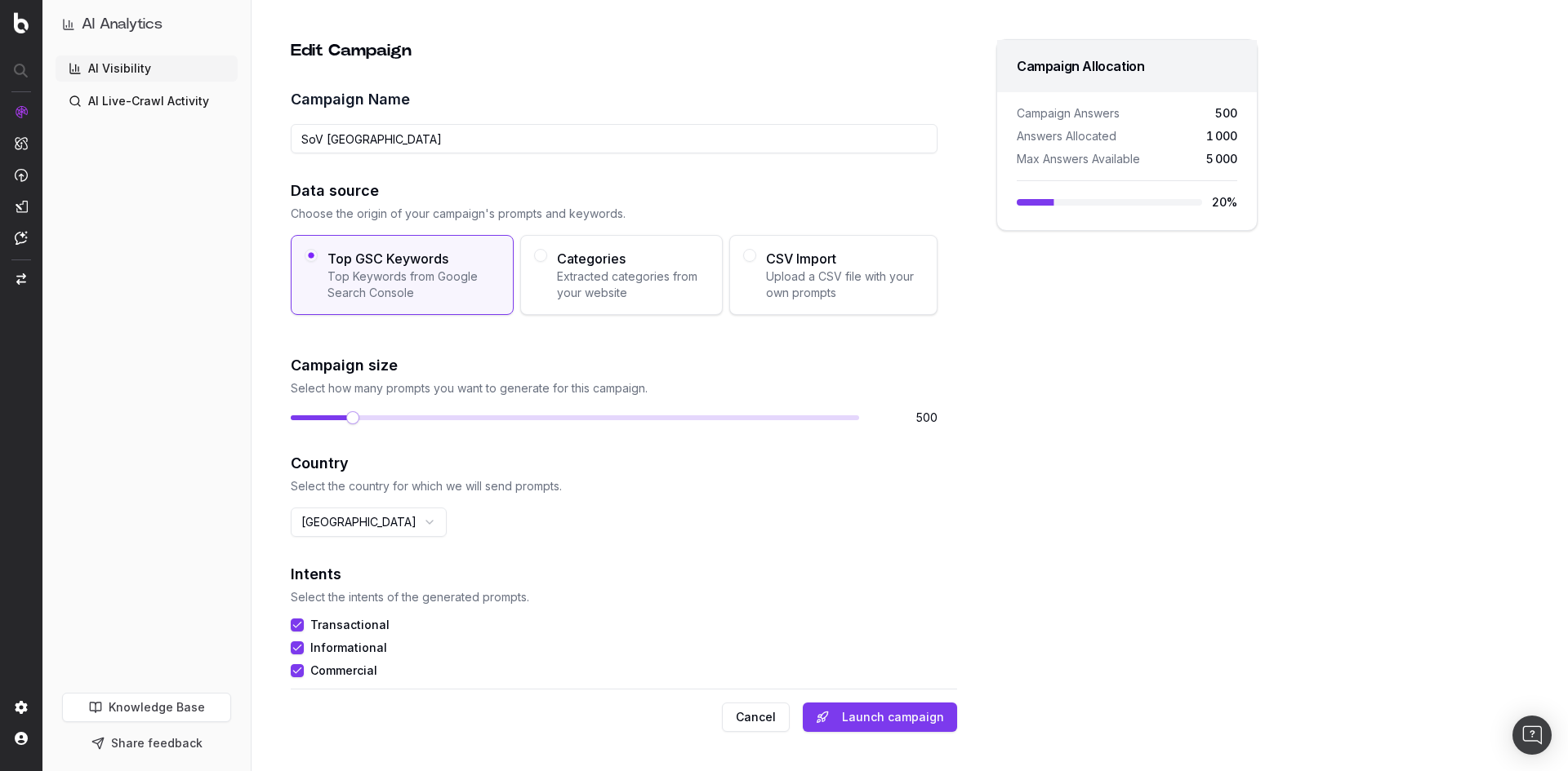
click at [279, 403] on div "Edit Campaign Campaign Name SoV USA Data source Choose the origin of your campa…" at bounding box center [774, 386] width 1046 height 771
click at [286, 401] on div "Edit Campaign Campaign Name SoV USA Data source Choose the origin of your campa…" at bounding box center [774, 386] width 1046 height 771
click at [403, 421] on span at bounding box center [408, 417] width 13 height 13
click at [871, 713] on button "Launch campaign" at bounding box center [880, 717] width 154 height 29
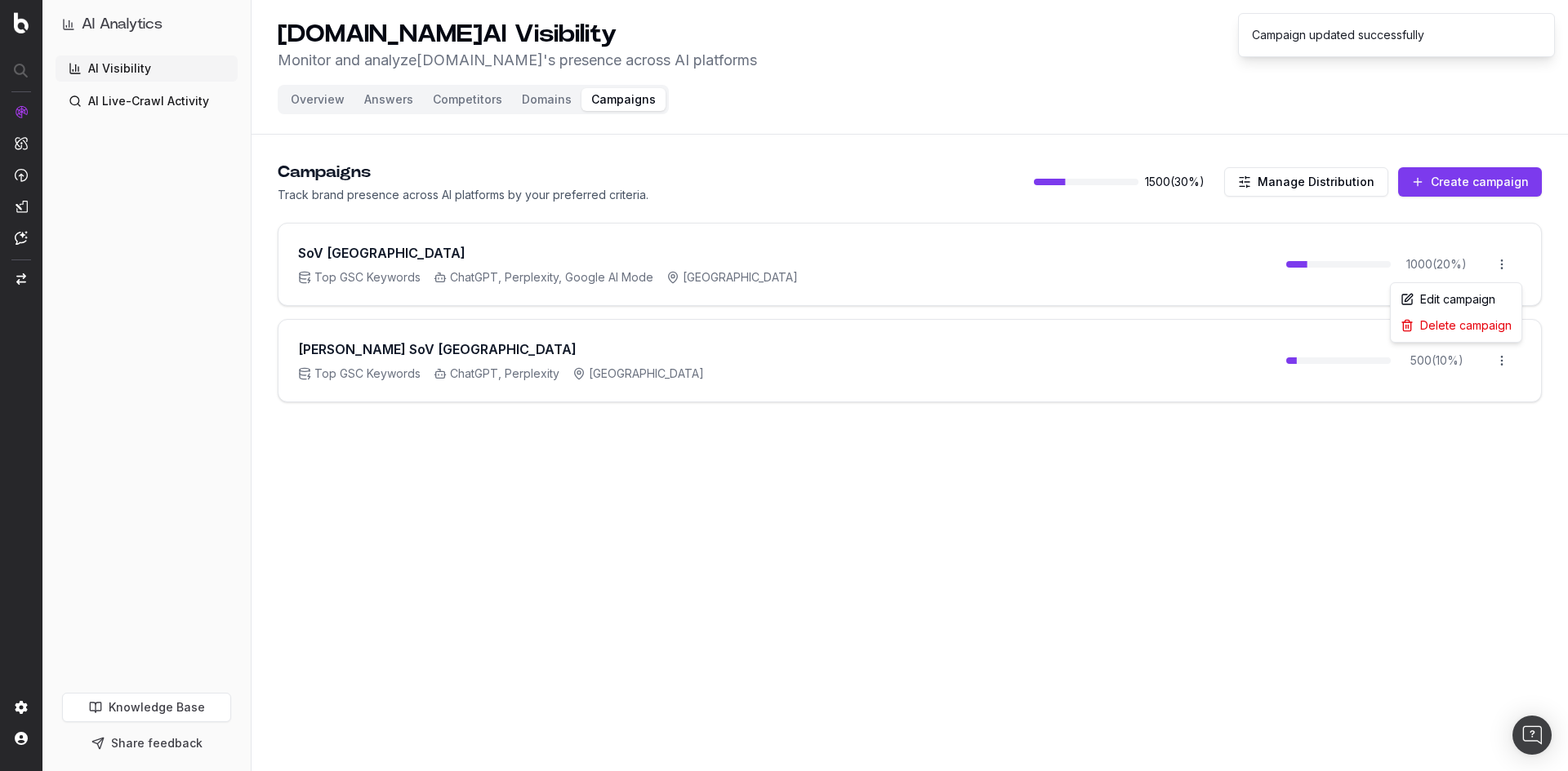
click at [1501, 263] on html "Campaign updated successfully AI Analytics AI Visibility AI Live-Crawl Activity…" at bounding box center [784, 386] width 1568 height 771
click at [1484, 301] on div "Edit campaign" at bounding box center [1456, 299] width 125 height 26
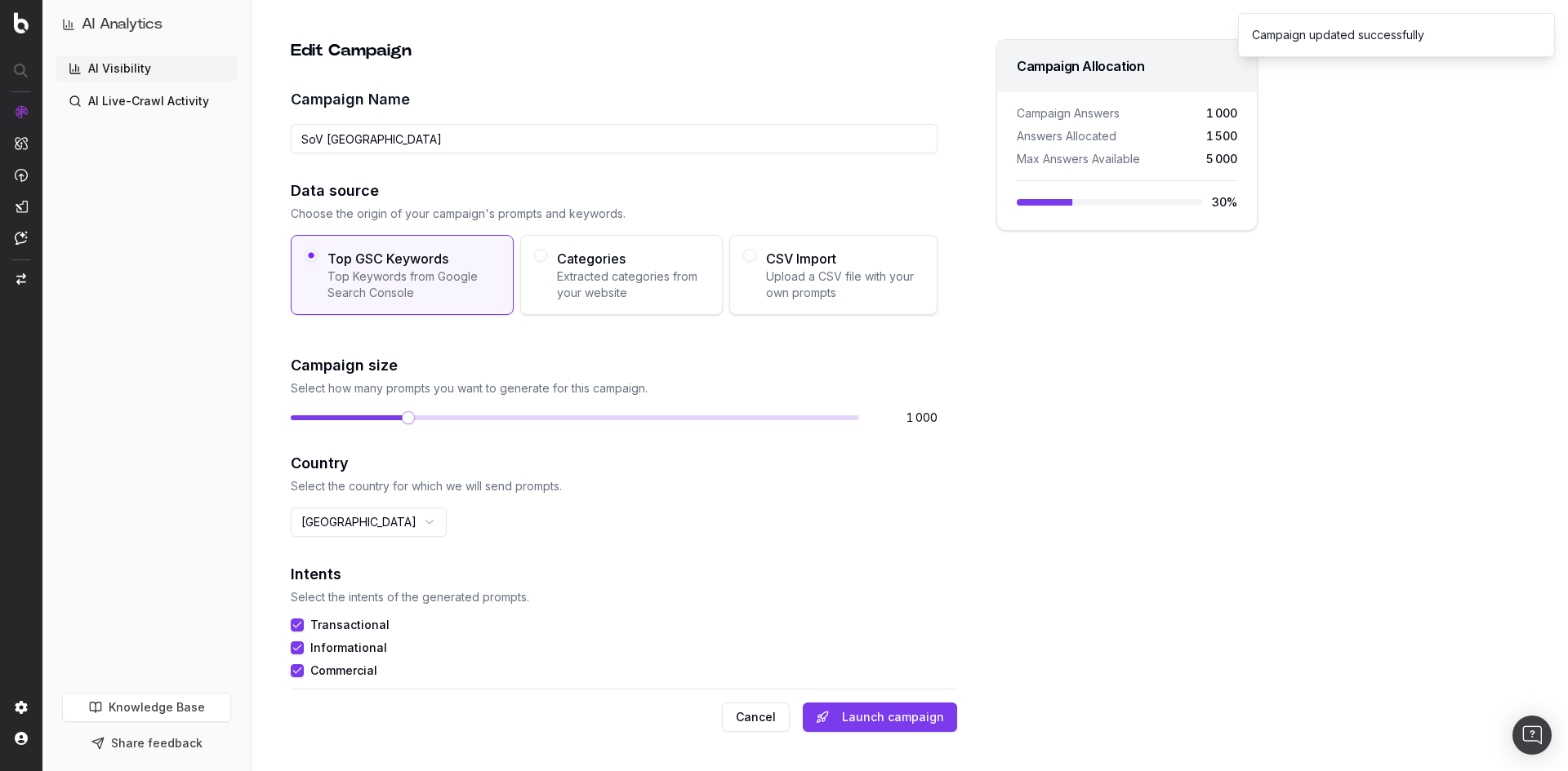
drag, startPoint x: 474, startPoint y: 146, endPoint x: 326, endPoint y: 124, distance: 149.6
click at [326, 124] on input "SoV USA" at bounding box center [614, 139] width 647 height 29
type input "SoV UK"
click at [906, 723] on button "Launch campaign" at bounding box center [880, 717] width 154 height 29
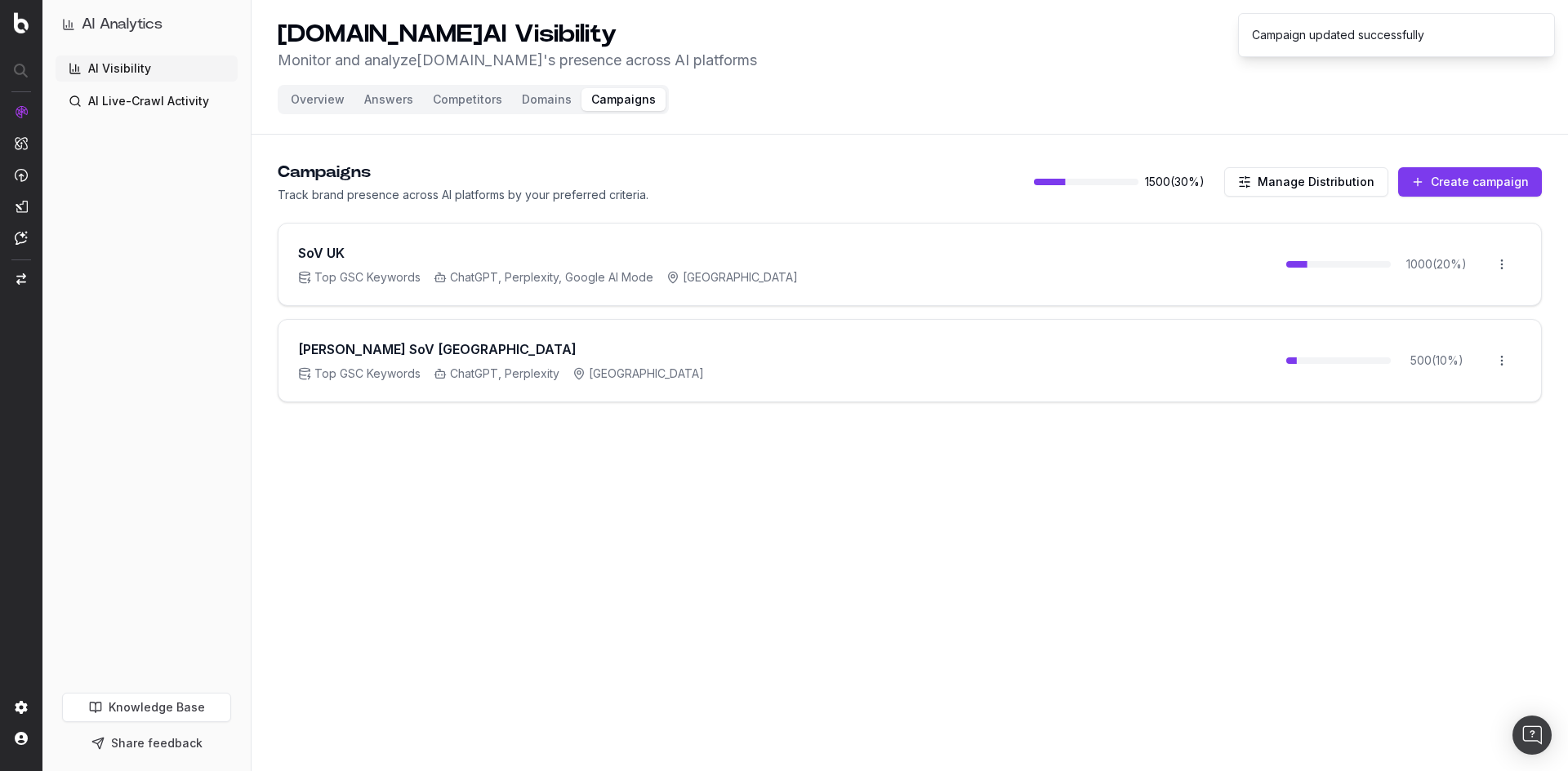
click at [1499, 360] on html "Campaign updated successfully AI Analytics AI Visibility AI Live-Crawl Activity…" at bounding box center [784, 386] width 1568 height 771
click at [1485, 392] on div "Edit campaign" at bounding box center [1456, 396] width 125 height 26
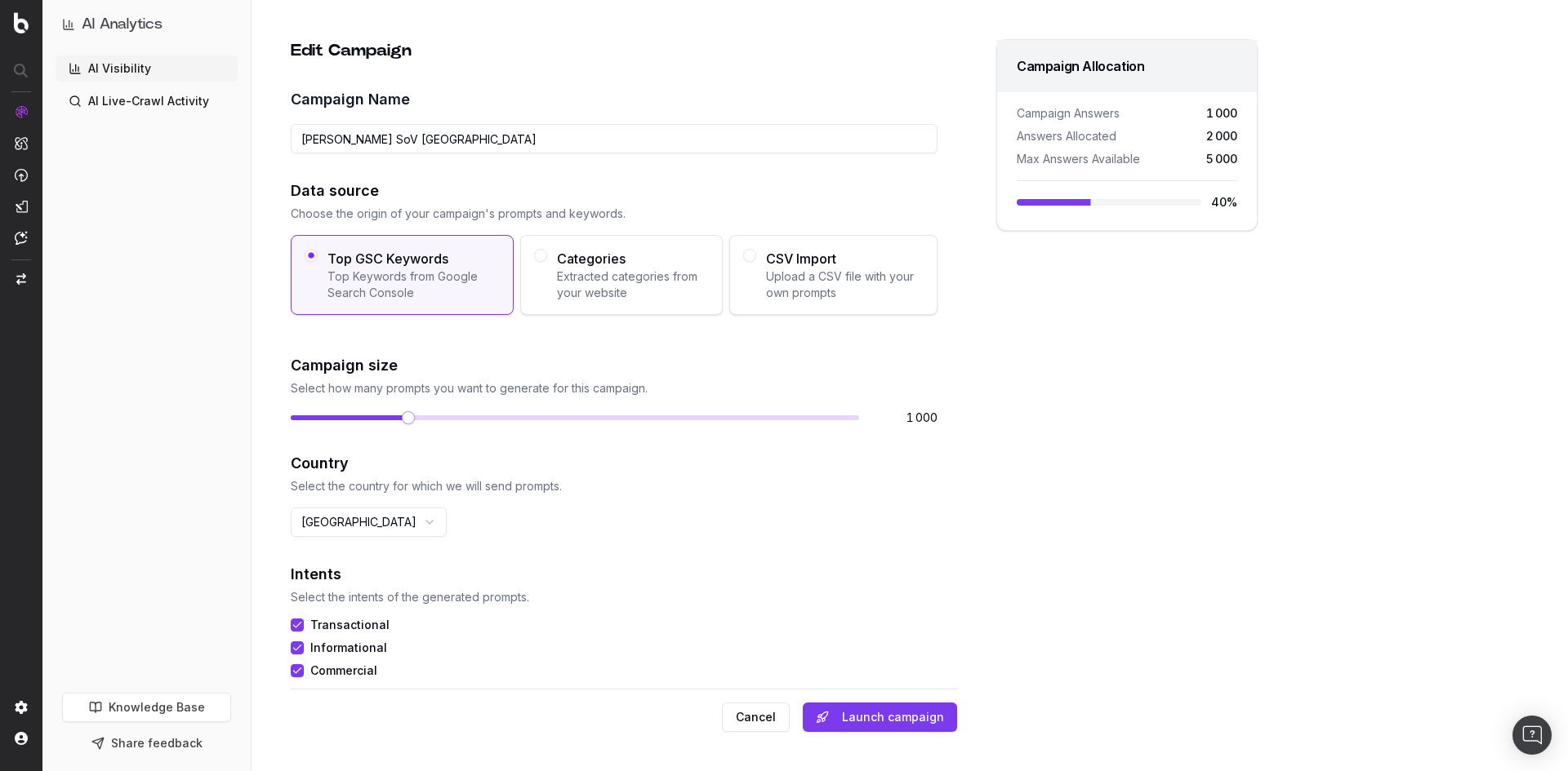
click at [402, 413] on span at bounding box center [408, 417] width 13 height 13
click at [691, 473] on h2 "Country" at bounding box center [614, 463] width 647 height 22
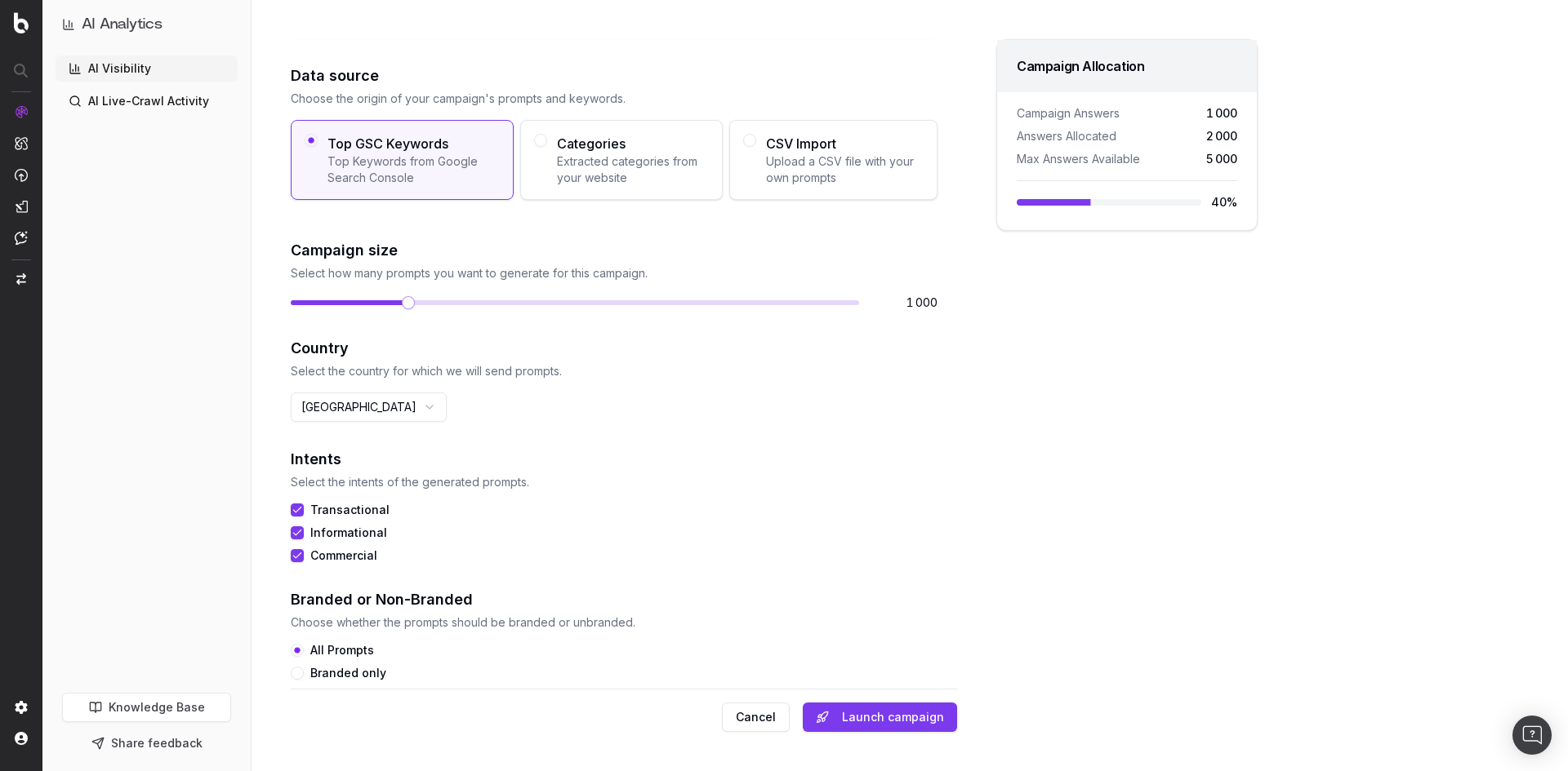
scroll to position [163, 0]
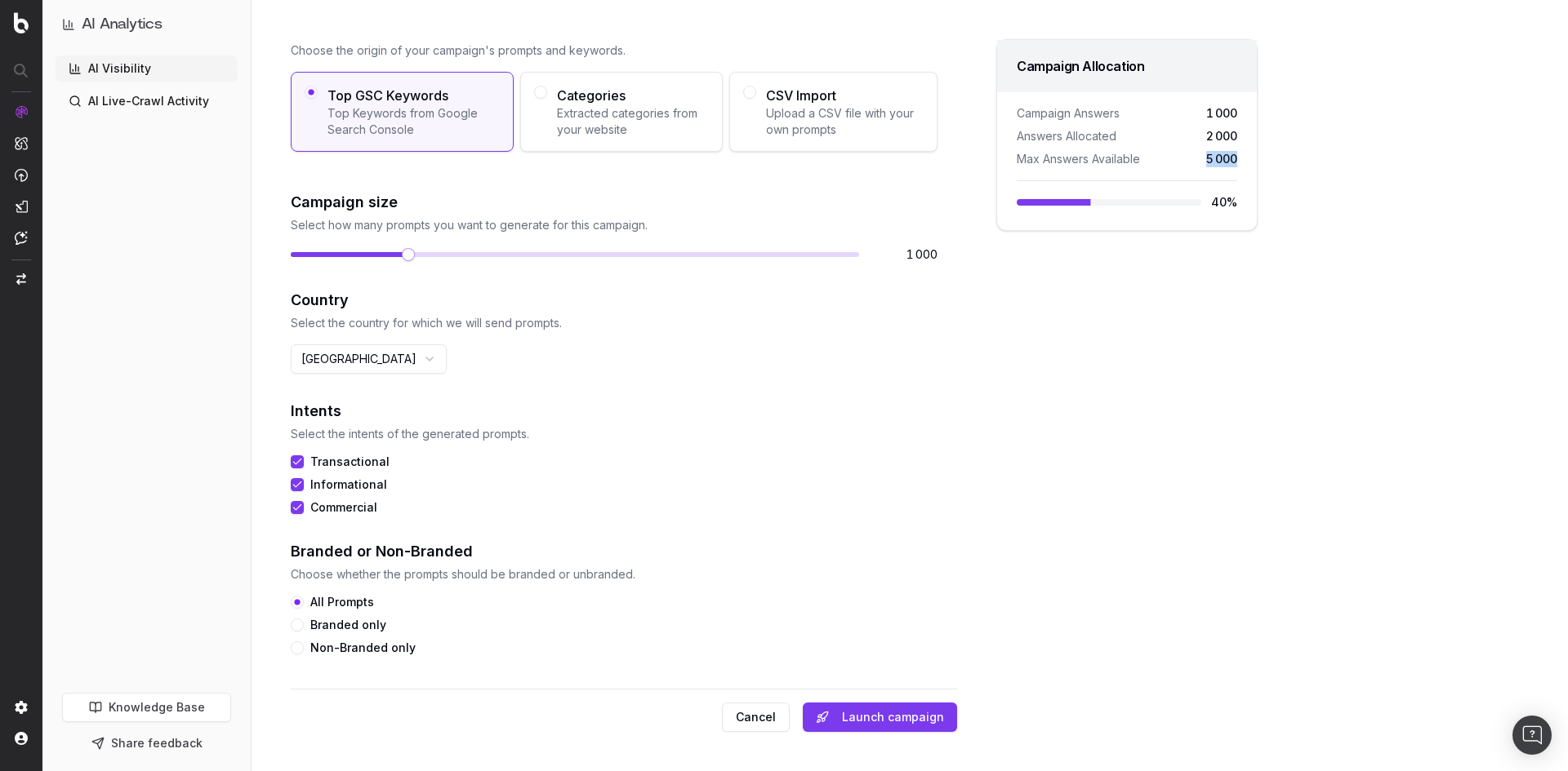
drag, startPoint x: 1204, startPoint y: 156, endPoint x: 1246, endPoint y: 160, distance: 42.2
click at [1246, 160] on div "Campaign Answers 1 000 Answers Allocated 2 000 Max Answers Available 5 000 40 %" at bounding box center [1127, 162] width 259 height 138
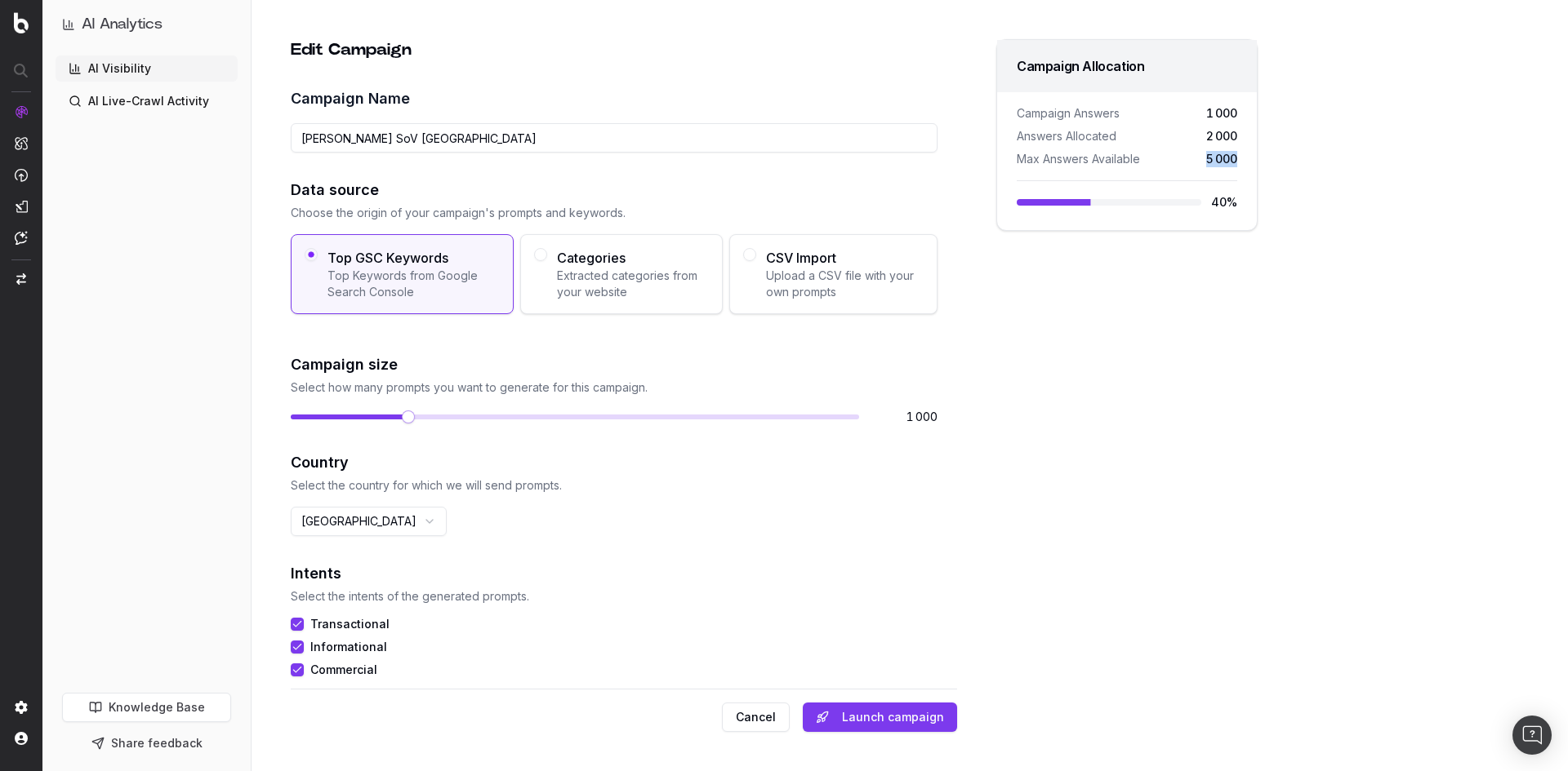
scroll to position [0, 0]
drag, startPoint x: 395, startPoint y: 137, endPoint x: 256, endPoint y: 135, distance: 139.0
click at [256, 135] on div "Edit Campaign Campaign Name S.T Dupont SoV France Data source Choose the origin…" at bounding box center [774, 386] width 1046 height 771
click at [476, 271] on div "Data source Choose the origin of your campaign's prompts and keywords. Top GSC …" at bounding box center [614, 303] width 647 height 246
click at [415, 169] on div "Edit Campaign Campaign Name S.T Dupont SoV France Data source Choose the origin…" at bounding box center [624, 360] width 668 height 643
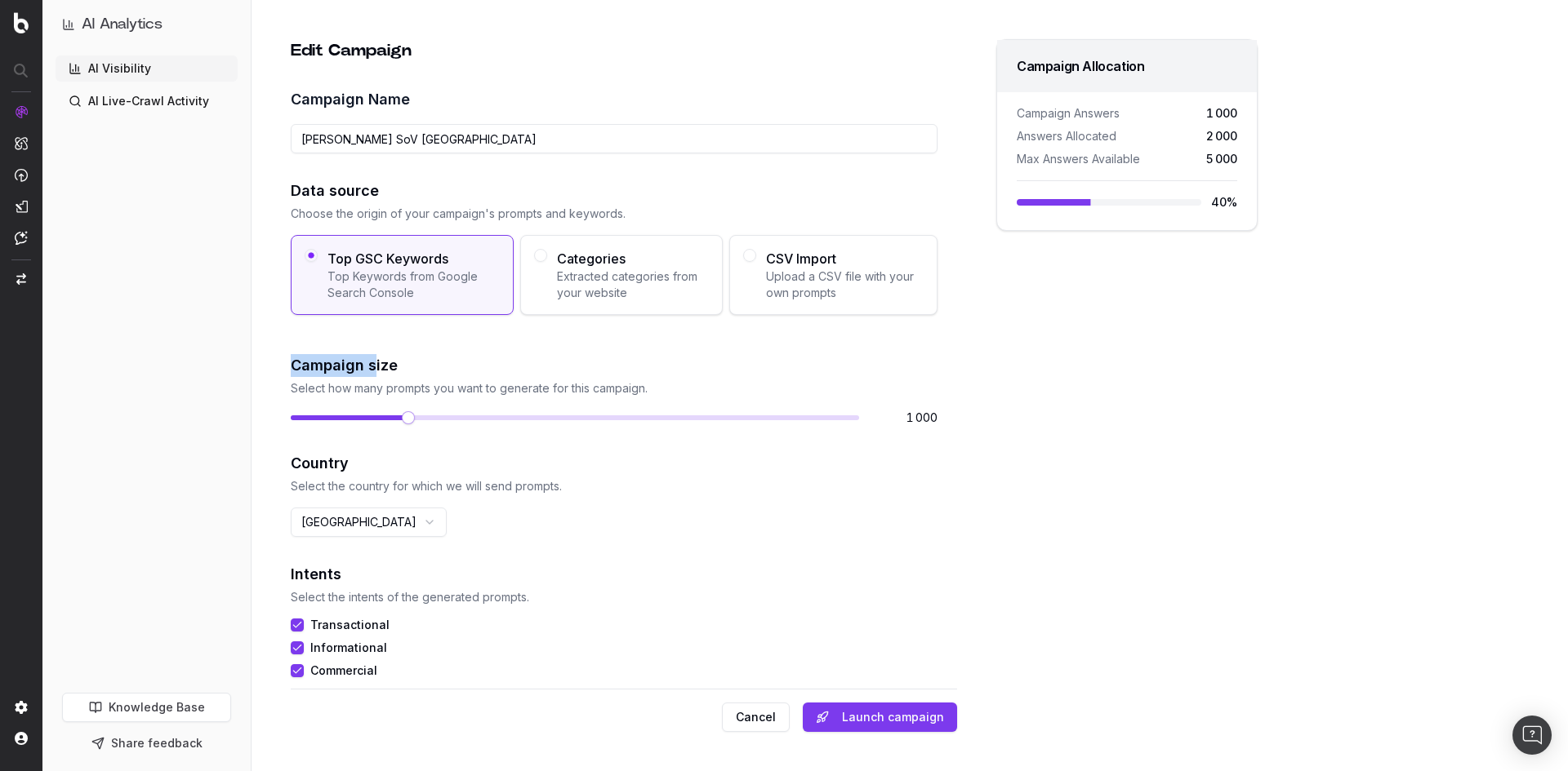
drag, startPoint x: 290, startPoint y: 370, endPoint x: 375, endPoint y: 374, distance: 85.1
click at [375, 374] on div "Edit Campaign Campaign Name S.T Dupont SoV France Data source Choose the origin…" at bounding box center [624, 360] width 668 height 643
click at [384, 392] on p "Select how many prompts you want to generate for this campaign." at bounding box center [614, 388] width 647 height 16
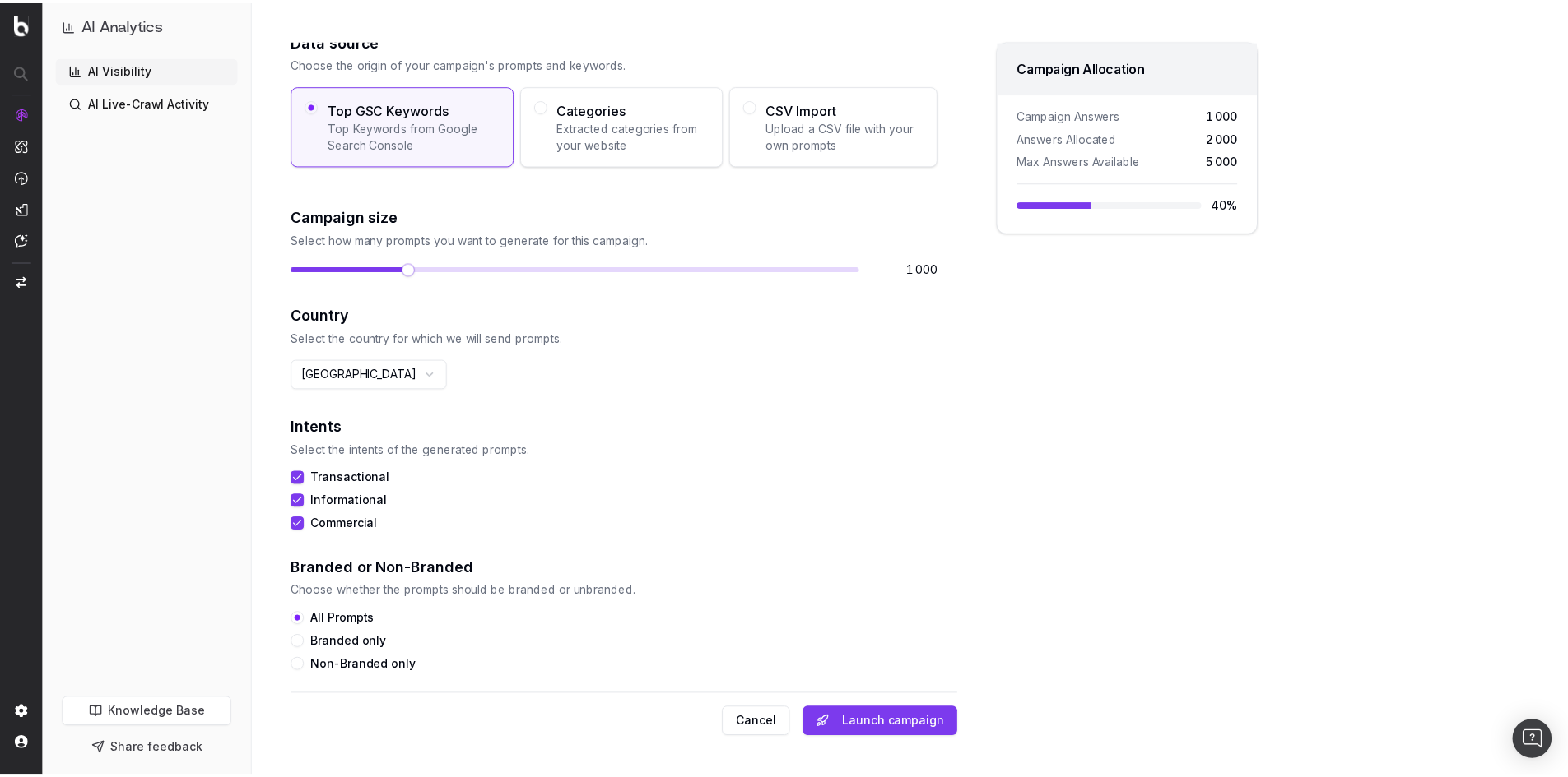
scroll to position [165, 0]
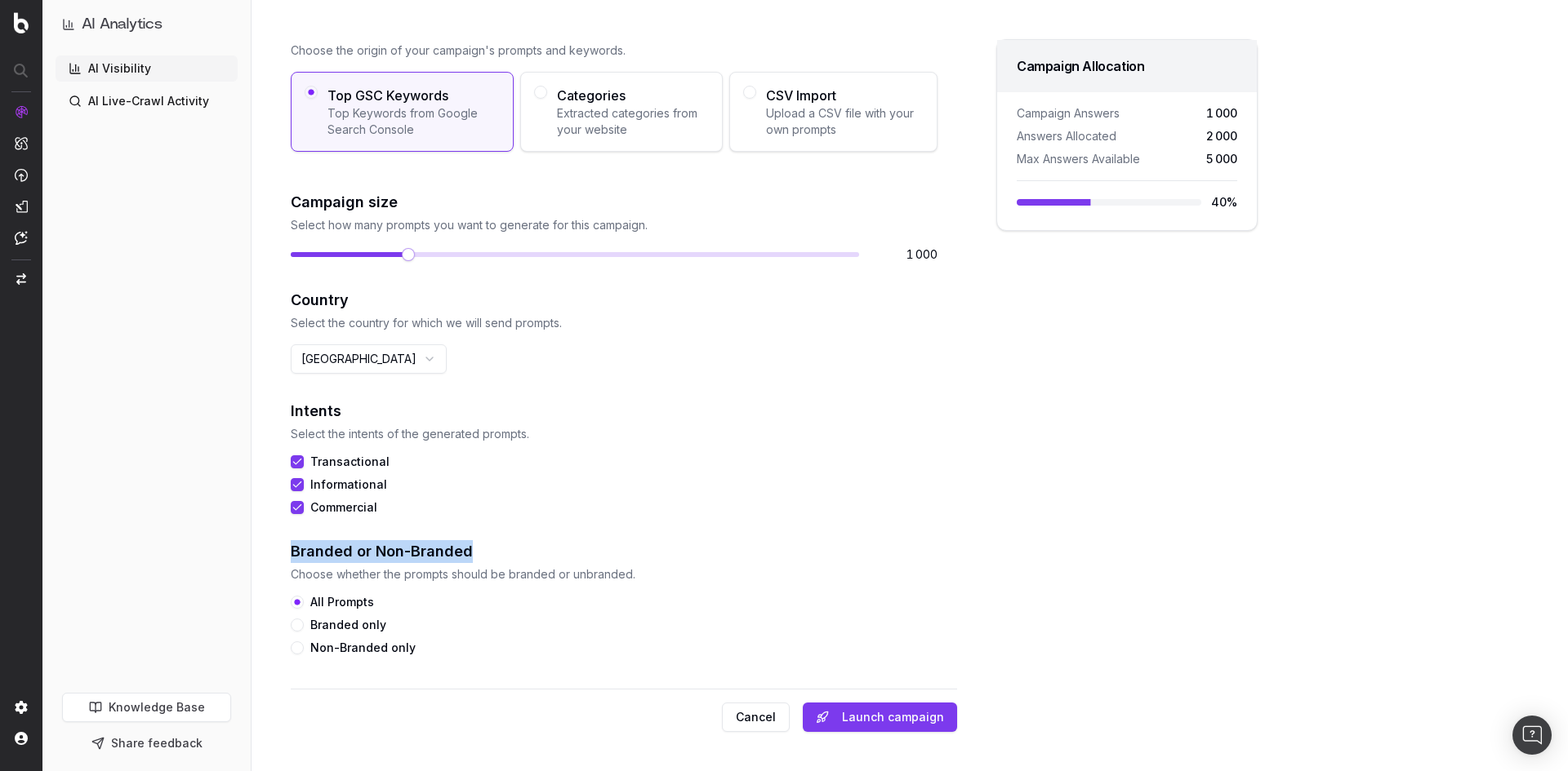
drag, startPoint x: 286, startPoint y: 551, endPoint x: 560, endPoint y: 562, distance: 274.2
click at [560, 562] on div "Edit Campaign Campaign Name S.T Dupont SoV France Data source Choose the origin…" at bounding box center [774, 386] width 1046 height 771
click at [863, 706] on button "Launch campaign" at bounding box center [880, 717] width 154 height 29
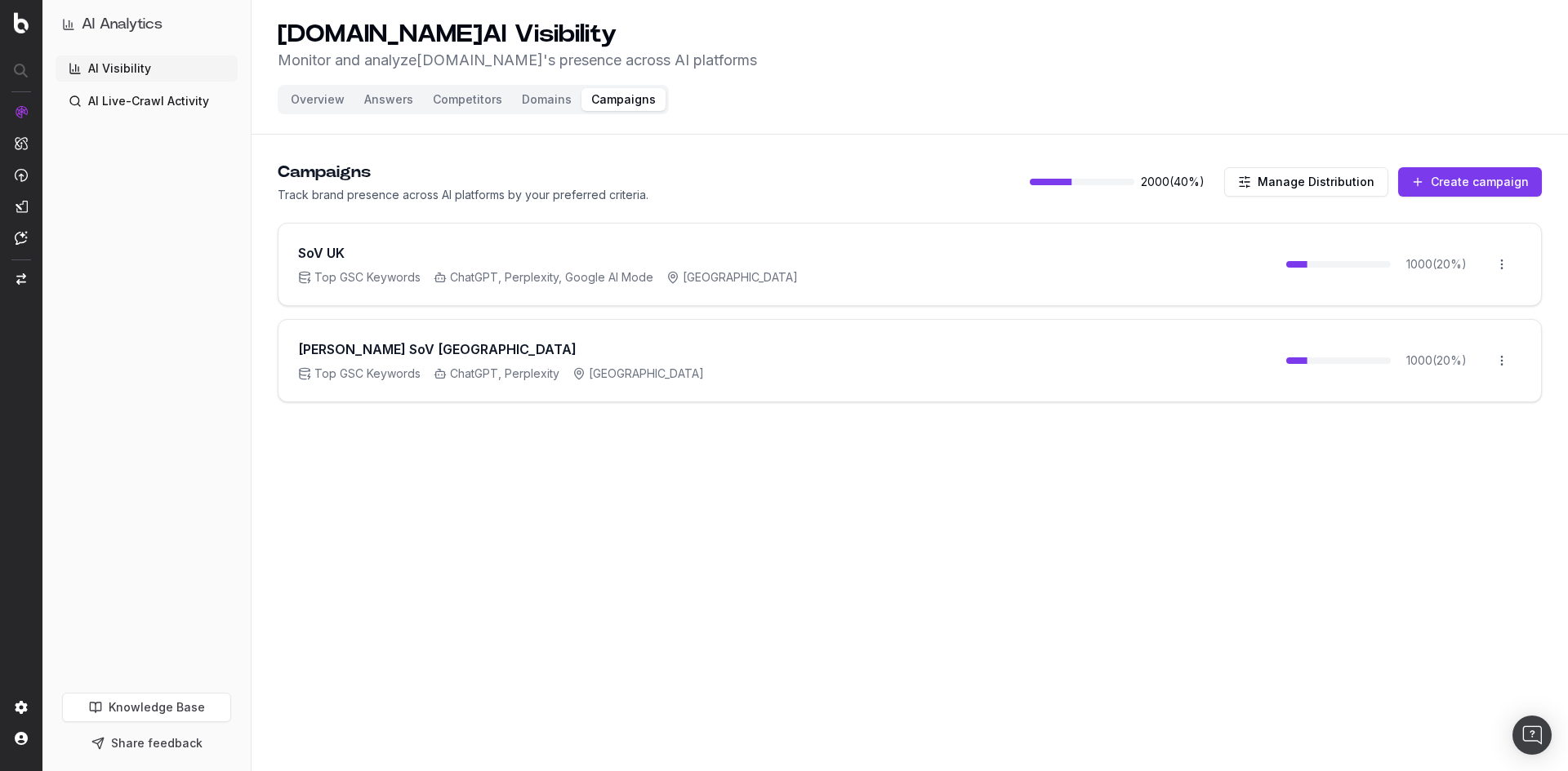
click at [453, 252] on div "SoV UK" at bounding box center [548, 252] width 500 height 20
click at [1291, 180] on button "Manage Distribution" at bounding box center [1307, 182] width 164 height 29
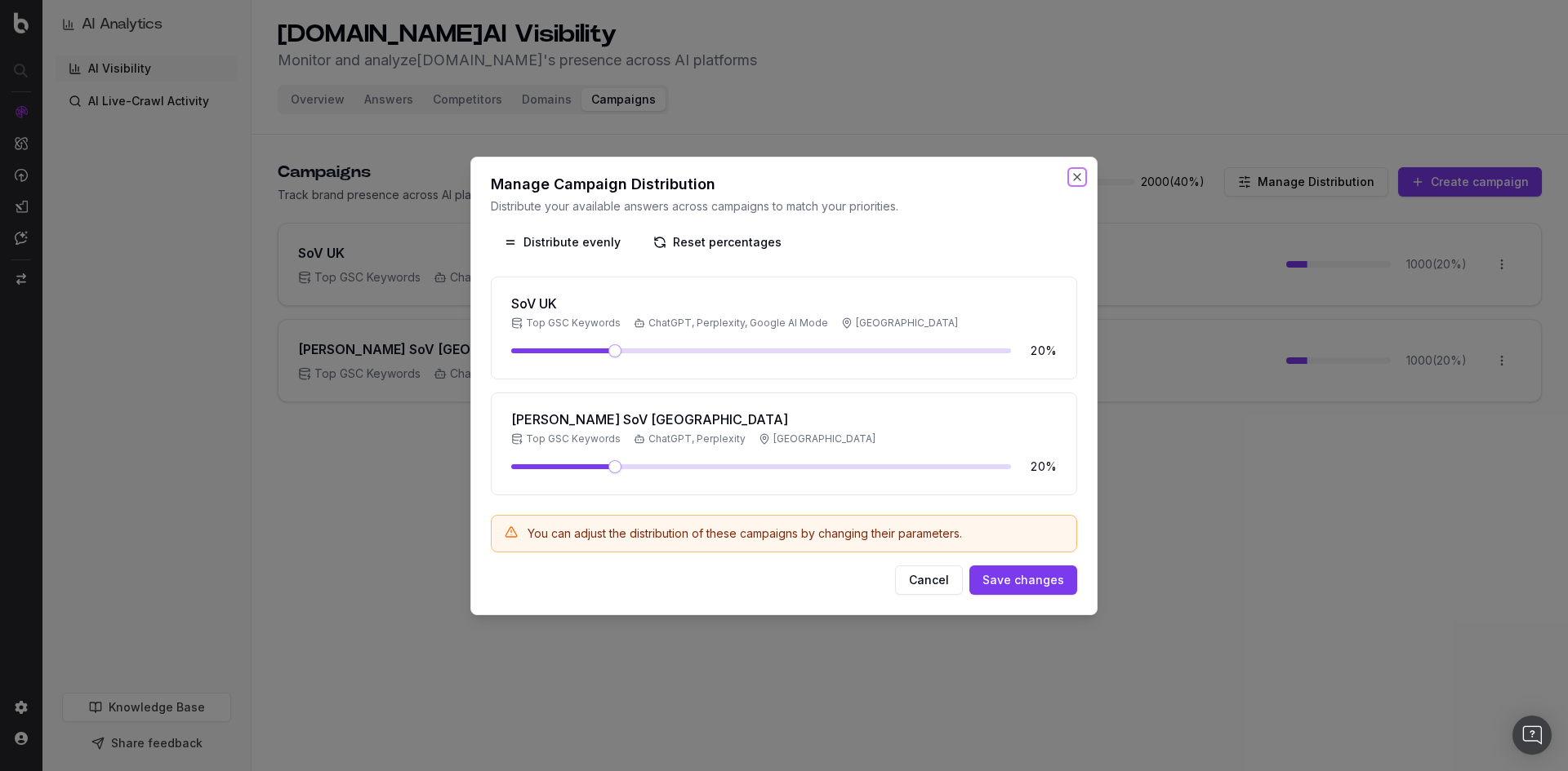
click at [1072, 180] on button "Close" at bounding box center [1077, 176] width 13 height 13
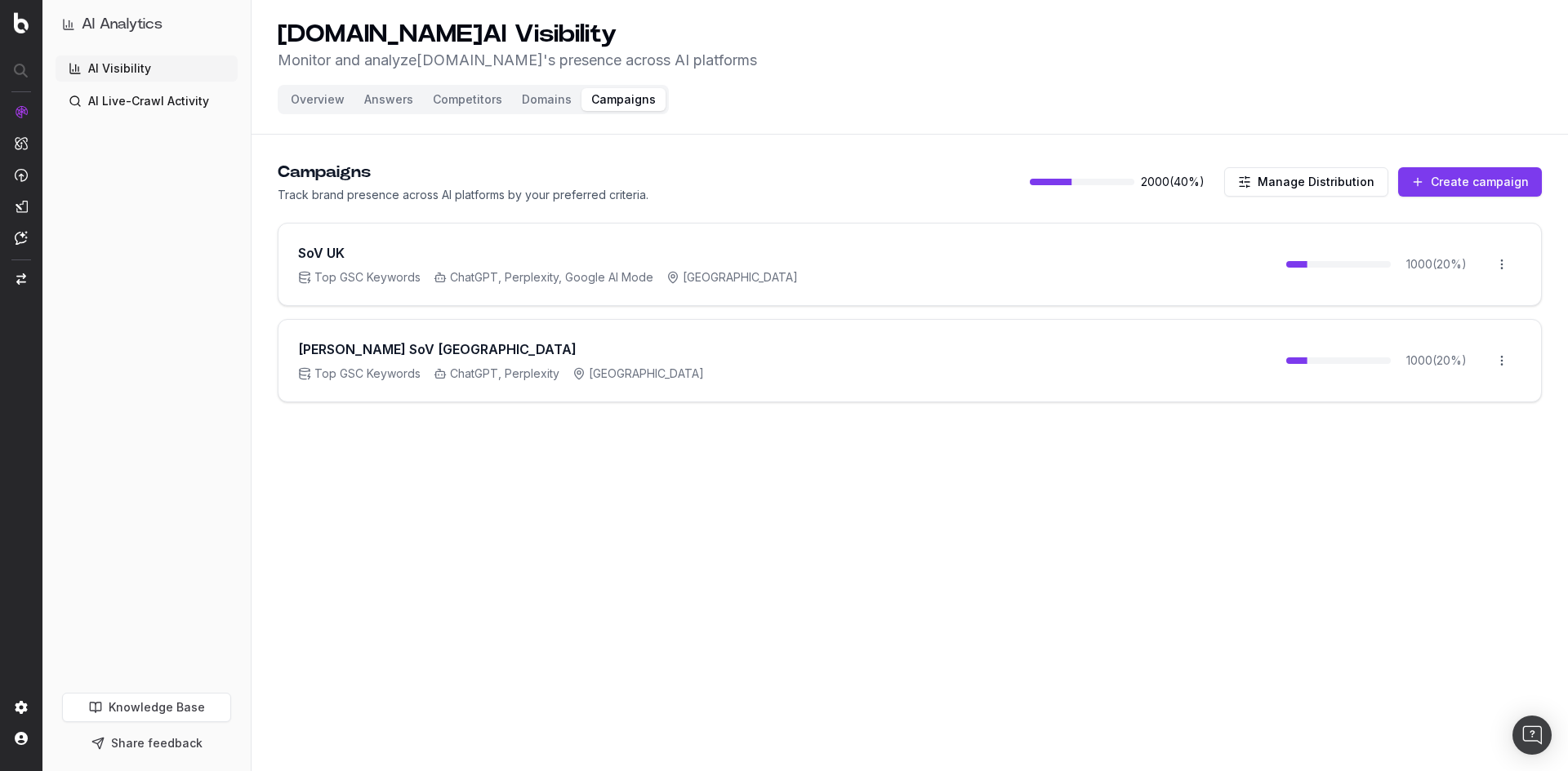
click at [1337, 180] on button "Manage Distribution" at bounding box center [1307, 182] width 164 height 29
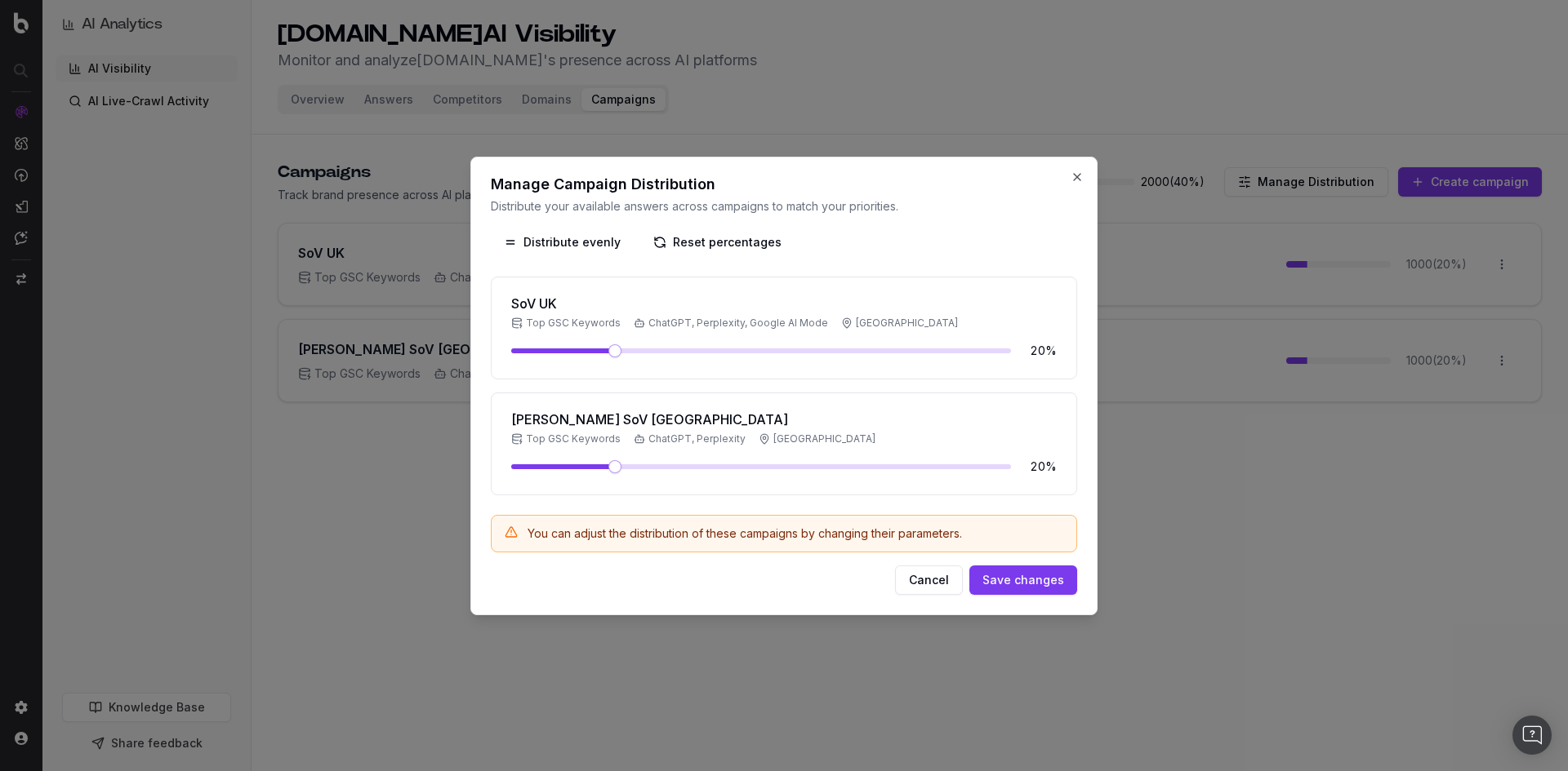
click at [1361, 567] on div at bounding box center [784, 386] width 1568 height 771
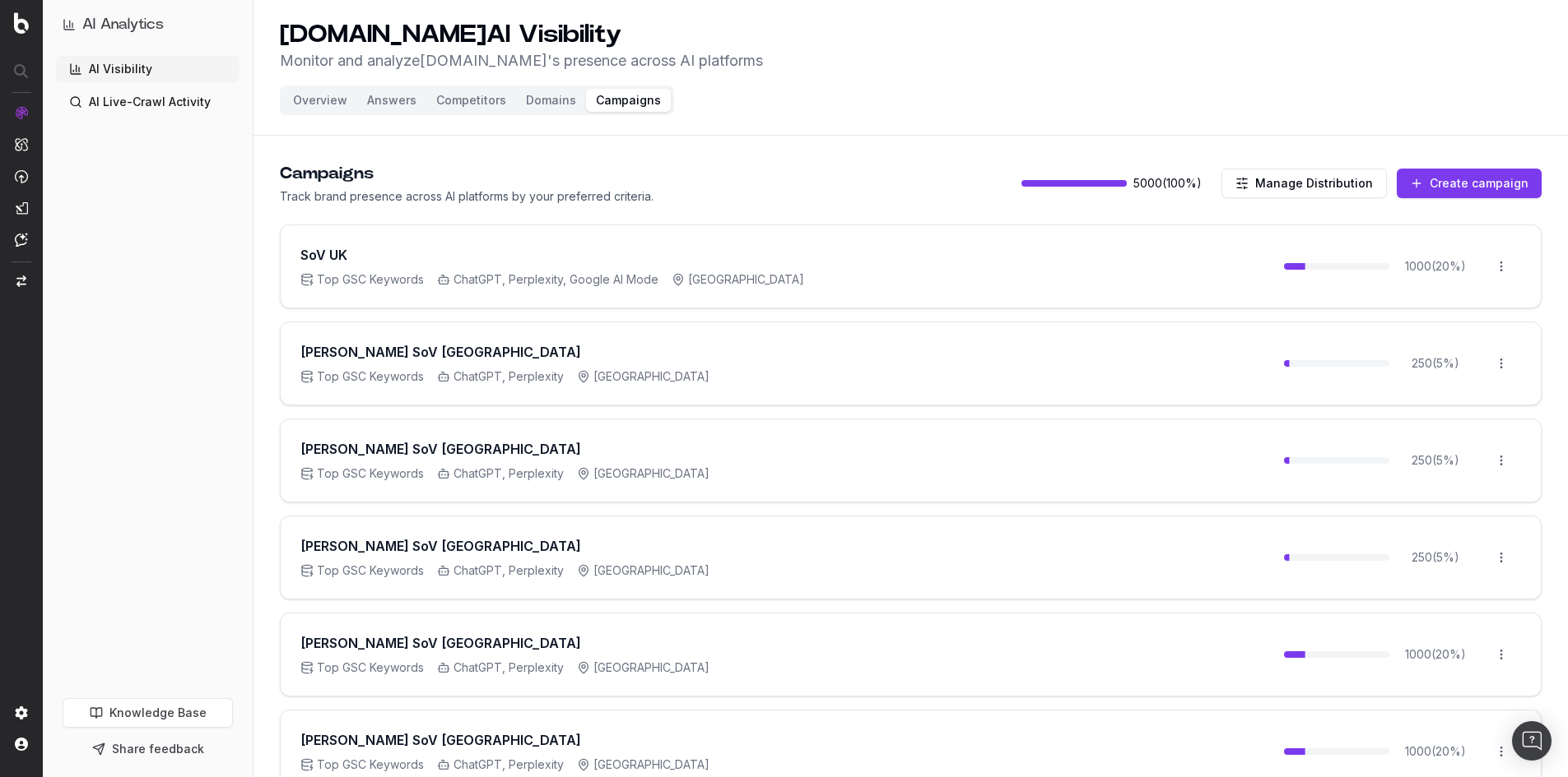
click at [149, 67] on link "AI Visibility" at bounding box center [147, 69] width 184 height 26
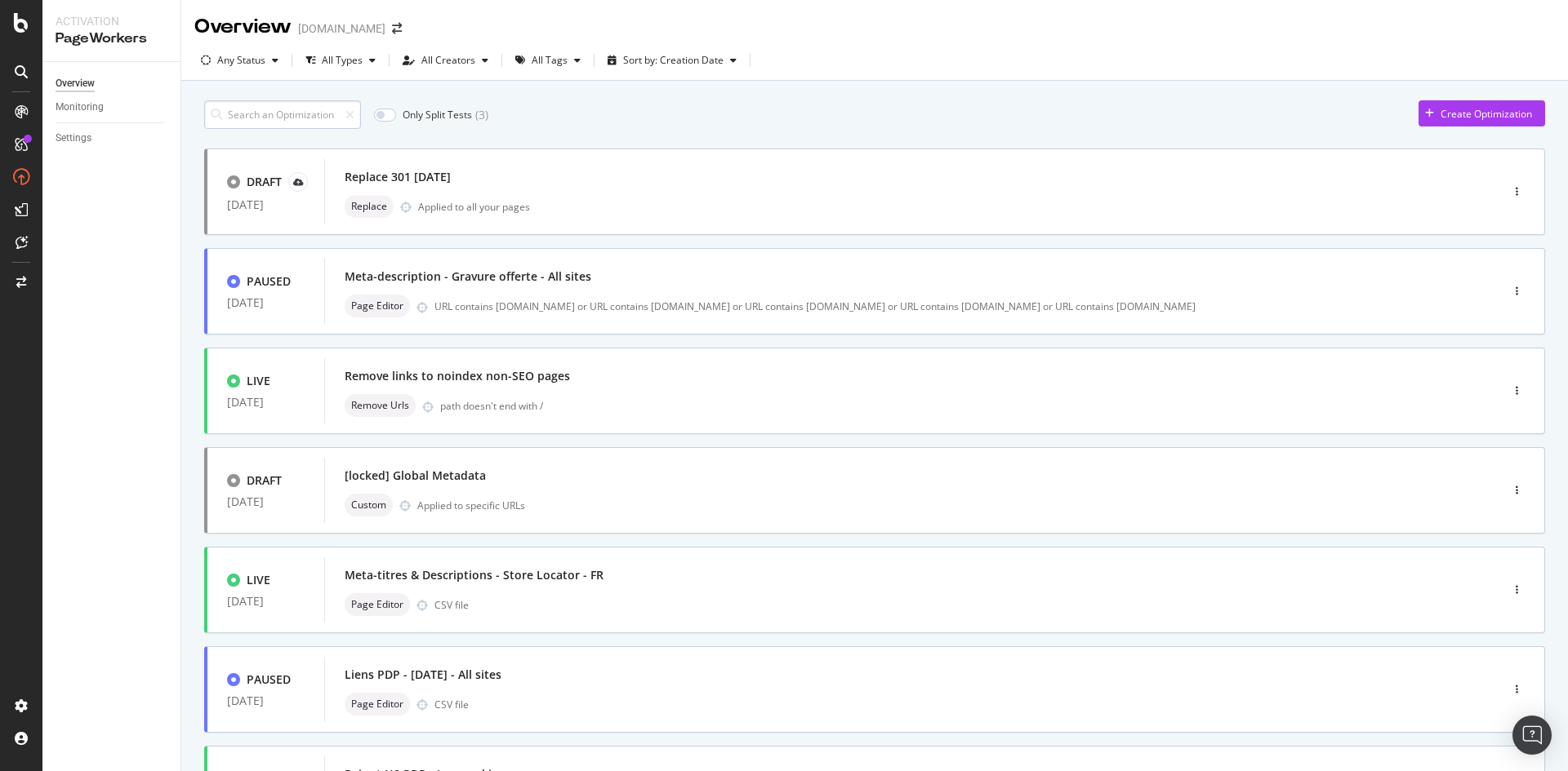
click at [256, 108] on input at bounding box center [282, 114] width 157 height 29
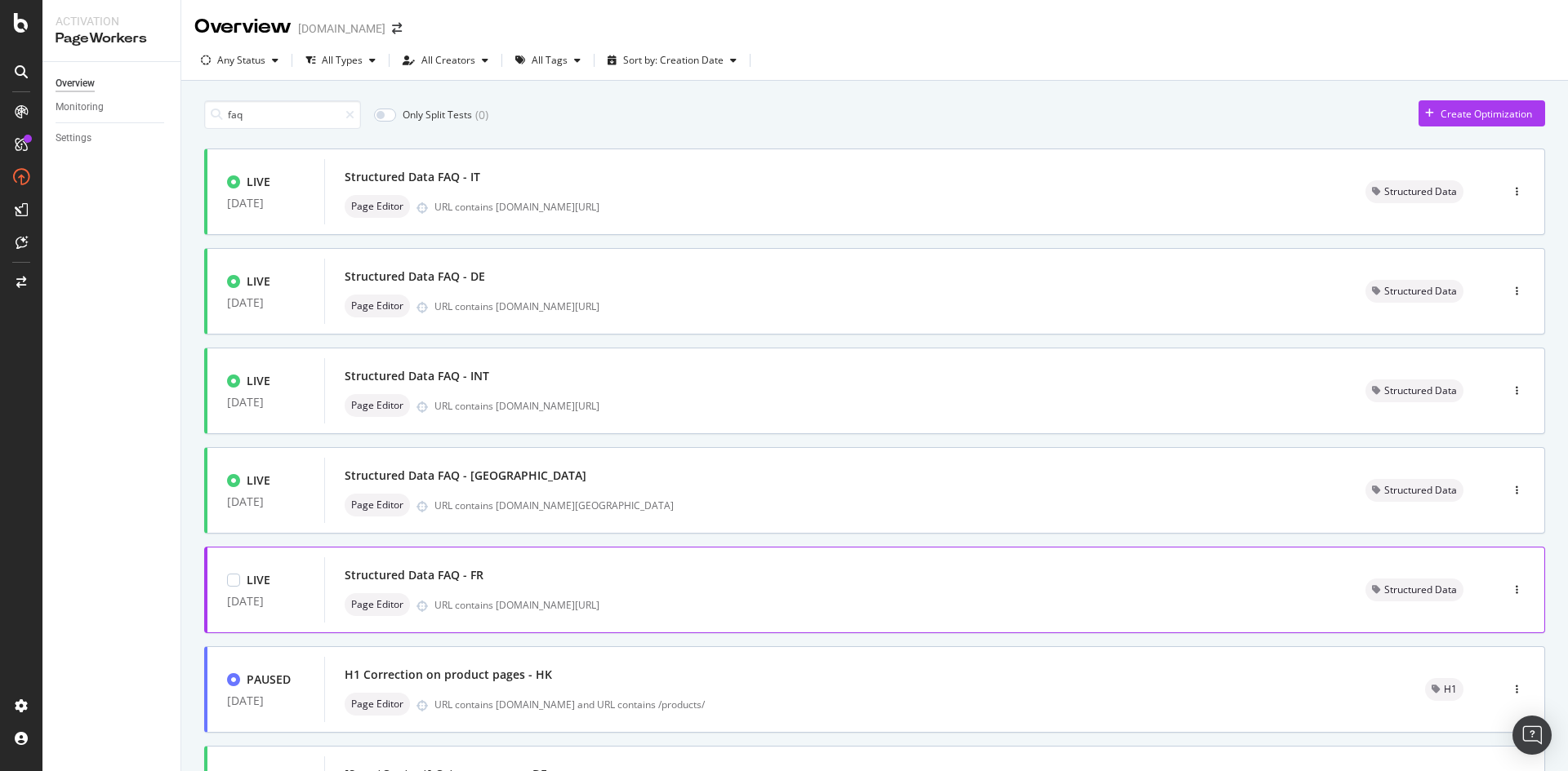
click at [589, 582] on div "Structured Data FAQ - FR" at bounding box center [835, 576] width 982 height 22
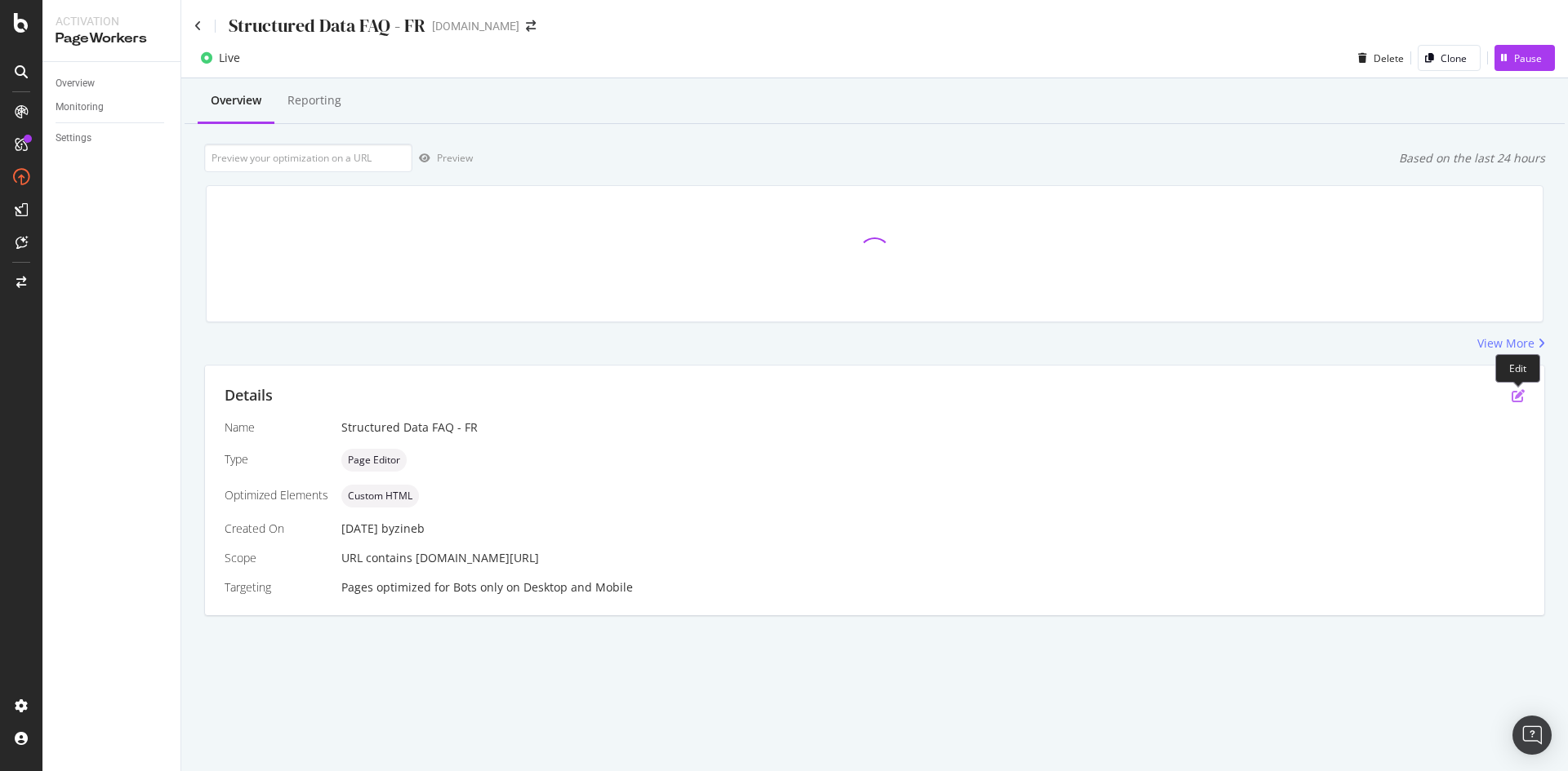
click at [1518, 400] on icon "pen-to-square" at bounding box center [1518, 395] width 13 height 13
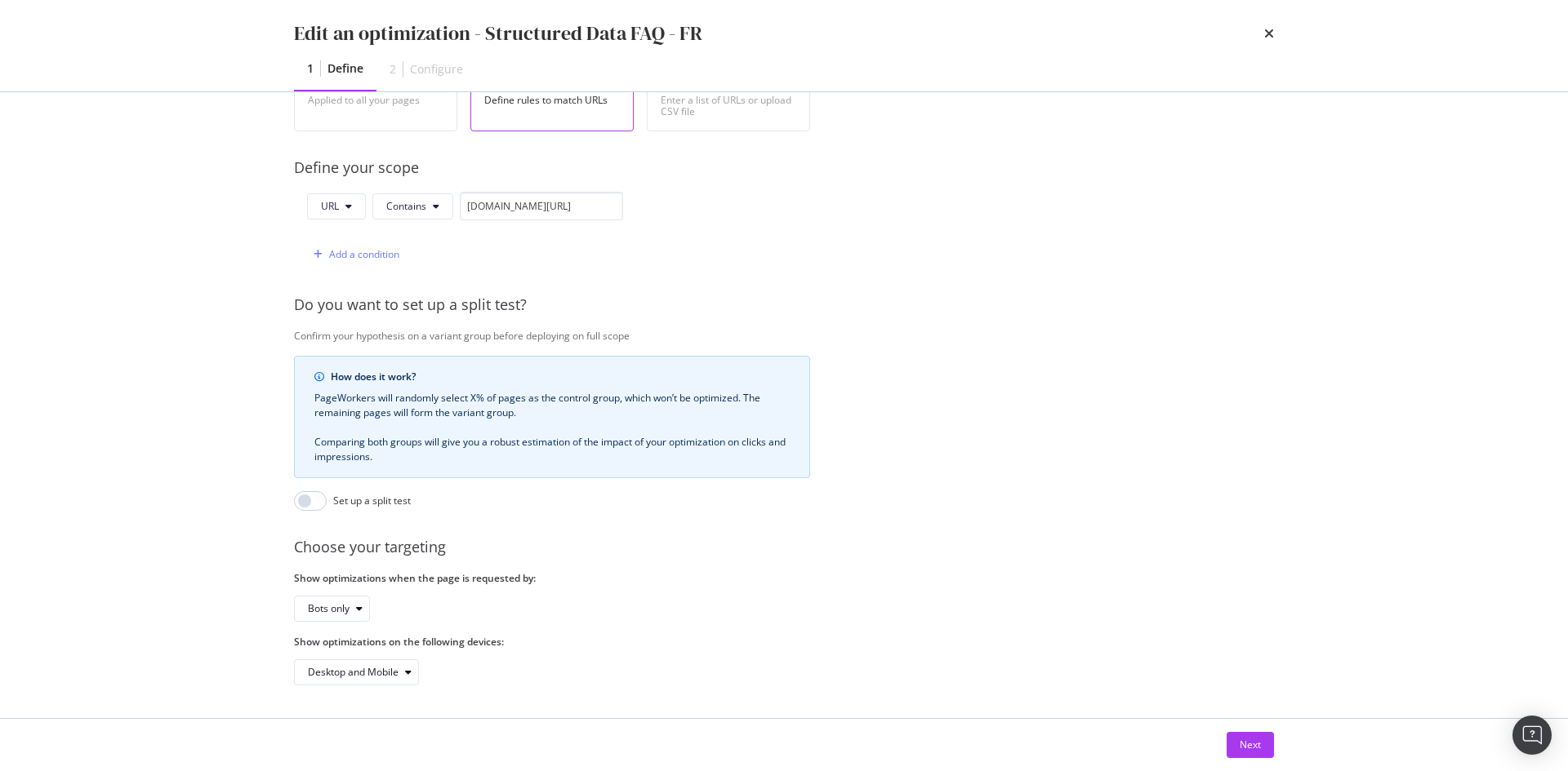
scroll to position [360, 0]
click at [1249, 748] on div "Next" at bounding box center [1250, 745] width 22 height 14
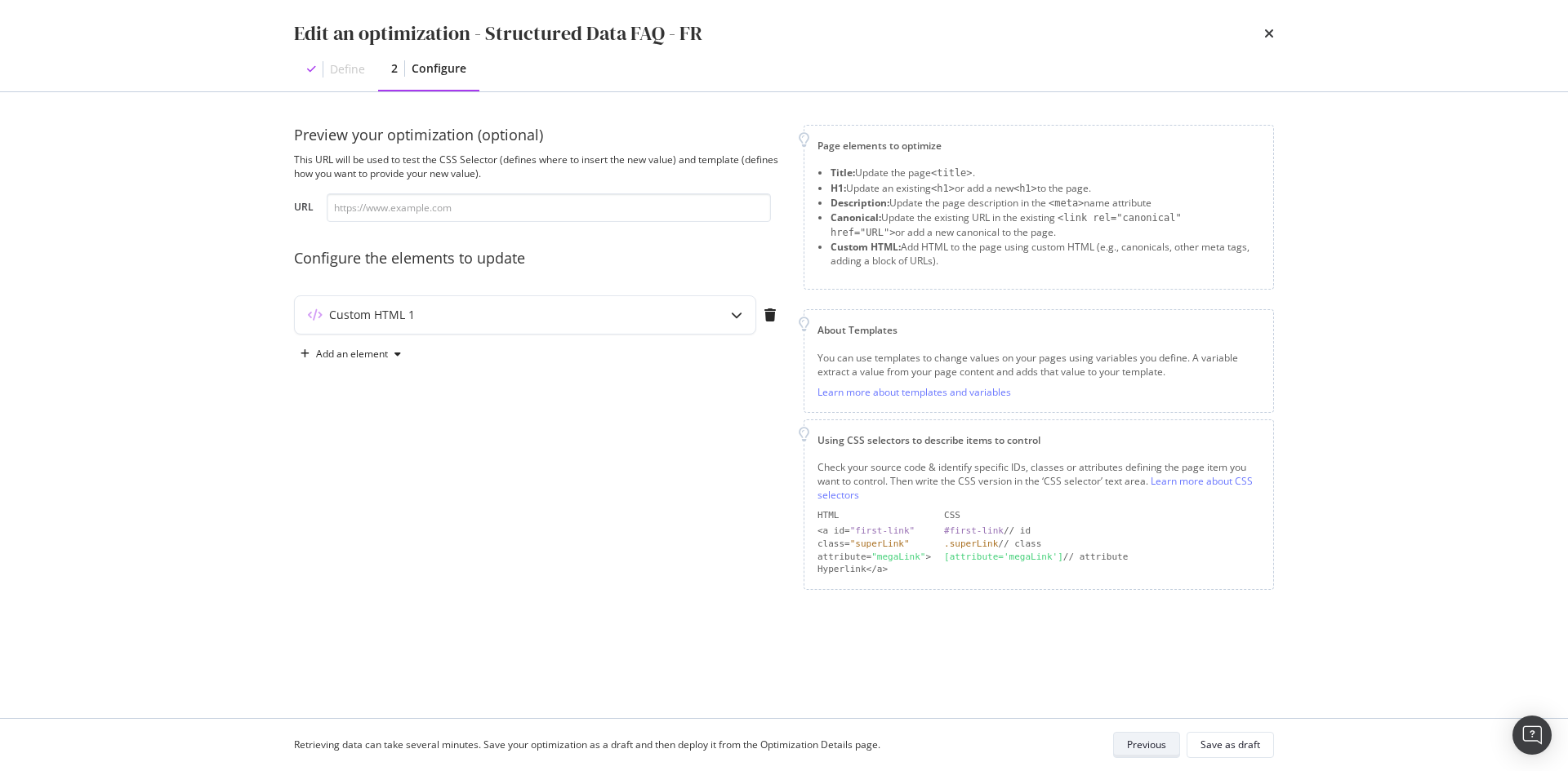
scroll to position [0, 0]
click at [705, 309] on div "Custom HTML 1" at bounding box center [525, 315] width 461 height 37
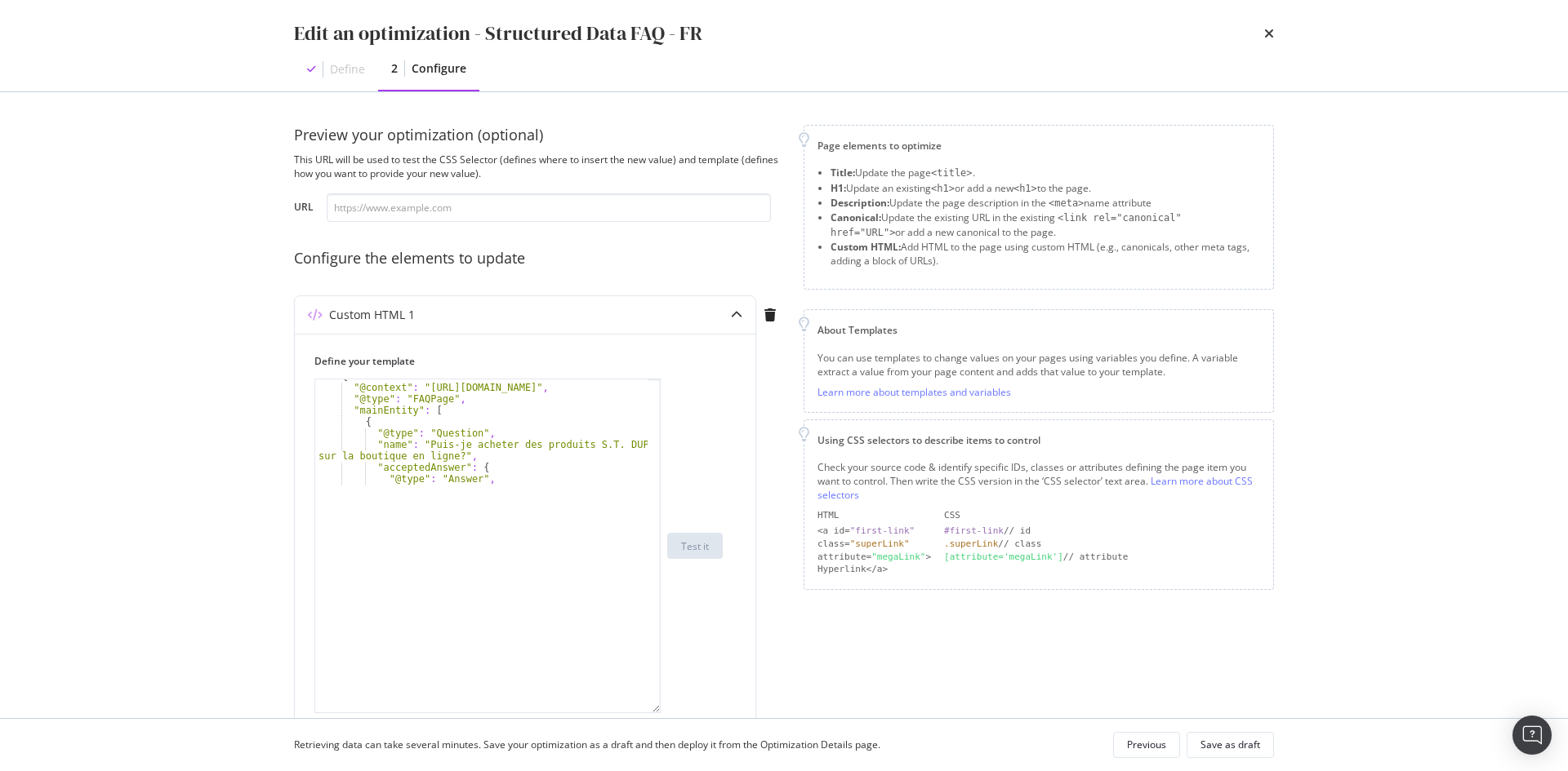
scroll to position [43, 0]
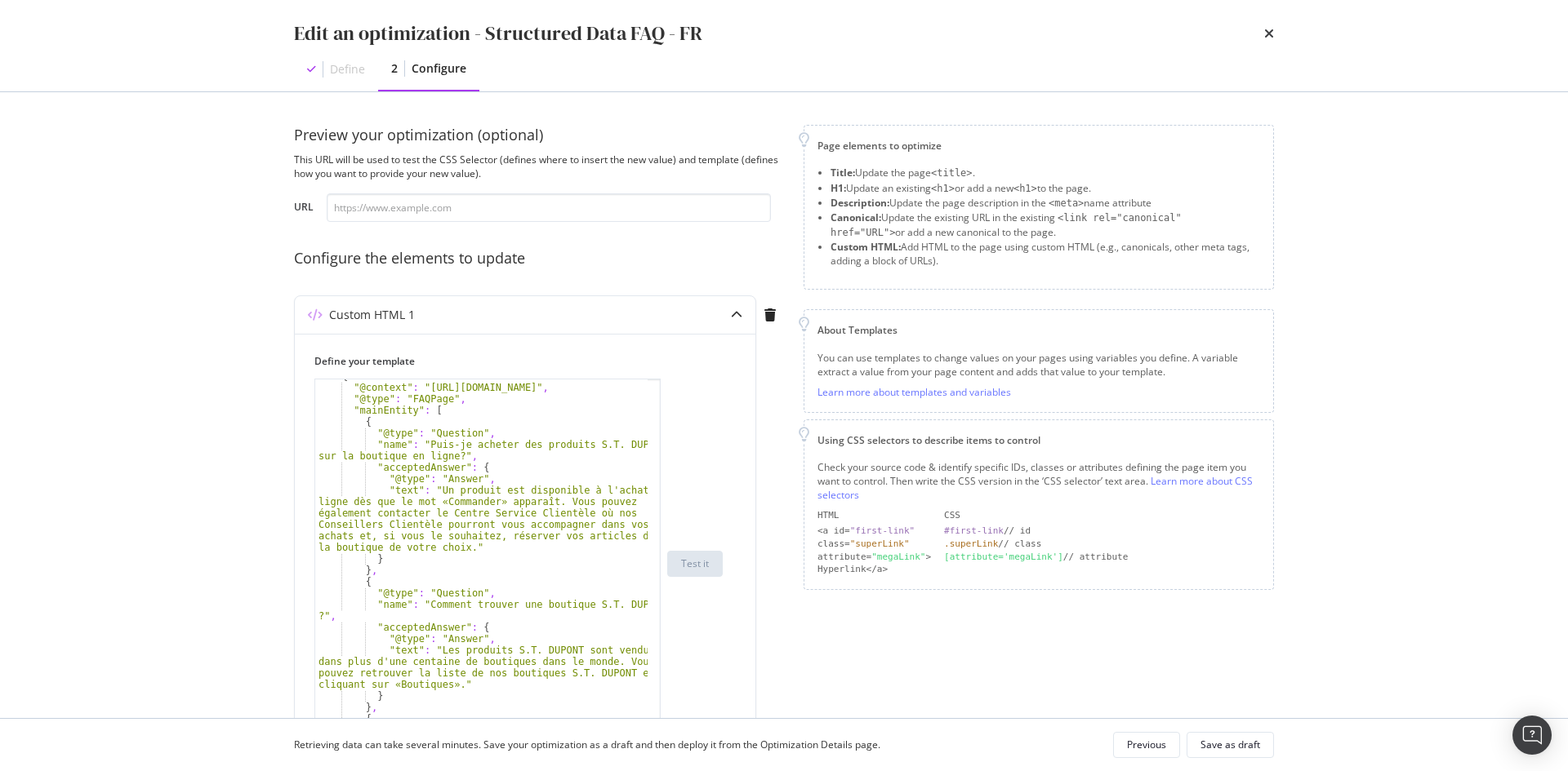
drag, startPoint x: 655, startPoint y: 478, endPoint x: 636, endPoint y: 743, distance: 265.7
click at [636, 743] on div "Edit an optimization - Structured Data FAQ - FR Define 2 Configure Preview your…" at bounding box center [784, 386] width 1568 height 771
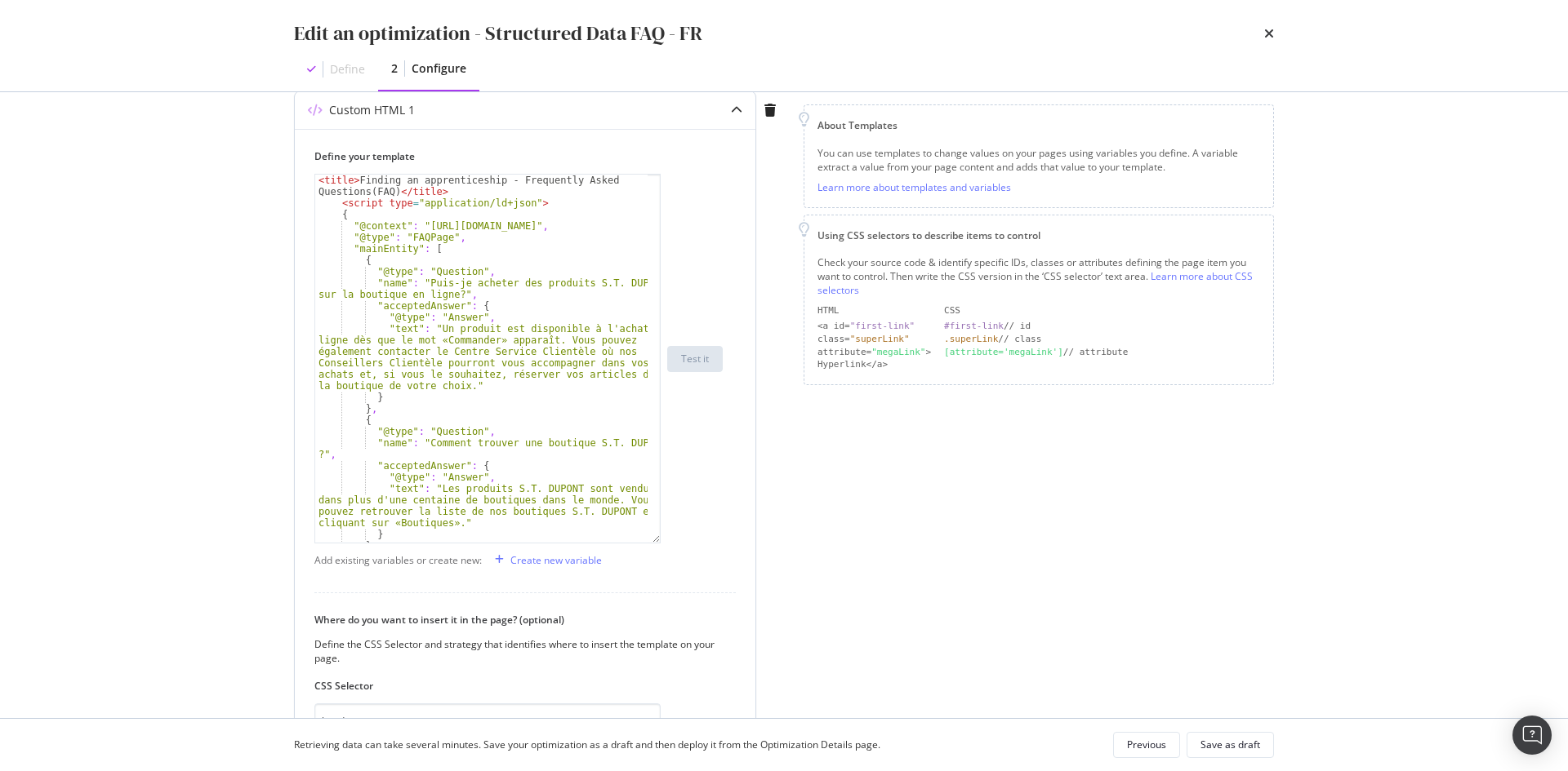
scroll to position [81, 0]
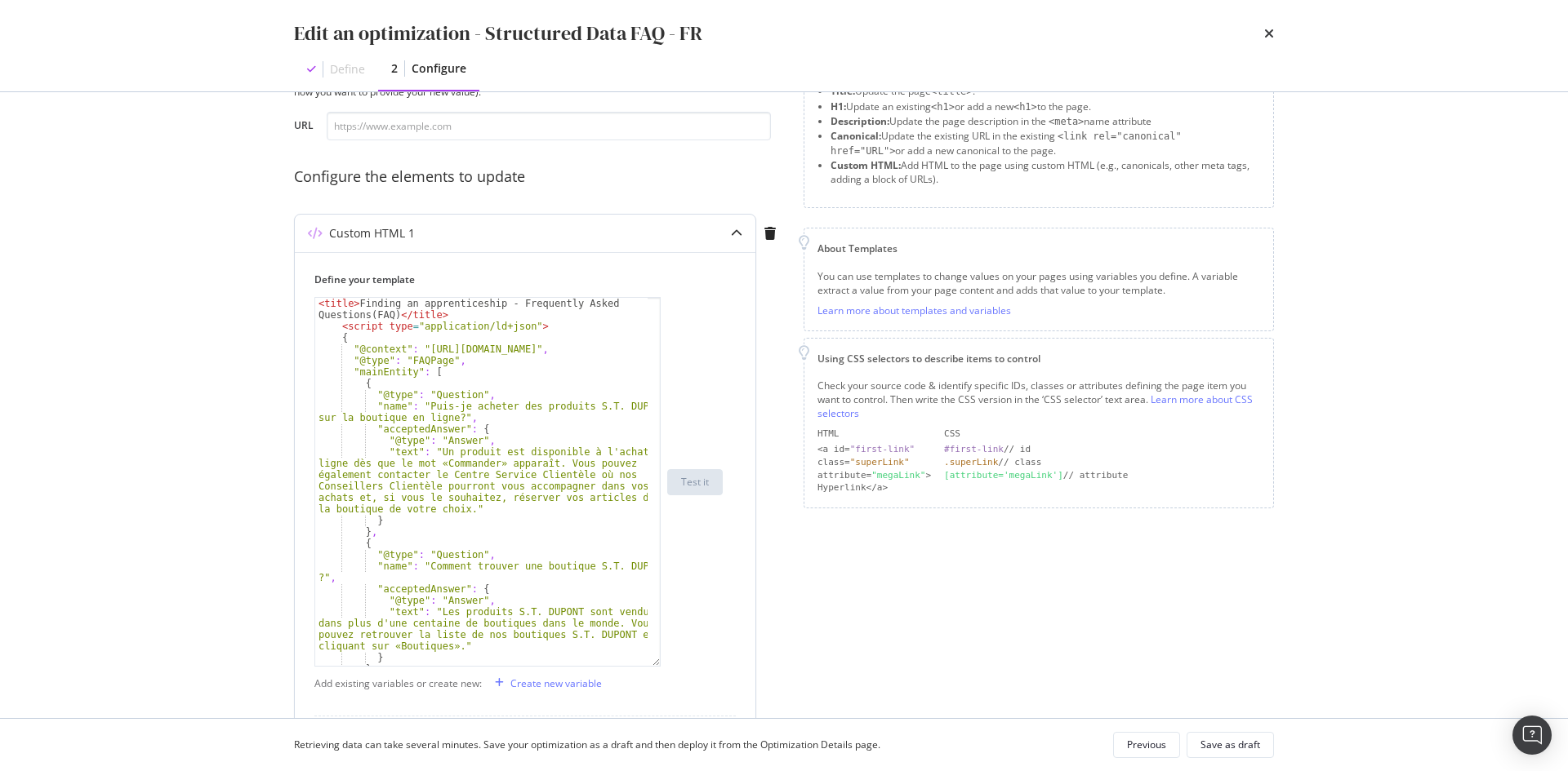
type textarea ""name": "Puis-je acheter des produits S.T. DUPONT sur la boutique en ligne?","
drag, startPoint x: 421, startPoint y: 408, endPoint x: 452, endPoint y: 421, distance: 33.6
click at [452, 421] on div "< title > Finding an apprenticeship - Frequently Asked Questions(FAQ) </ title …" at bounding box center [482, 500] width 332 height 403
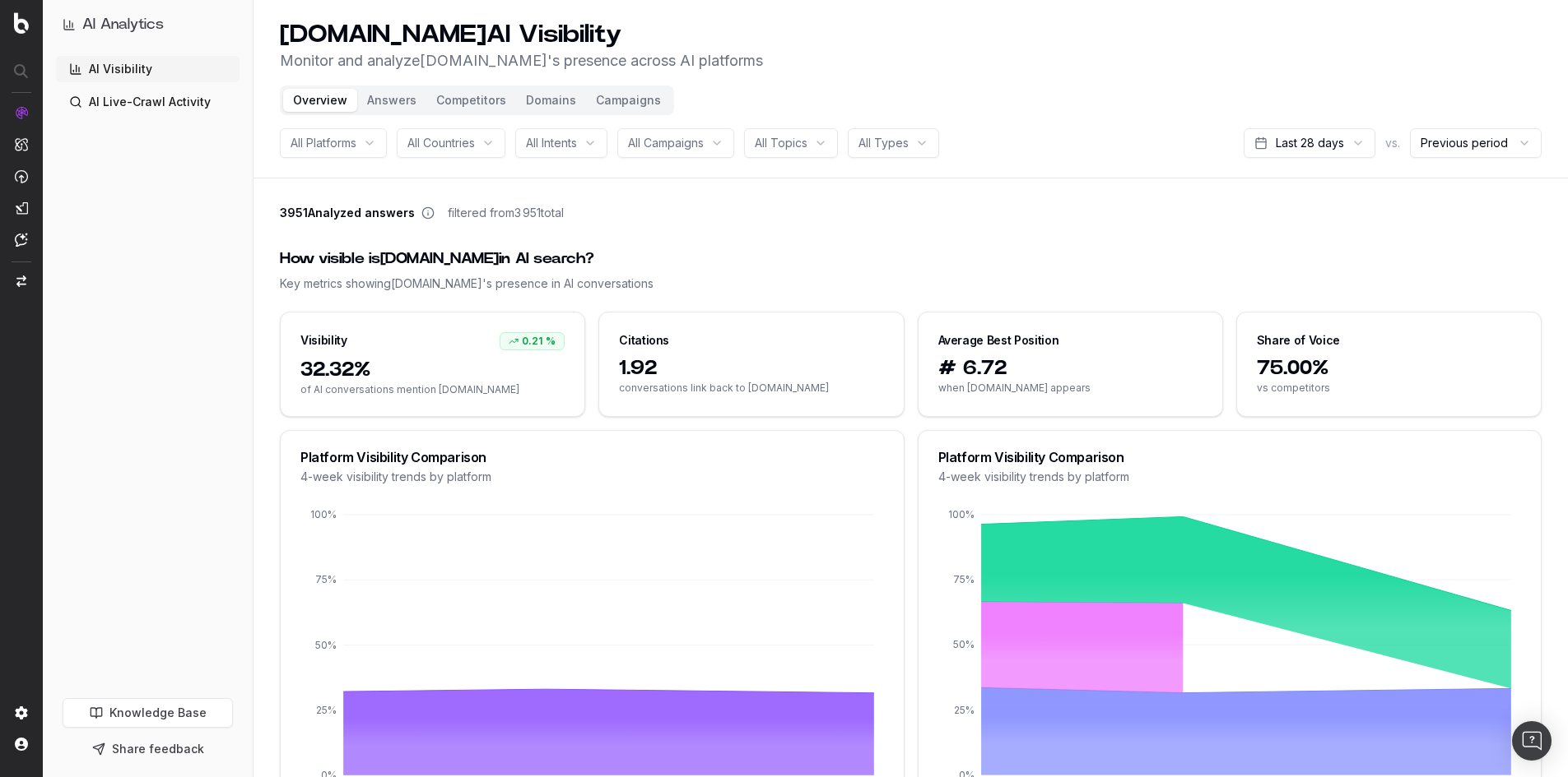
click at [311, 138] on span "All Platforms" at bounding box center [323, 143] width 66 height 17
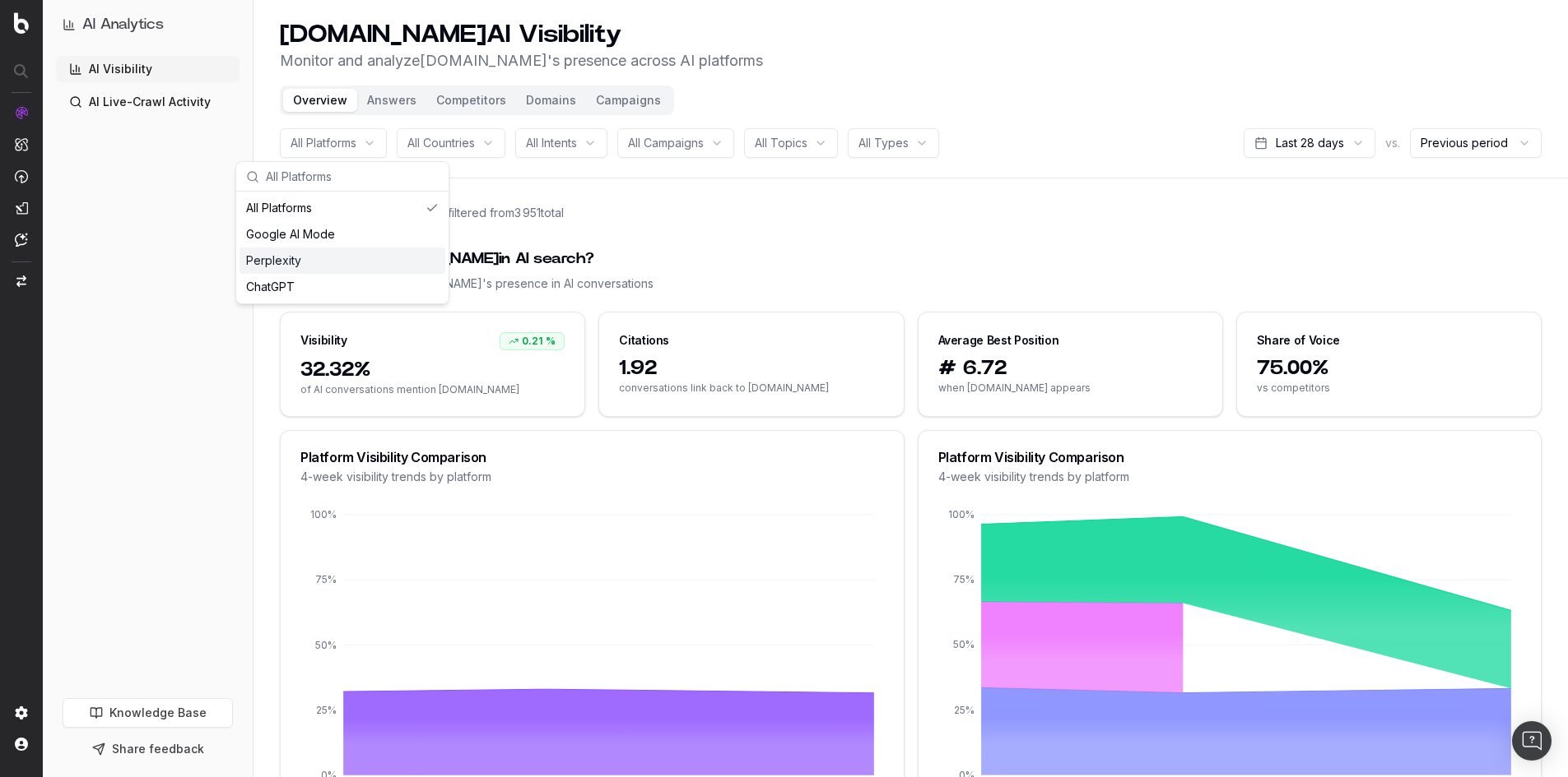
click at [844, 225] on div "3951 Analyzed answers filtered from 3 951 total" at bounding box center [911, 216] width 1262 height 23
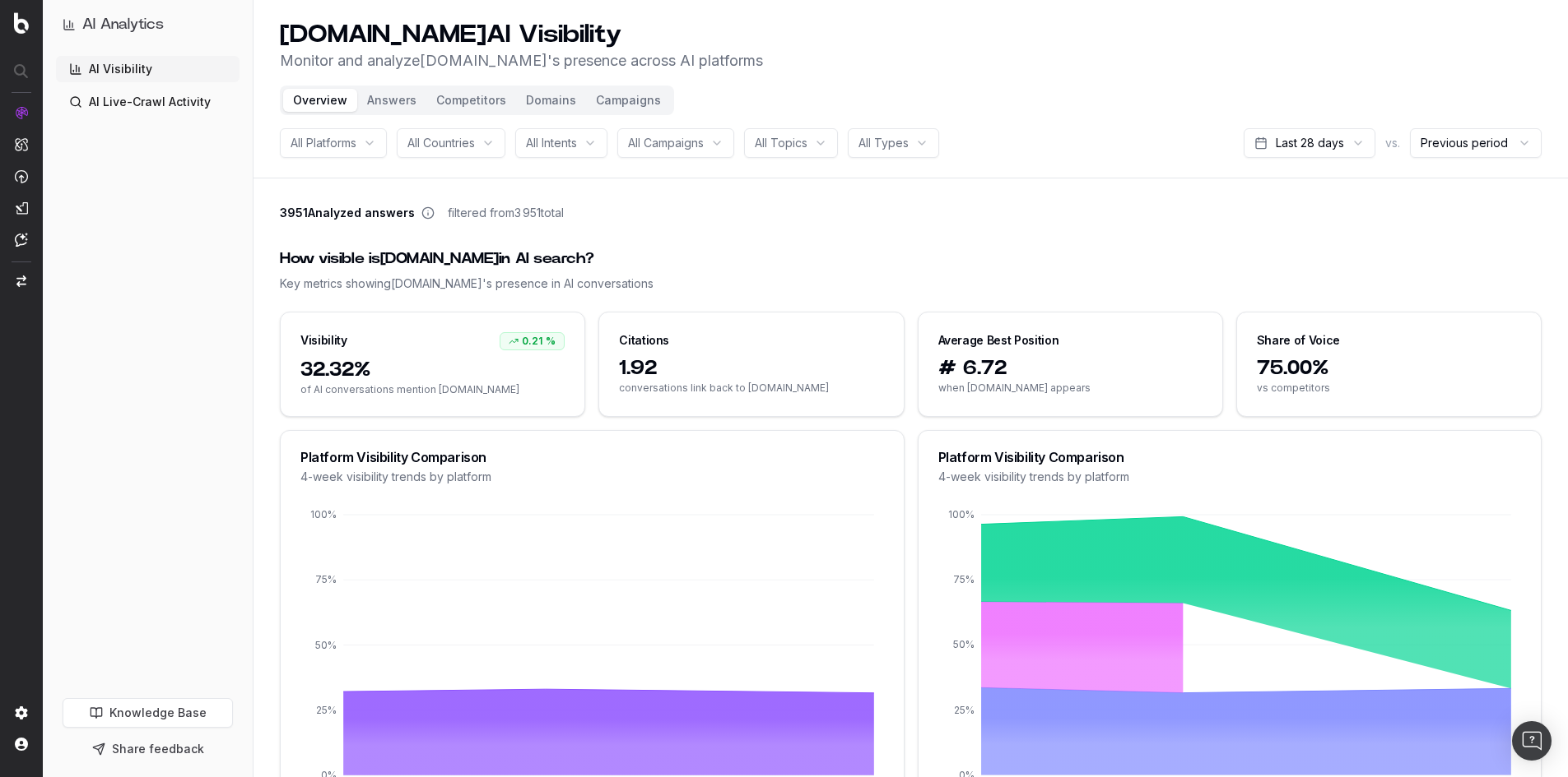
click at [619, 105] on button "Campaigns" at bounding box center [628, 100] width 85 height 23
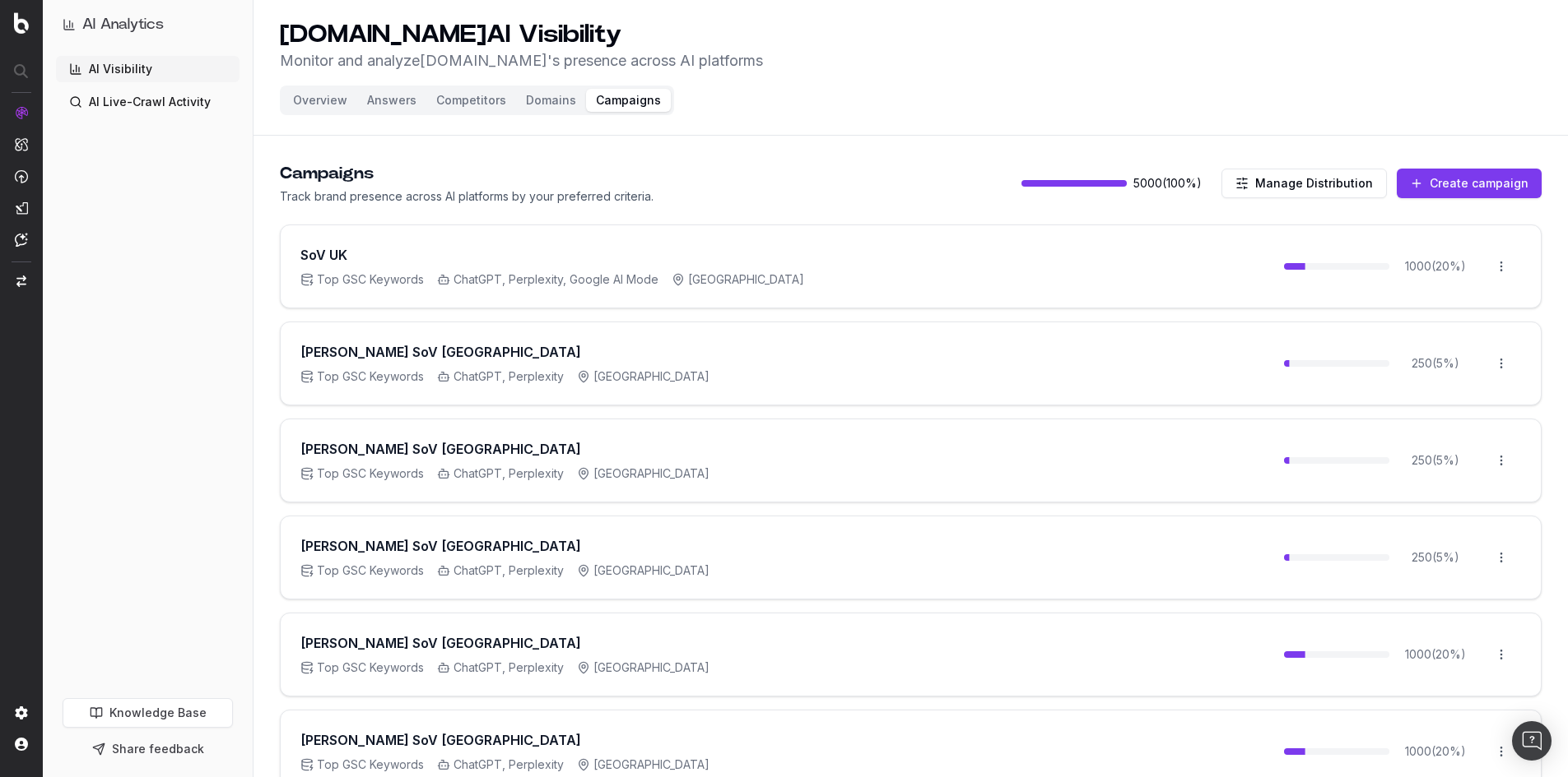
click at [328, 108] on button "Overview" at bounding box center [320, 100] width 74 height 23
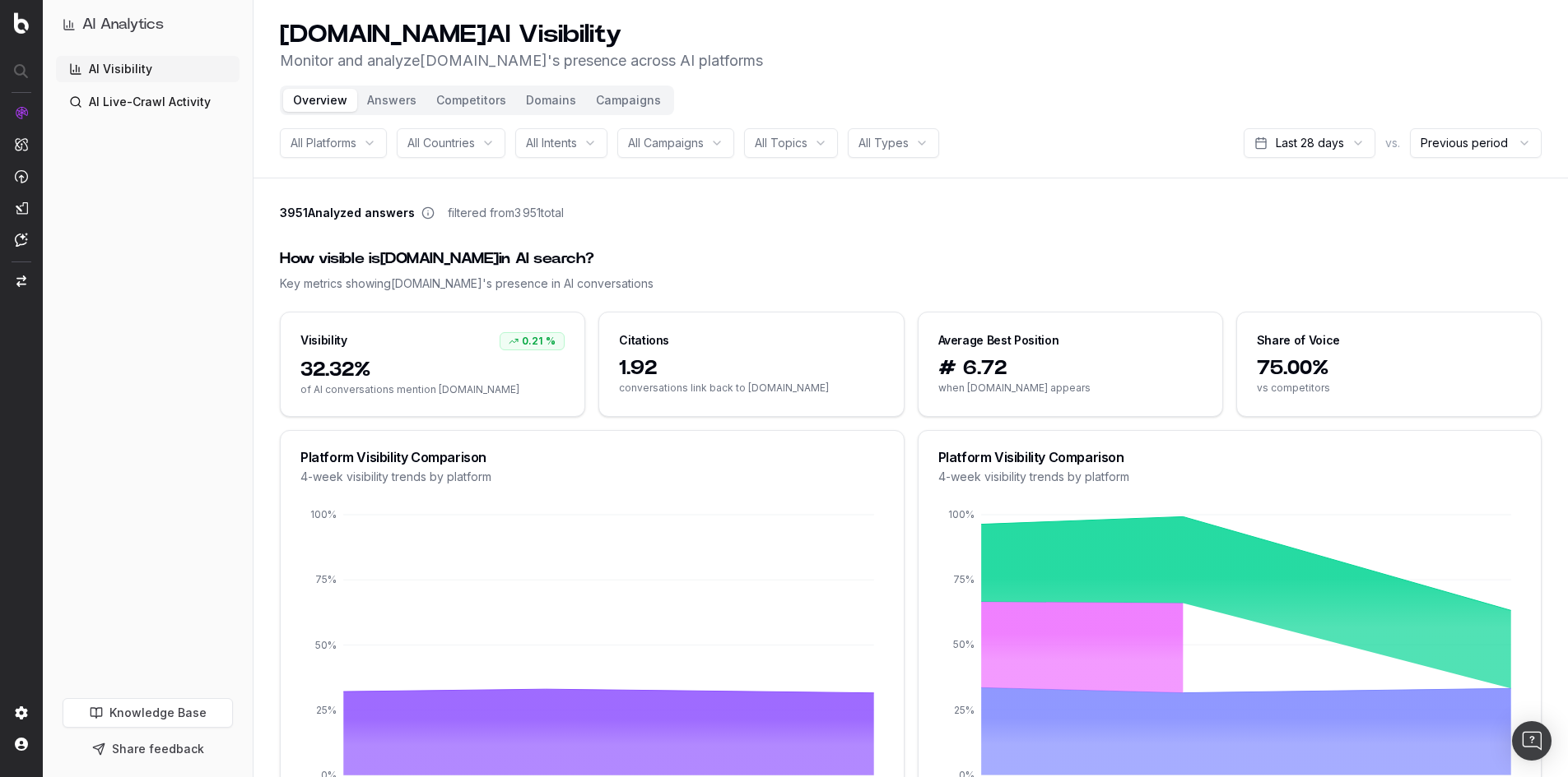
click at [393, 104] on button "Answers" at bounding box center [391, 100] width 69 height 23
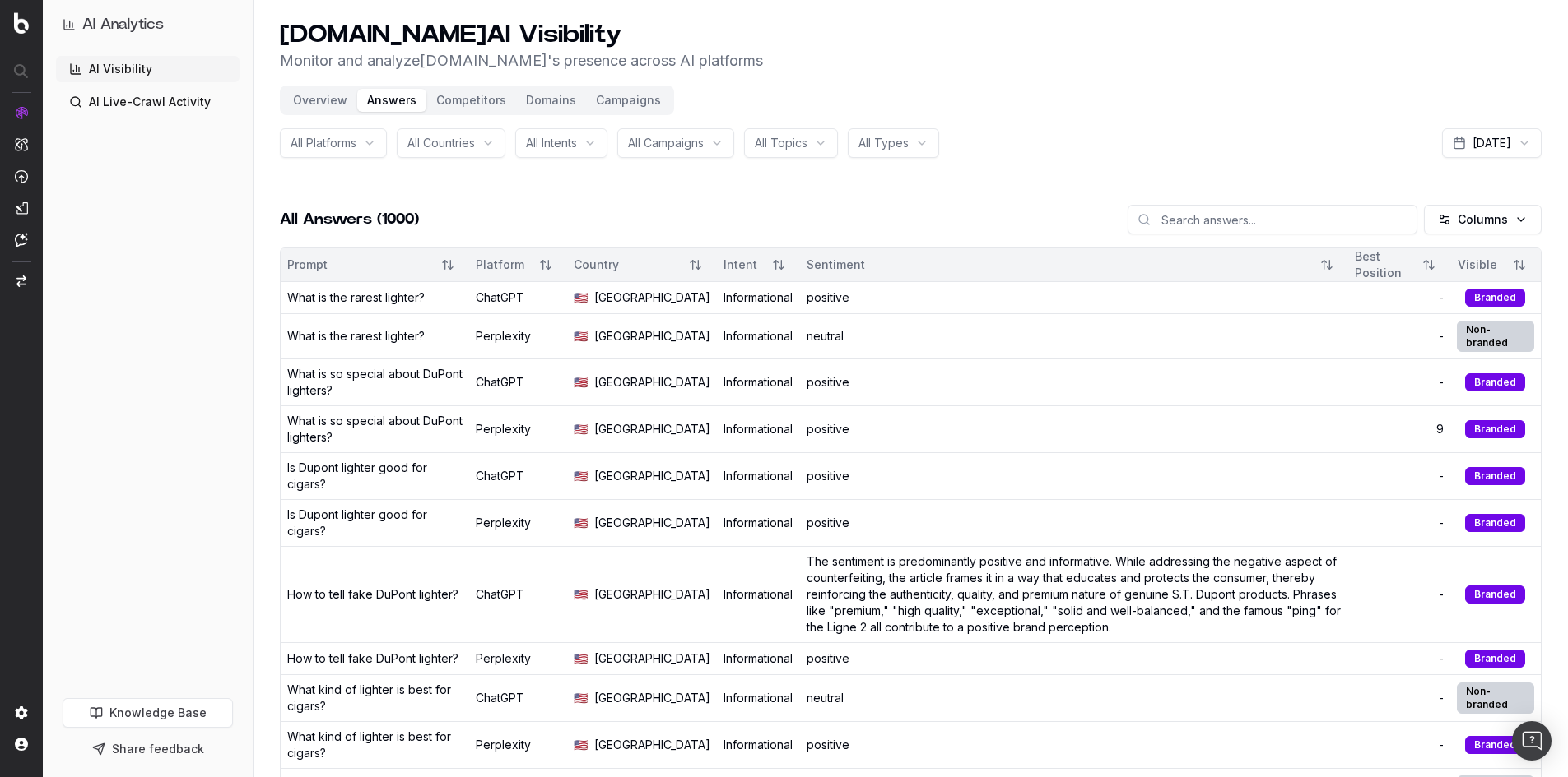
click at [362, 304] on div "What is the rarest lighter?" at bounding box center [356, 297] width 138 height 17
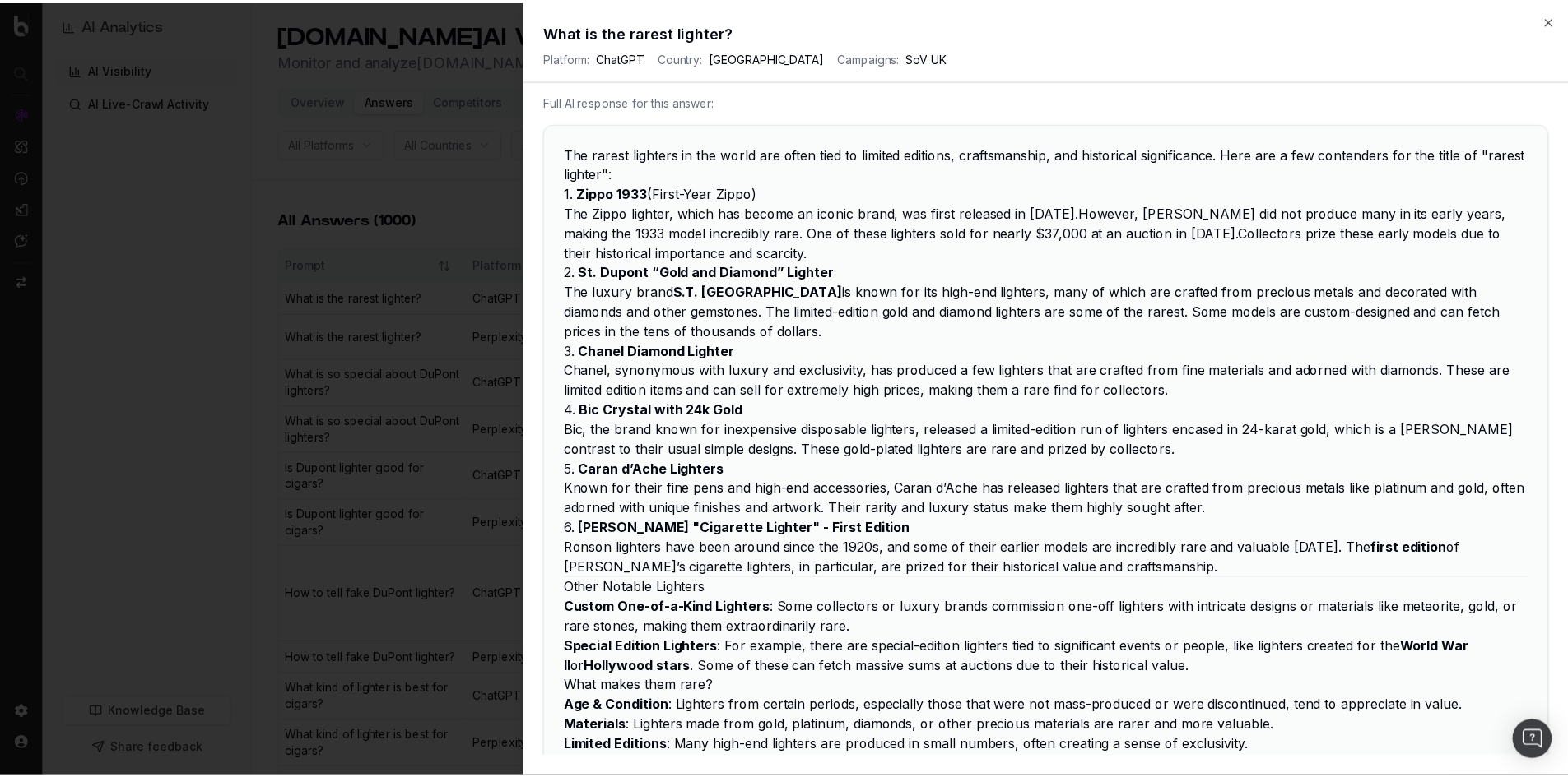
scroll to position [259, 0]
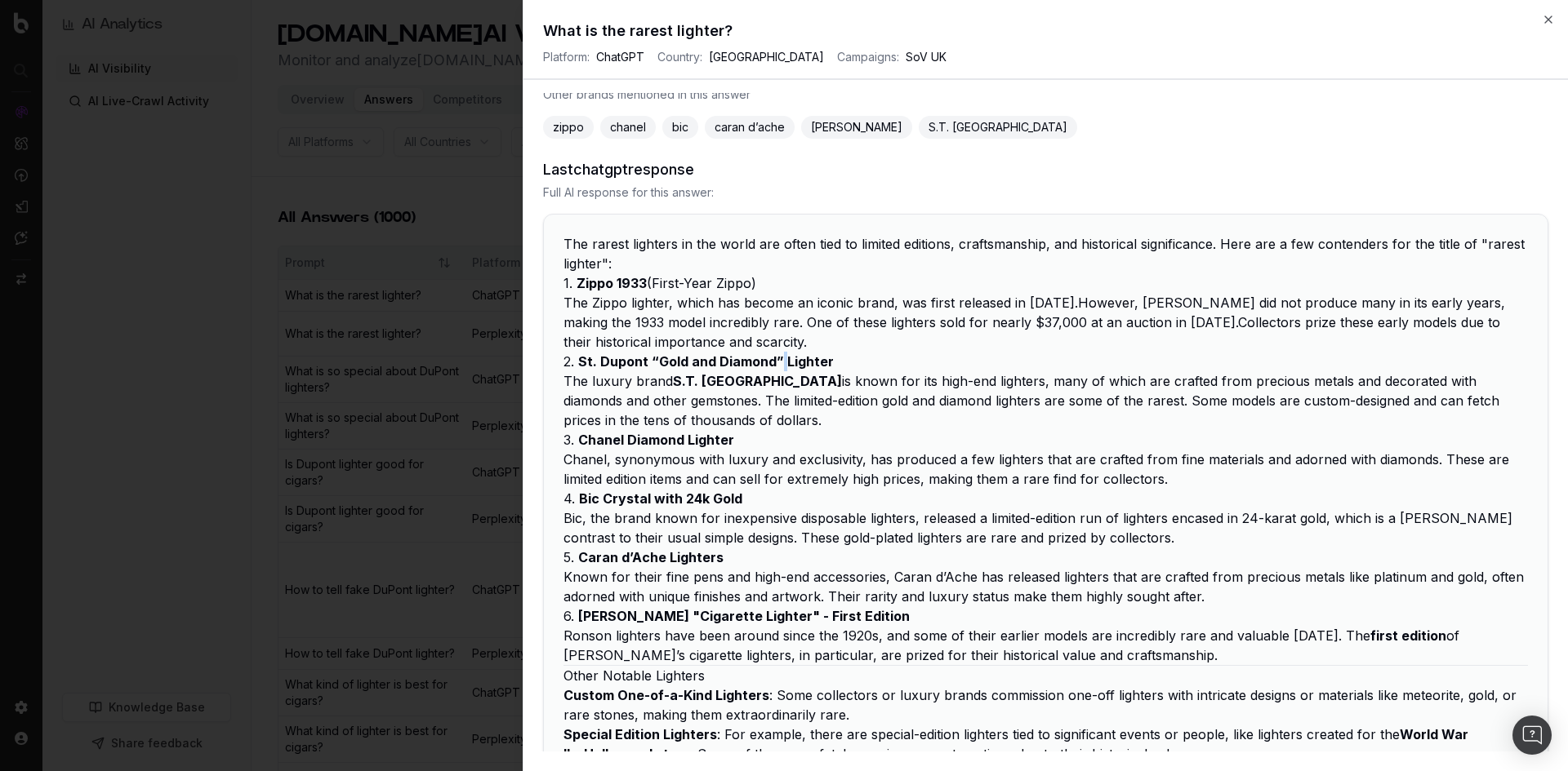
click at [780, 361] on strong "St. Dupont “Gold and Diamond” Lighter" at bounding box center [707, 361] width 256 height 16
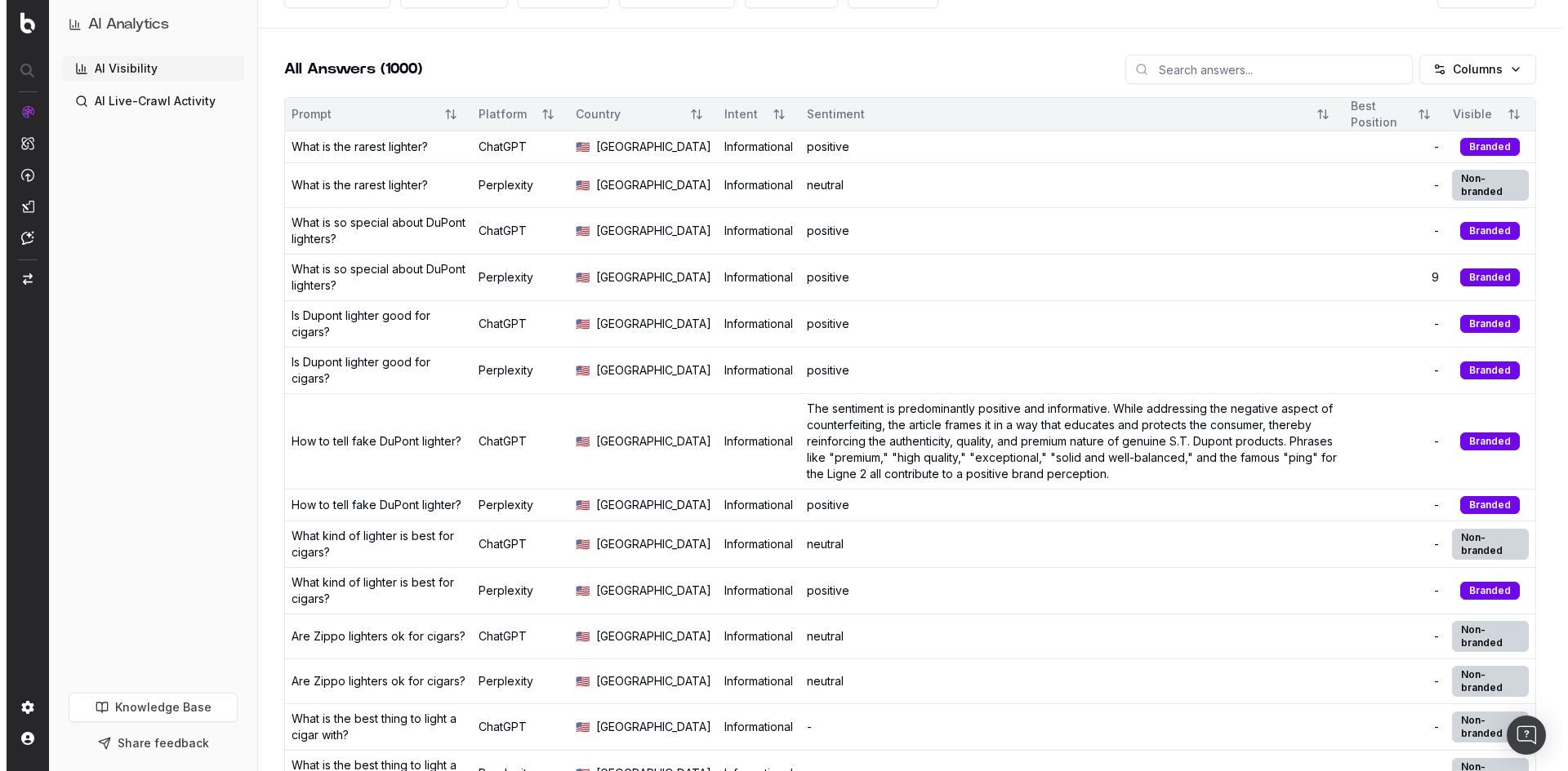
scroll to position [163, 0]
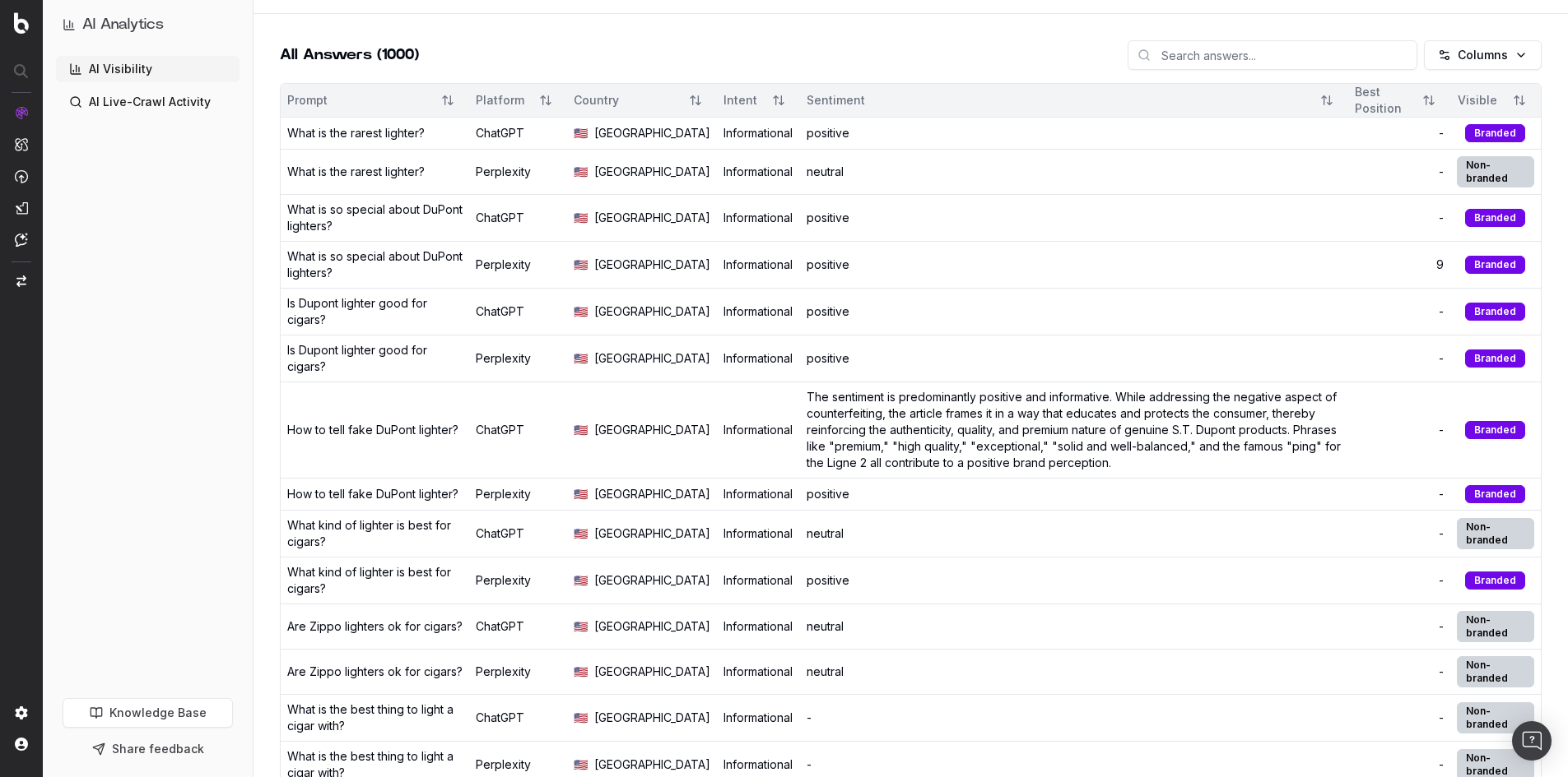
click at [359, 551] on div "What kind of lighter is best for cigars?" at bounding box center [375, 534] width 175 height 33
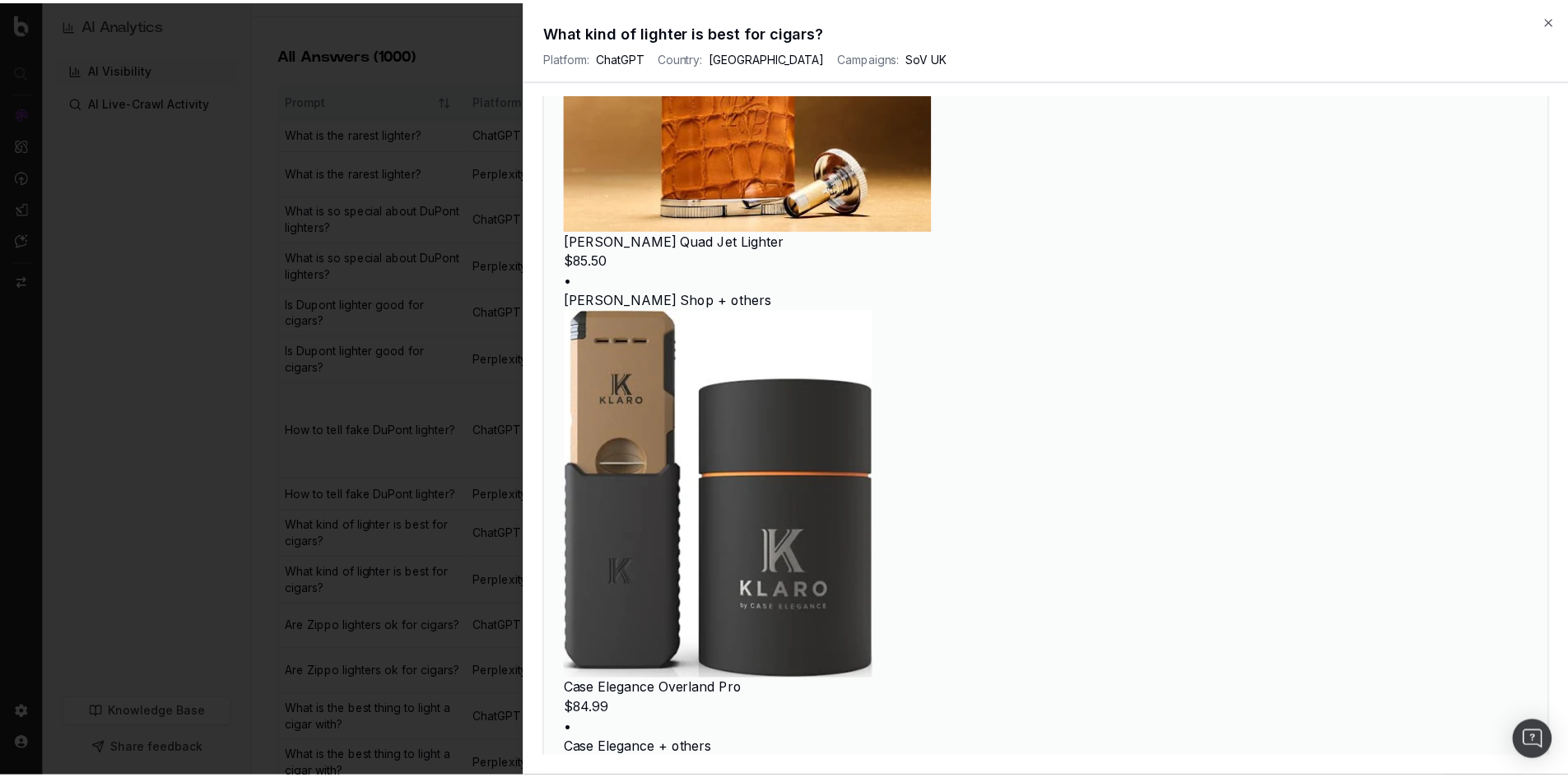
scroll to position [2962, 0]
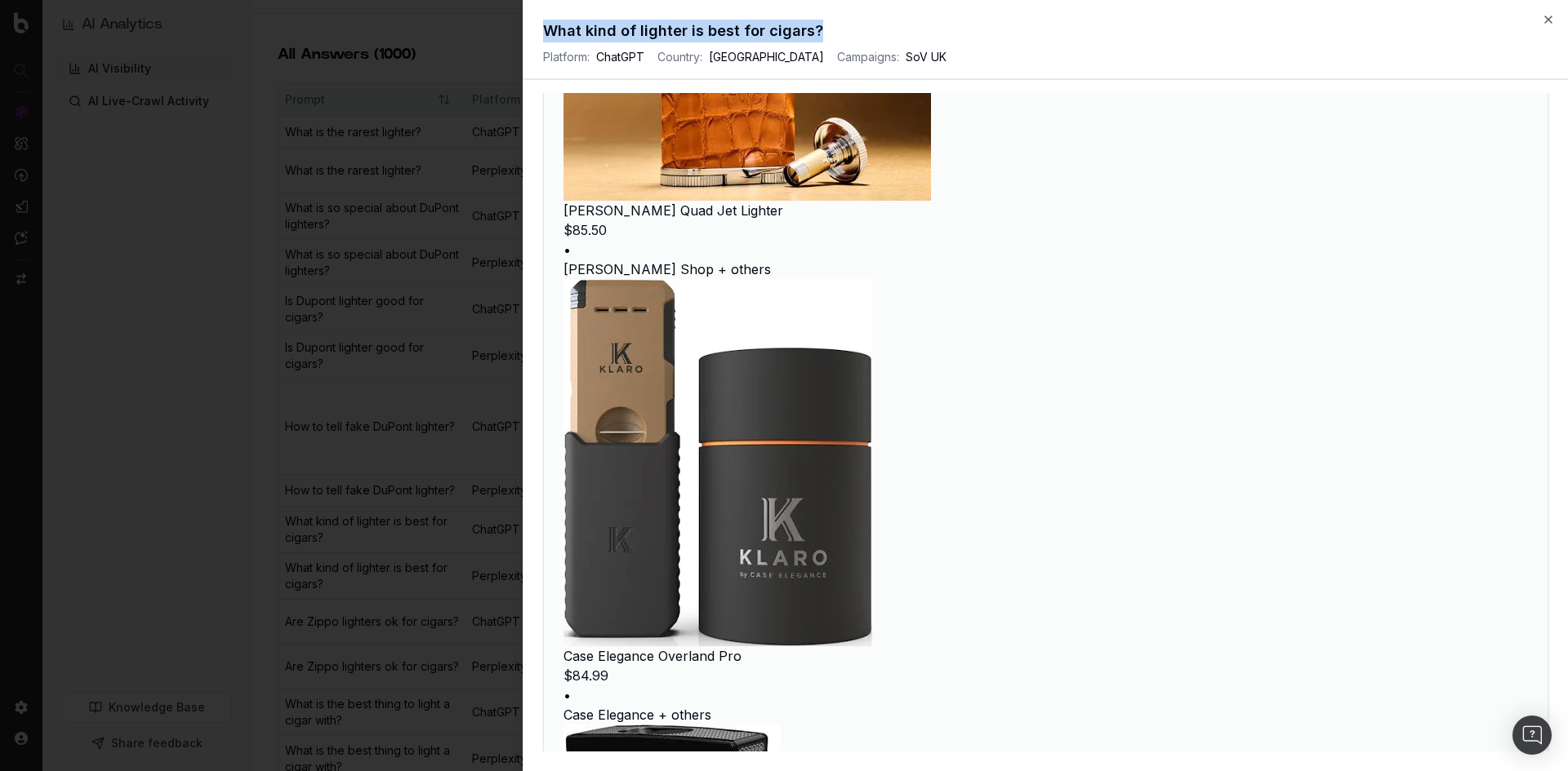
drag, startPoint x: 827, startPoint y: 27, endPoint x: 534, endPoint y: 22, distance: 293.0
click at [534, 22] on div "What kind of lighter is best for cigars? Platform: ChatGPT Country: [GEOGRAPHIC…" at bounding box center [1046, 50] width 1045 height 61
click at [580, 29] on h2 "What kind of lighter is best for cigars?" at bounding box center [1046, 31] width 1005 height 22
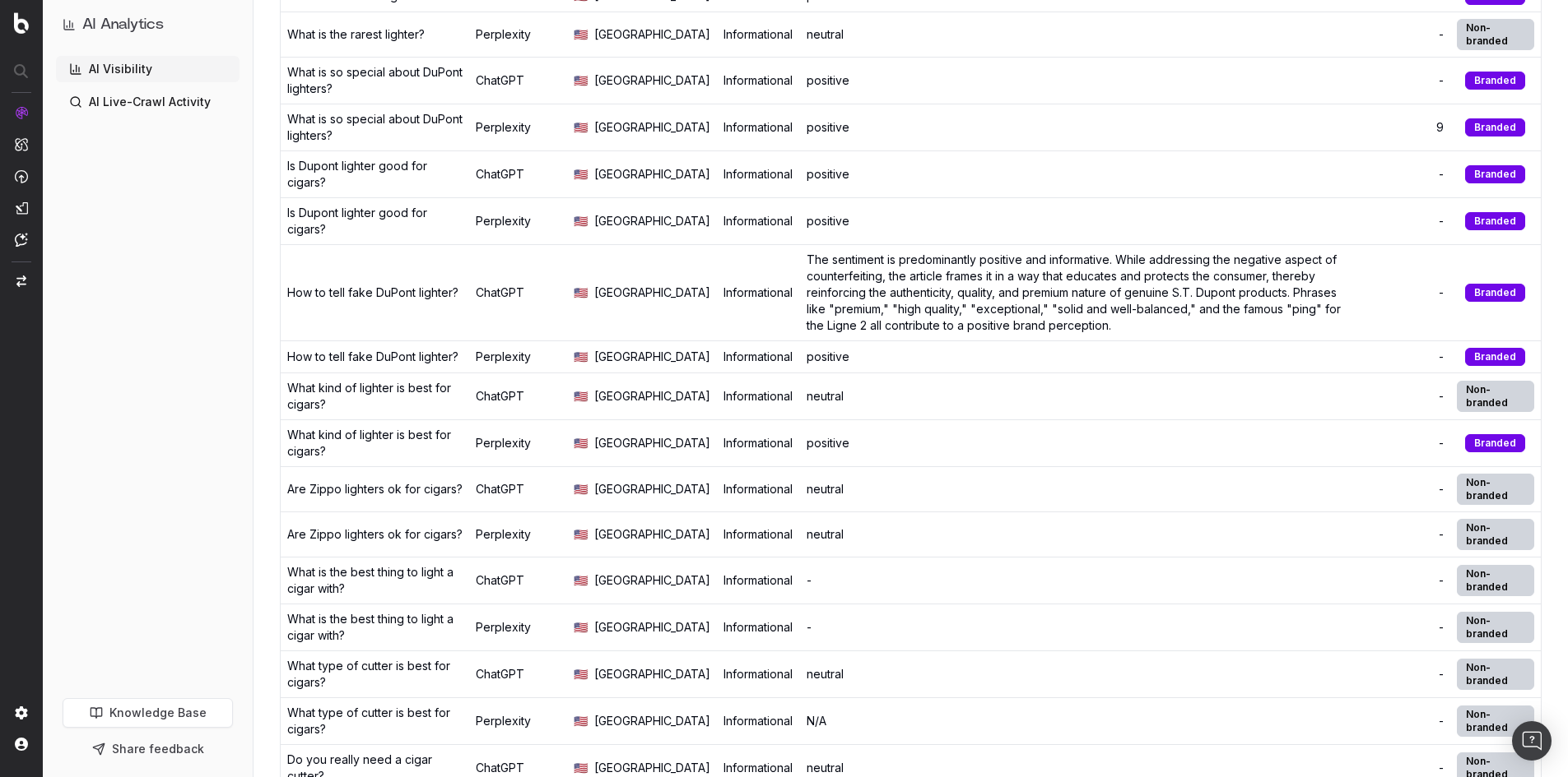
scroll to position [0, 0]
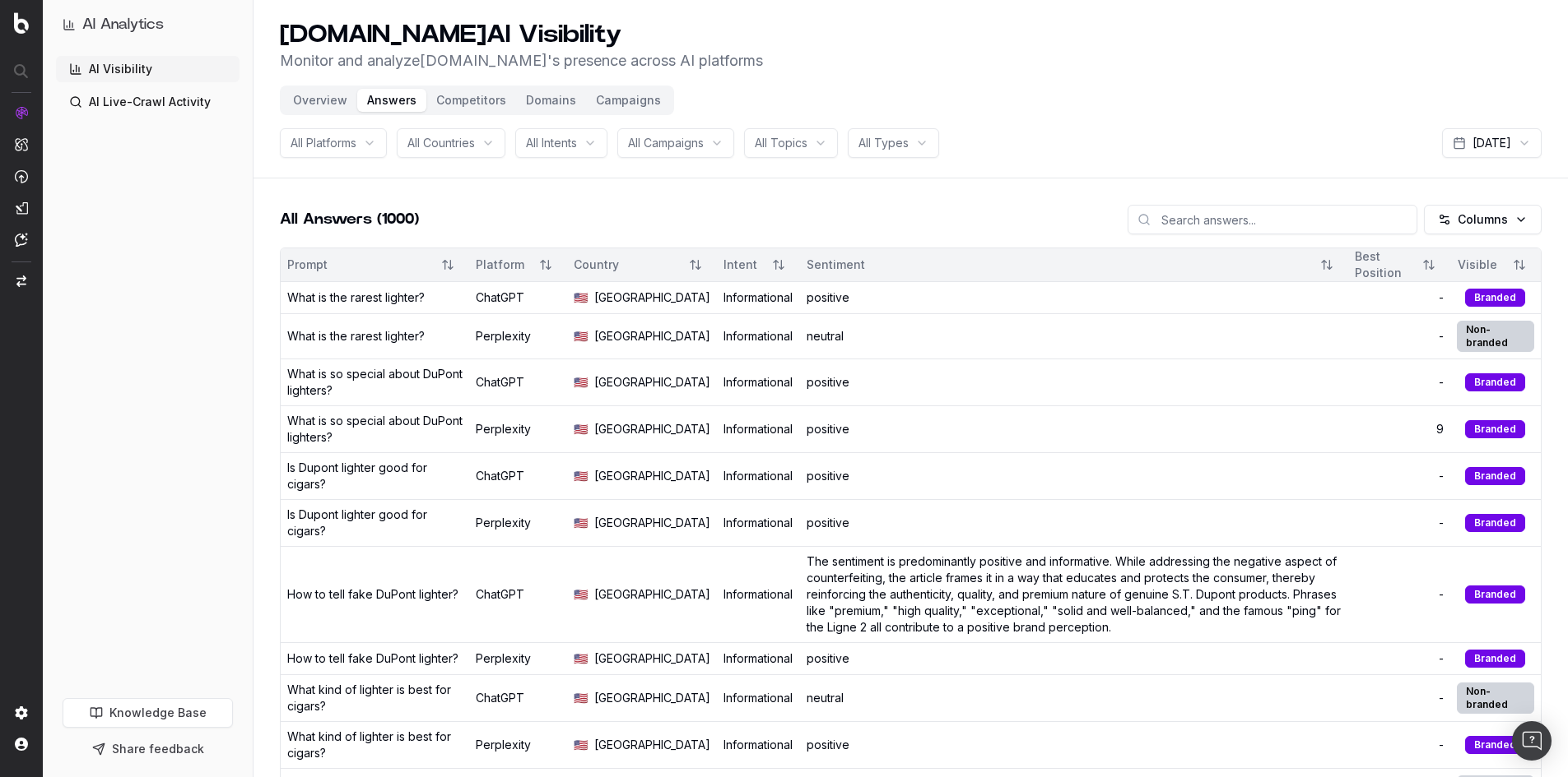
click at [612, 91] on button "Campaigns" at bounding box center [628, 100] width 85 height 23
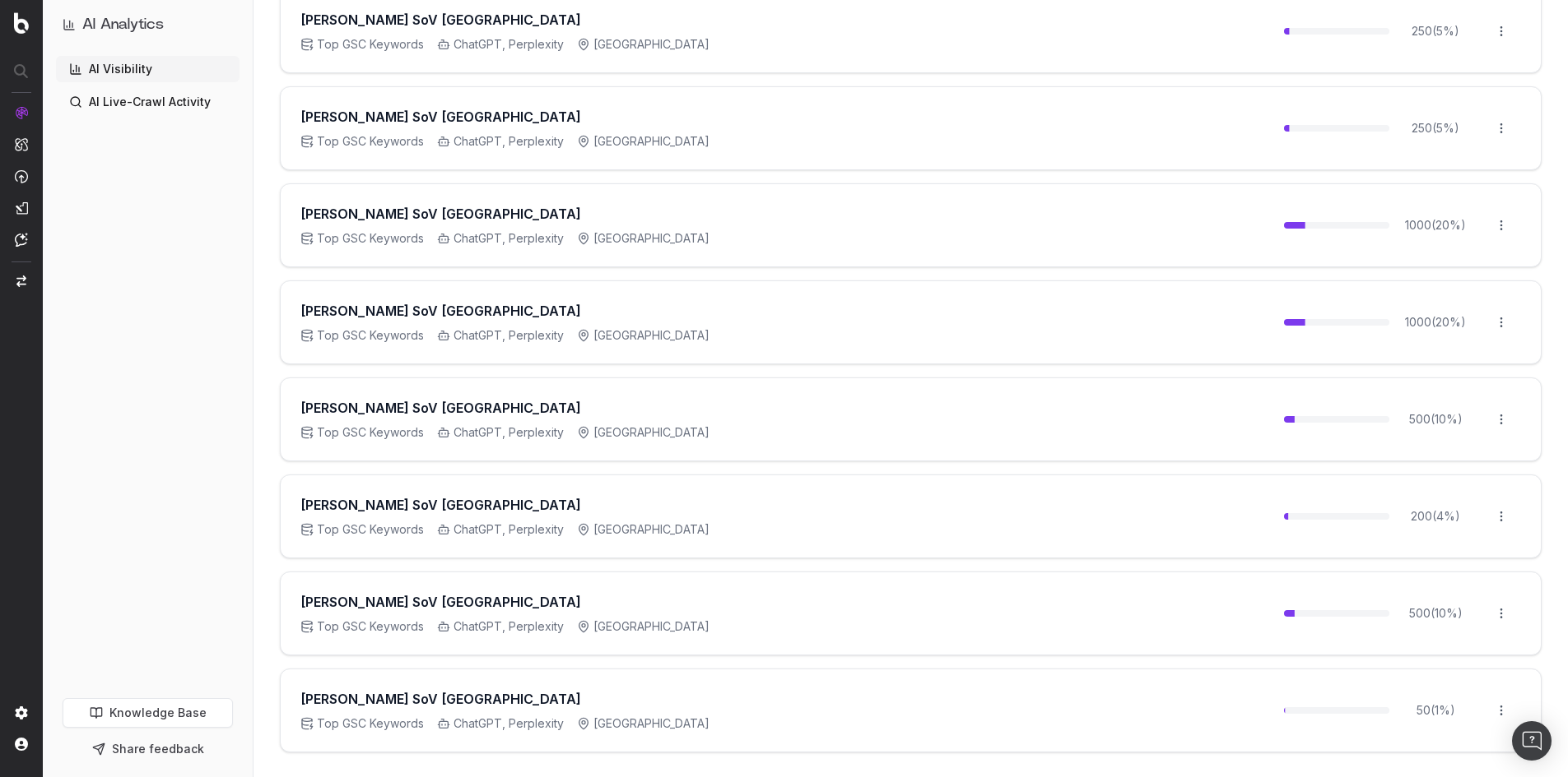
scroll to position [431, 0]
